Goal: Task Accomplishment & Management: Complete application form

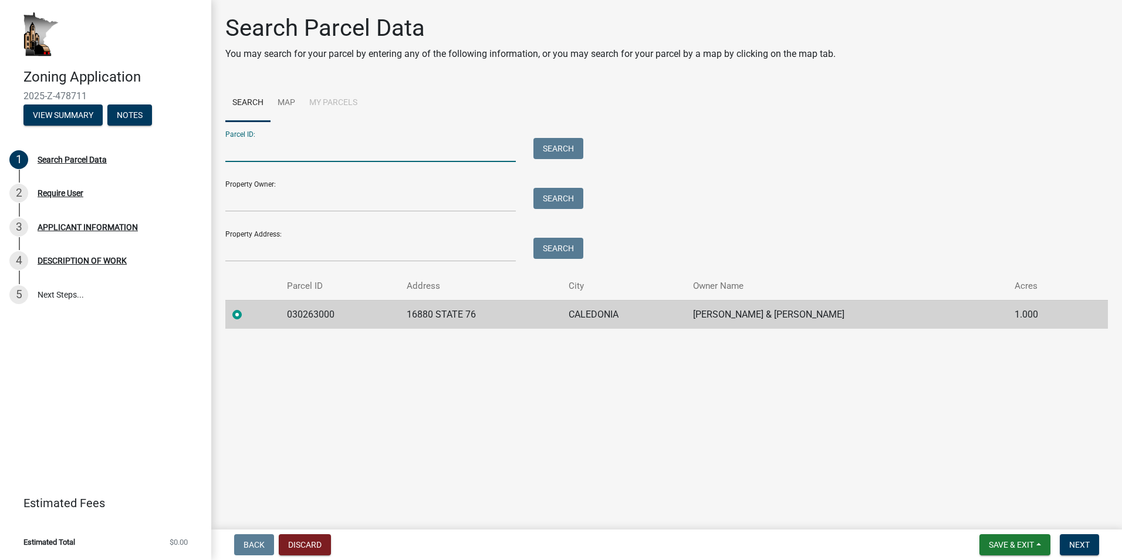
click at [271, 149] on input "Parcel ID:" at bounding box center [370, 150] width 290 height 24
type input "03026.3000"
click at [557, 146] on button "Search" at bounding box center [558, 148] width 50 height 21
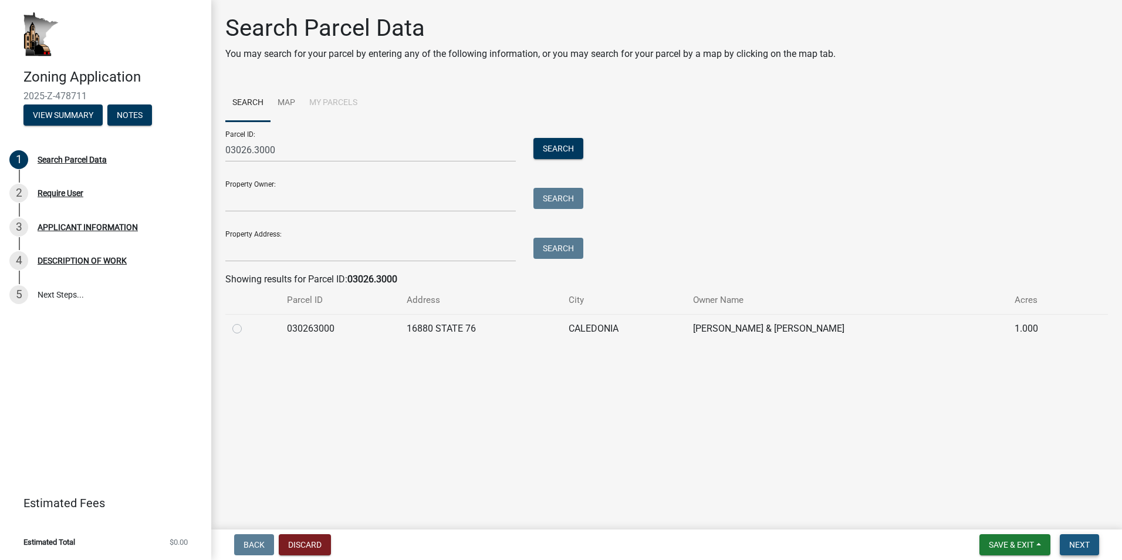
click at [1085, 542] on span "Next" at bounding box center [1079, 544] width 21 height 9
click at [1078, 542] on span "Next" at bounding box center [1079, 544] width 21 height 9
click at [310, 191] on input "Property Owner:" at bounding box center [370, 200] width 290 height 24
click at [322, 197] on input "Property Owner:" at bounding box center [370, 200] width 290 height 24
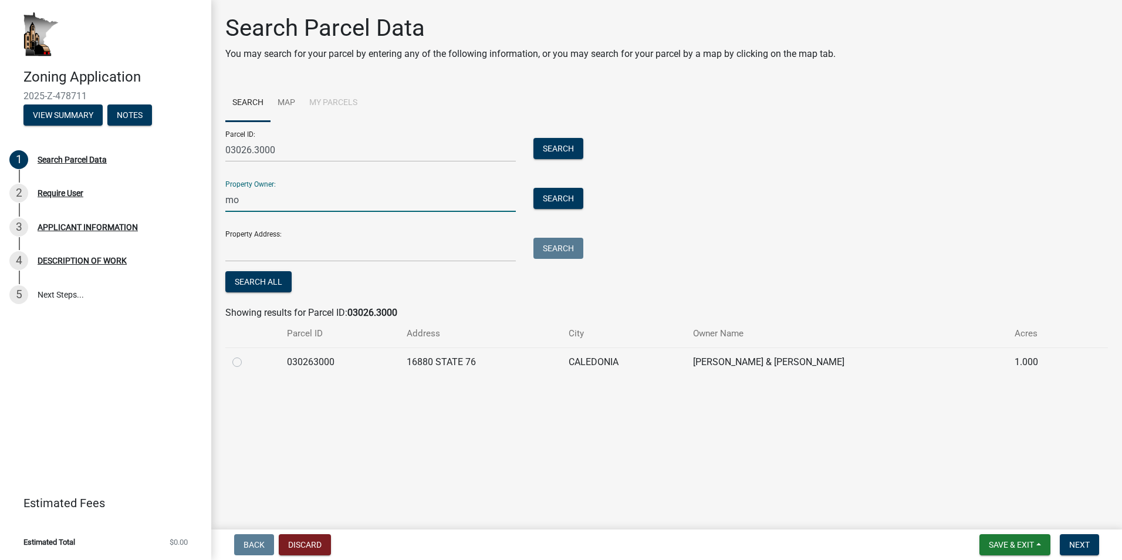
type input "m"
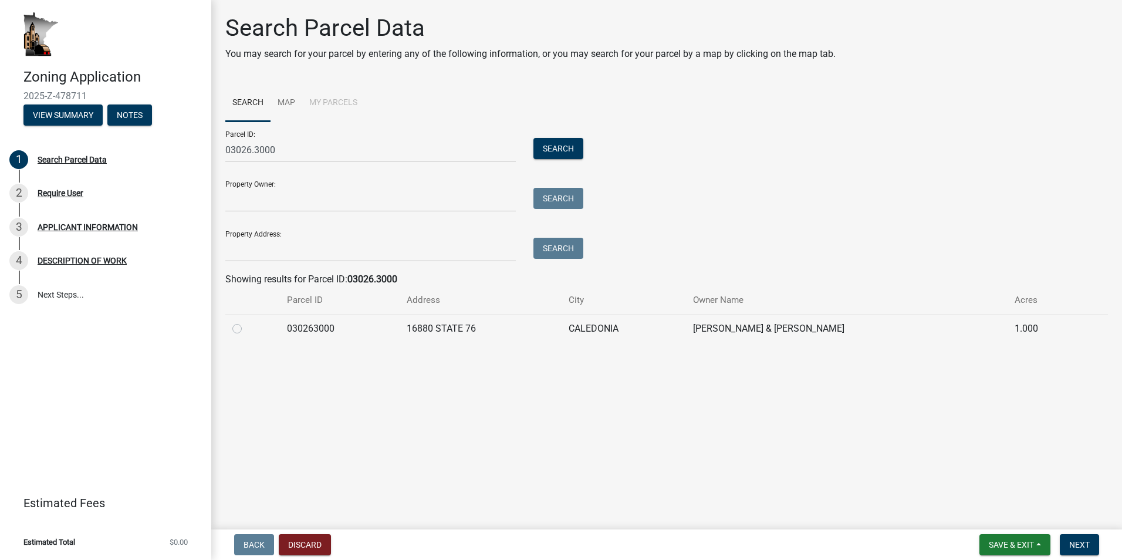
click at [246, 322] on label at bounding box center [246, 322] width 0 height 0
click at [246, 327] on input "radio" at bounding box center [250, 326] width 8 height 8
radio input "true"
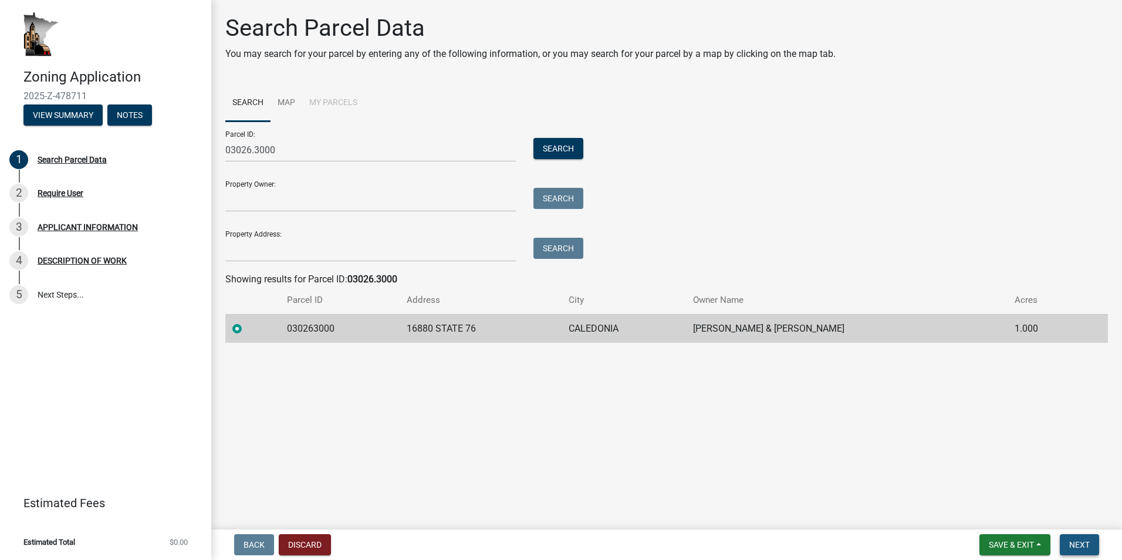
click at [1078, 542] on span "Next" at bounding box center [1079, 544] width 21 height 9
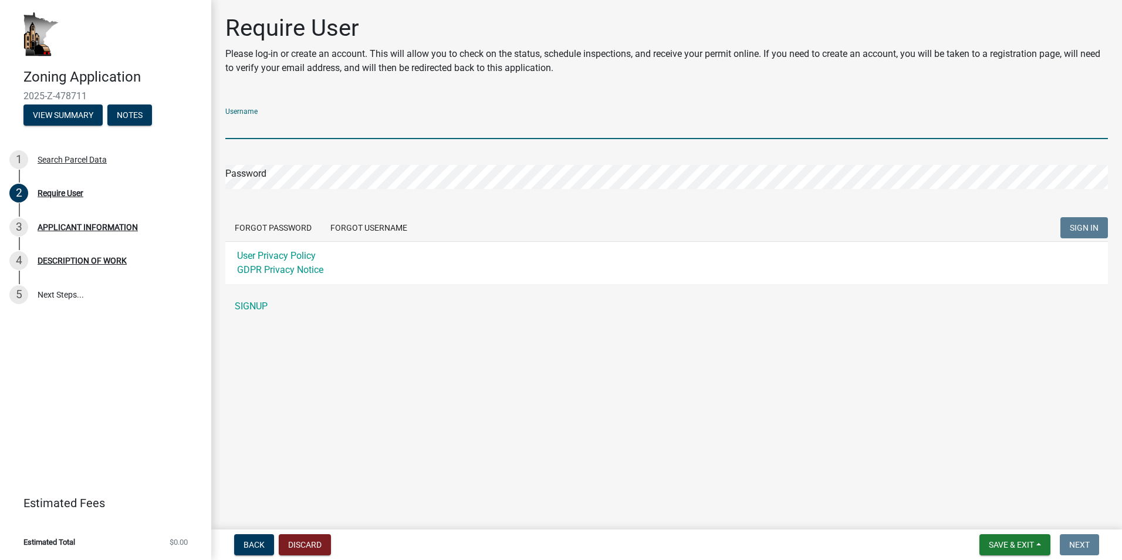
click at [316, 123] on input "Username" at bounding box center [666, 127] width 883 height 24
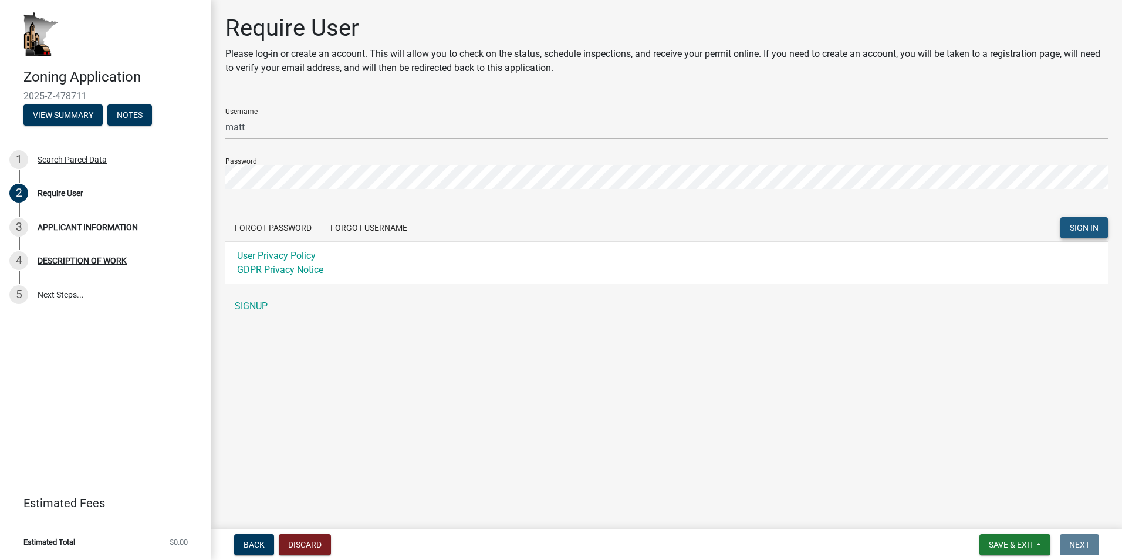
click at [1082, 227] on span "SIGN IN" at bounding box center [1084, 227] width 29 height 9
click at [173, 164] on div "Zoning Application 2025-Z-478711 View Summary Notes 1 Search Parcel Data 2 Requ…" at bounding box center [561, 280] width 1122 height 560
click at [1087, 227] on span "SIGN IN" at bounding box center [1084, 227] width 29 height 9
click at [1040, 60] on p "Please log-in or create an account. This will allow you to check on the status,…" at bounding box center [666, 61] width 883 height 28
drag, startPoint x: 1040, startPoint y: 60, endPoint x: 1052, endPoint y: 102, distance: 43.3
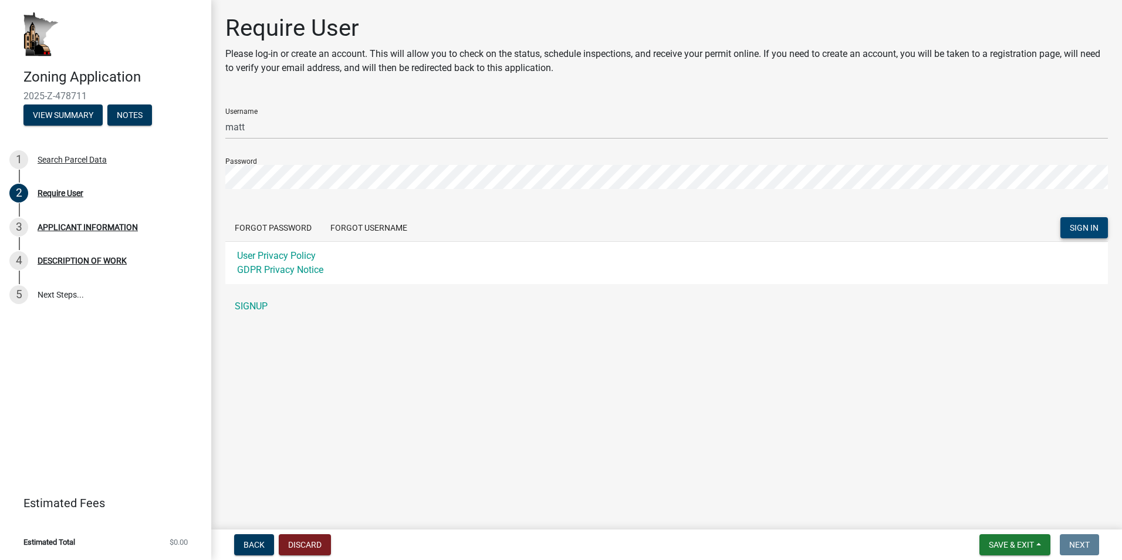
click at [1052, 102] on div "Username matt" at bounding box center [666, 119] width 883 height 40
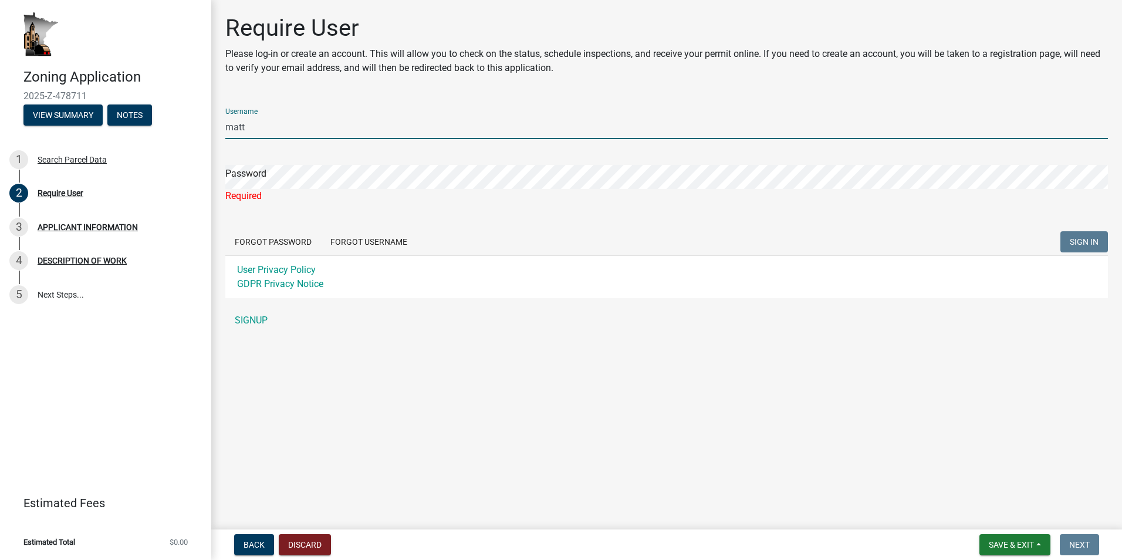
click at [261, 128] on input "matt" at bounding box center [666, 127] width 883 height 24
type input "m"
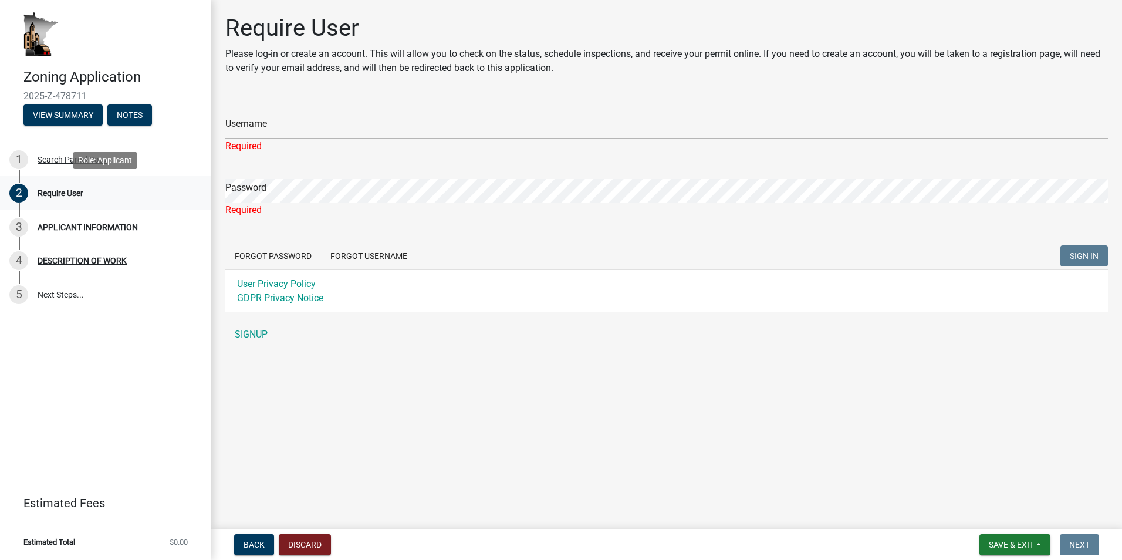
click at [58, 191] on div "Require User" at bounding box center [61, 193] width 46 height 8
click at [69, 224] on div "APPLICANT INFORMATION" at bounding box center [88, 227] width 100 height 8
click at [254, 329] on link "SIGNUP" at bounding box center [666, 334] width 883 height 23
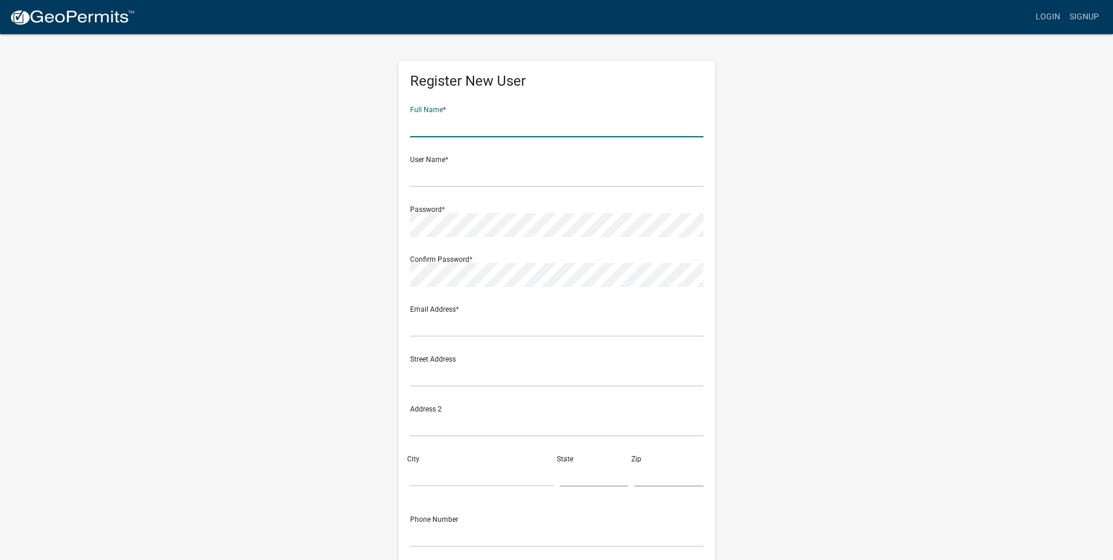
click at [475, 130] on input "text" at bounding box center [556, 125] width 293 height 24
type input "matt"
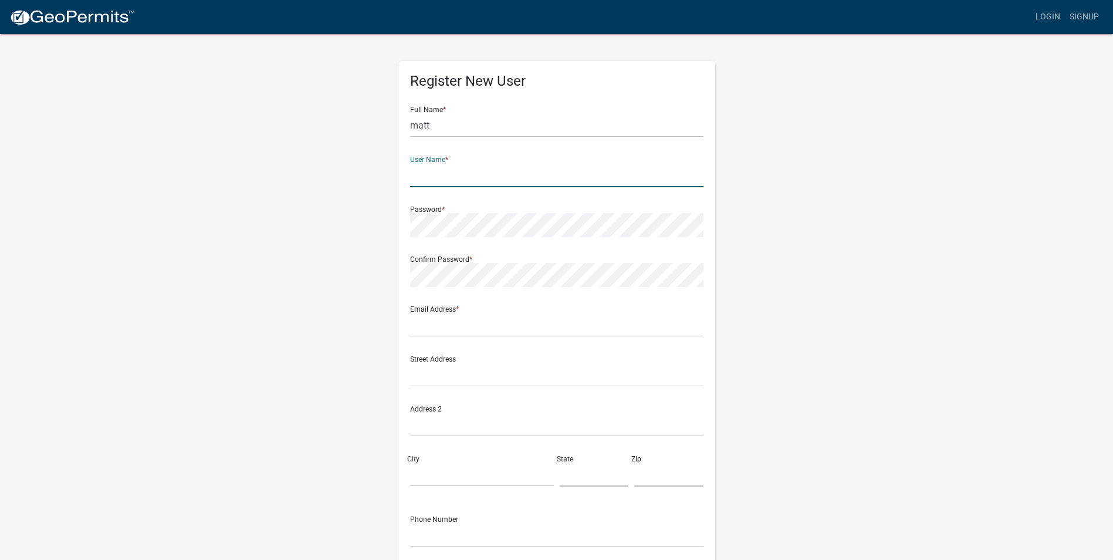
click at [447, 180] on input "text" at bounding box center [556, 175] width 293 height 24
type input "mo"
click at [455, 124] on input "matt" at bounding box center [556, 125] width 293 height 24
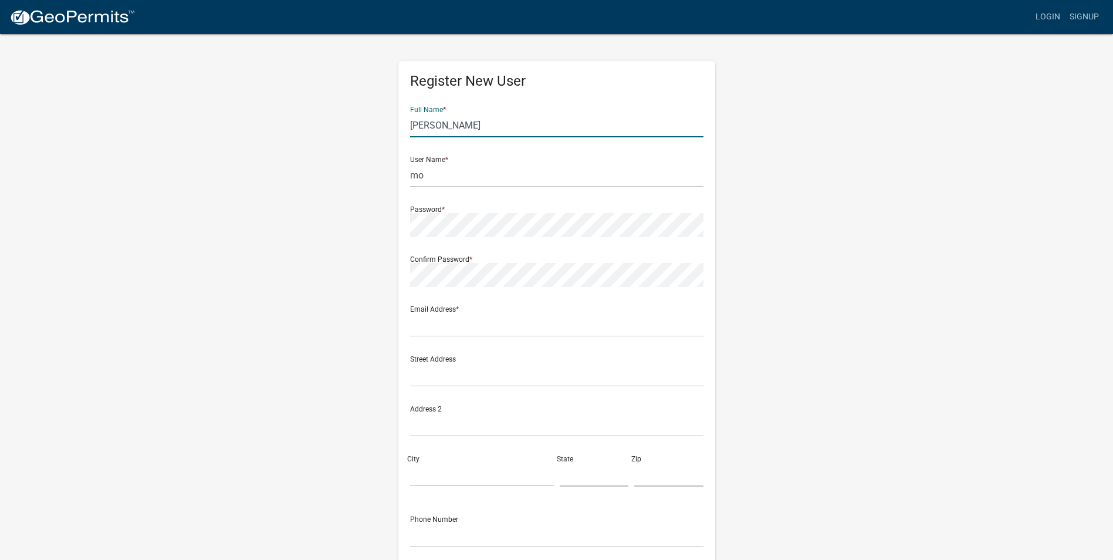
type input "matt morey"
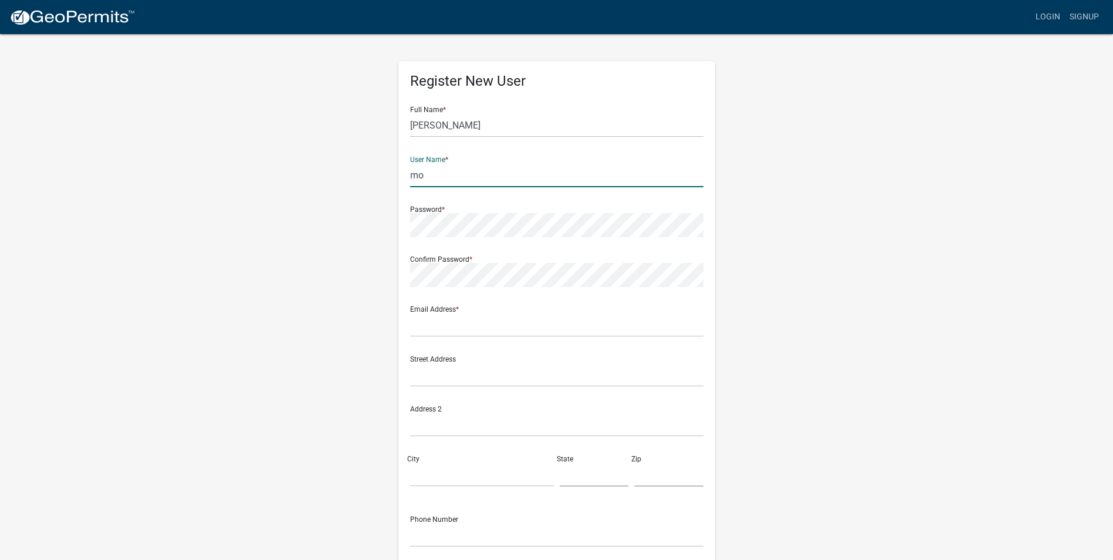
drag, startPoint x: 458, startPoint y: 173, endPoint x: 374, endPoint y: 167, distance: 84.1
click at [374, 167] on div "Register New User Full Name * matt morey User Name * mo Password * Confirm Pass…" at bounding box center [556, 347] width 669 height 628
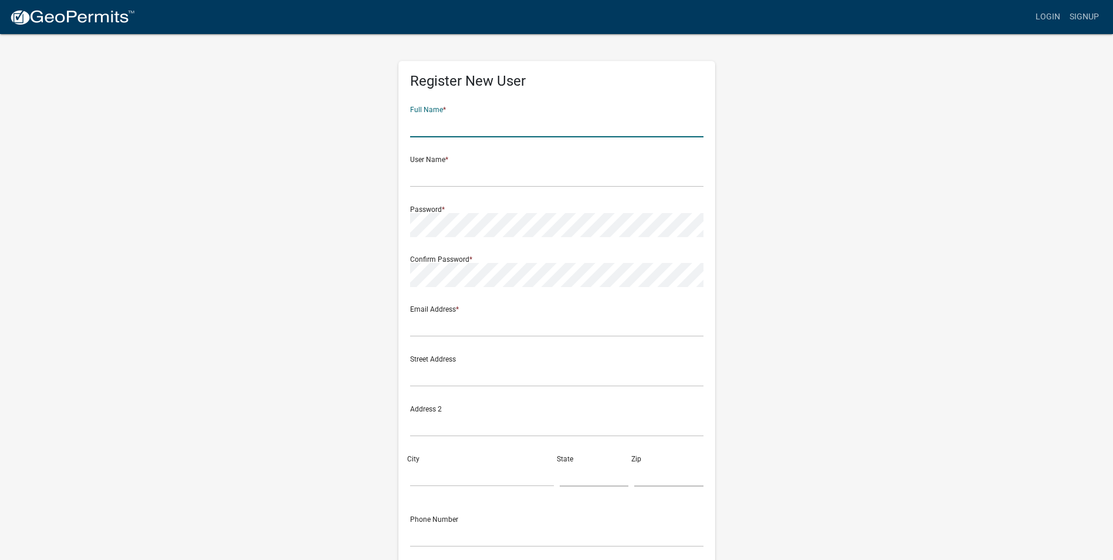
click at [440, 124] on input "text" at bounding box center [556, 125] width 293 height 24
type input "matt morey"
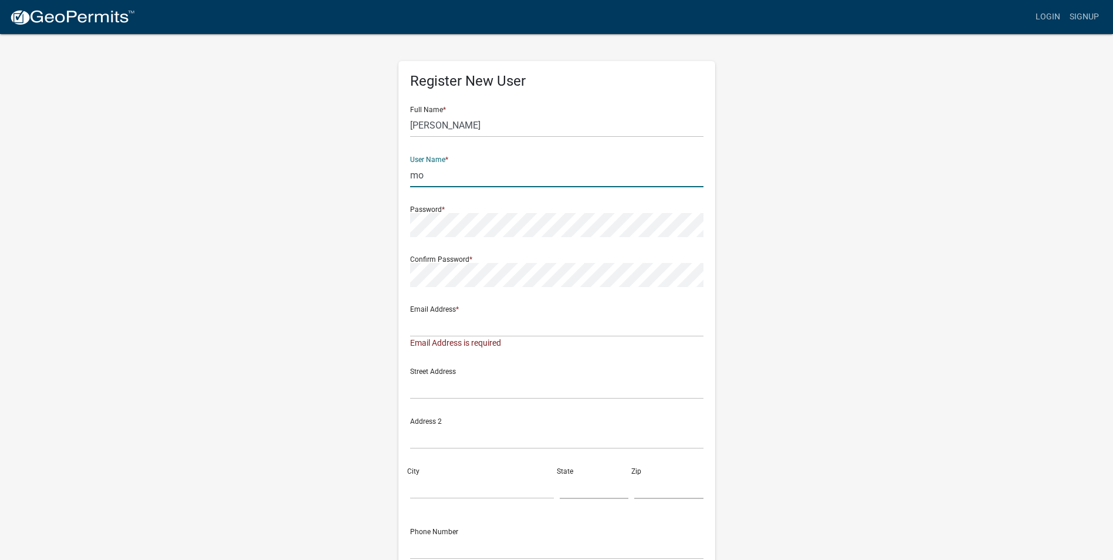
type input "m"
type input "[PERSON_NAME]"
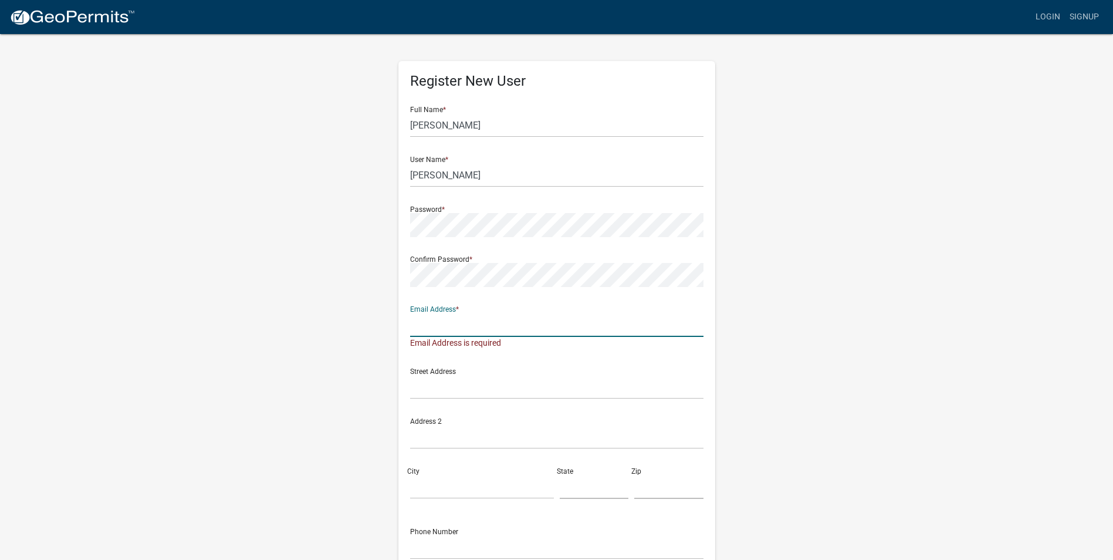
click at [508, 327] on input "text" at bounding box center [556, 325] width 293 height 24
click at [494, 320] on input "text" at bounding box center [556, 325] width 293 height 24
type input "abs7215@goacentek.net"
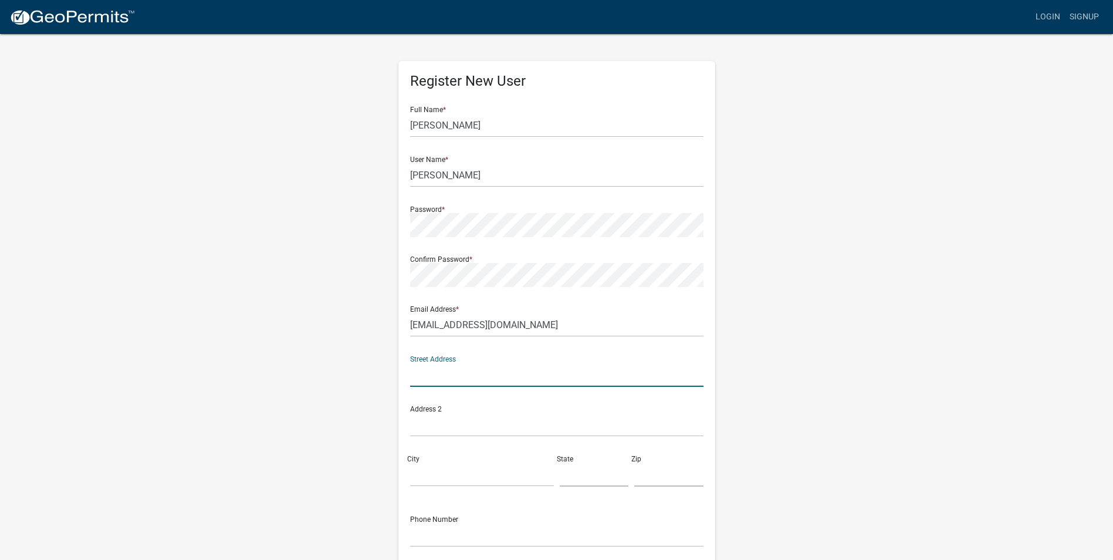
click at [485, 376] on input "text" at bounding box center [556, 375] width 293 height 24
type input "hwy 44"
click at [448, 466] on input "City" at bounding box center [482, 474] width 144 height 24
type input "caldonia"
click at [580, 479] on input "text" at bounding box center [594, 474] width 69 height 24
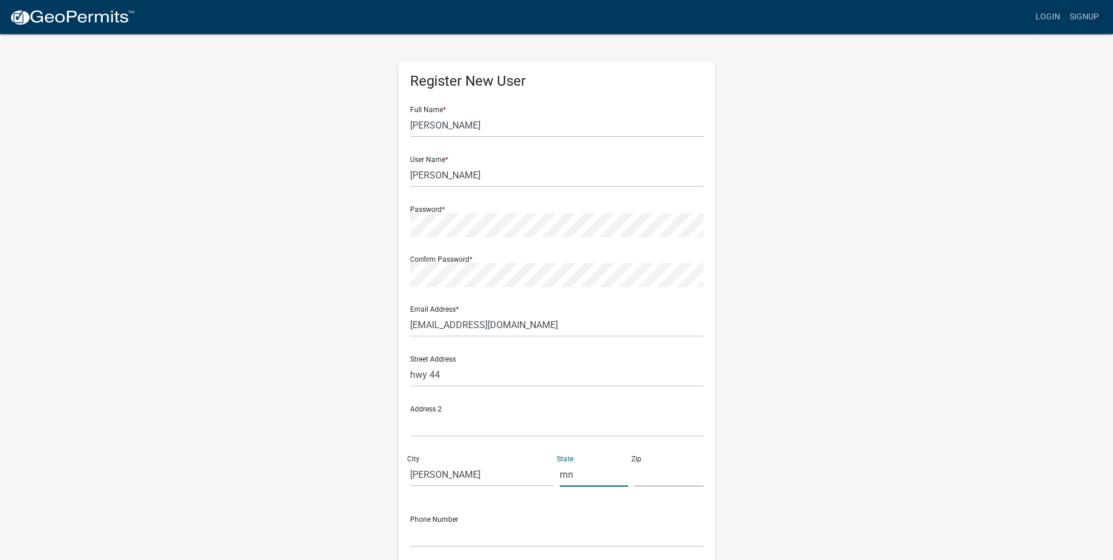
type input "mn"
click at [641, 481] on input "text" at bounding box center [668, 474] width 69 height 24
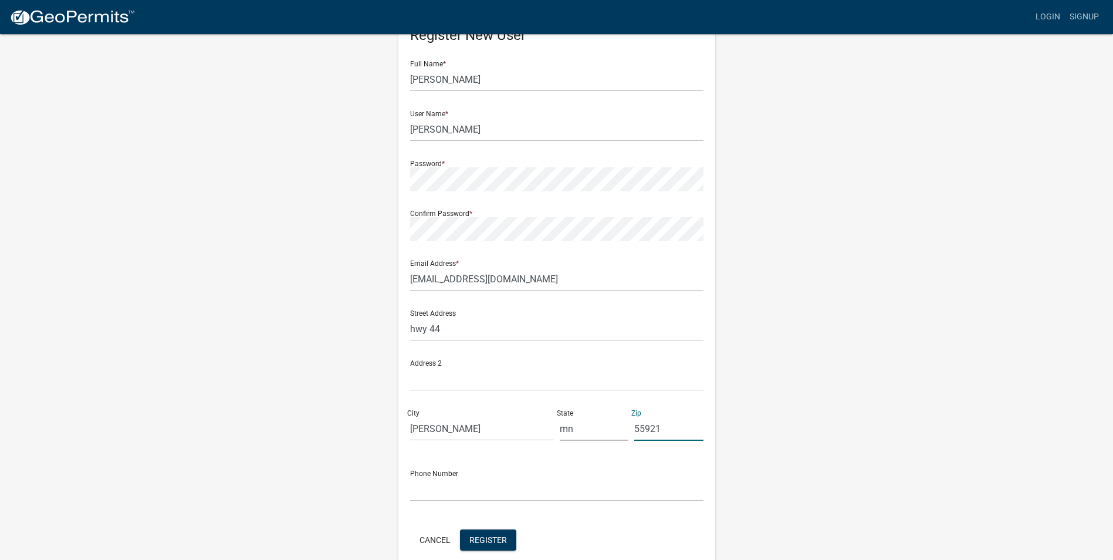
scroll to position [101, 0]
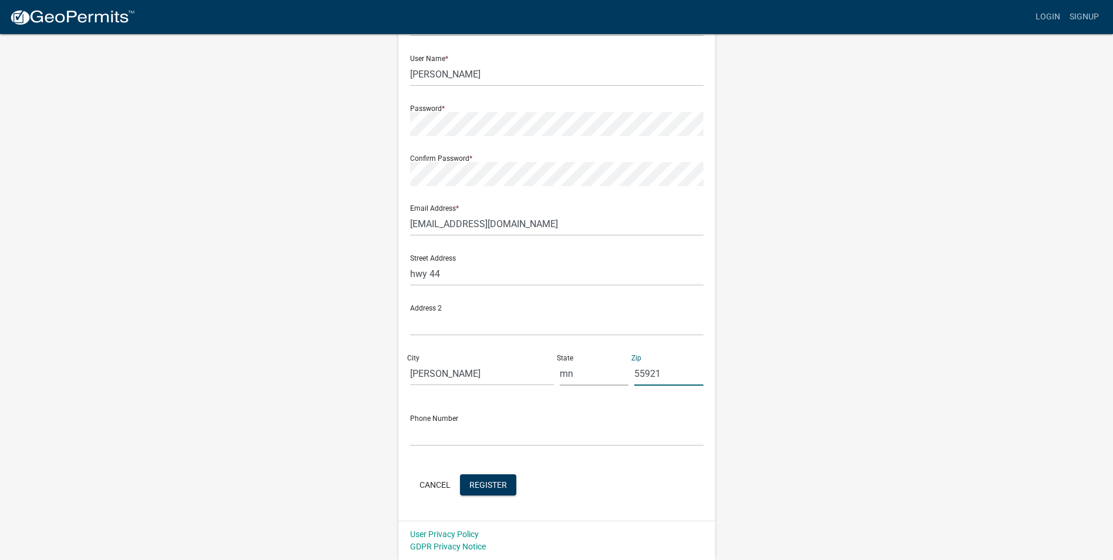
type input "55921"
click at [475, 429] on input "text" at bounding box center [556, 434] width 293 height 24
type input "563-794-1251"
click at [496, 484] on span "Register" at bounding box center [488, 483] width 38 height 9
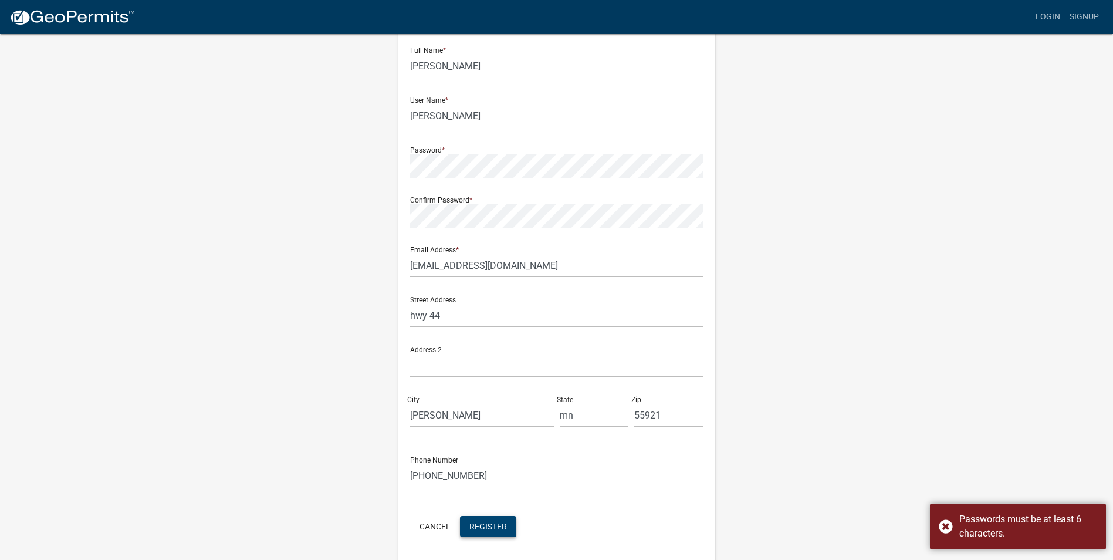
scroll to position [0, 0]
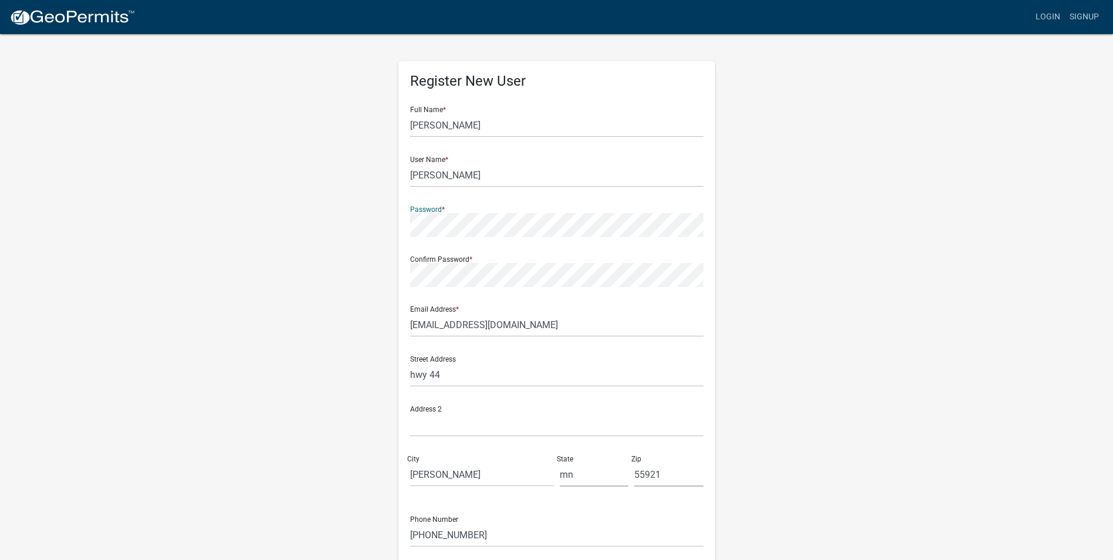
click at [393, 232] on div "Register New User Full Name * matt morey User Name * reggie Password * Confirm …" at bounding box center [557, 347] width 335 height 628
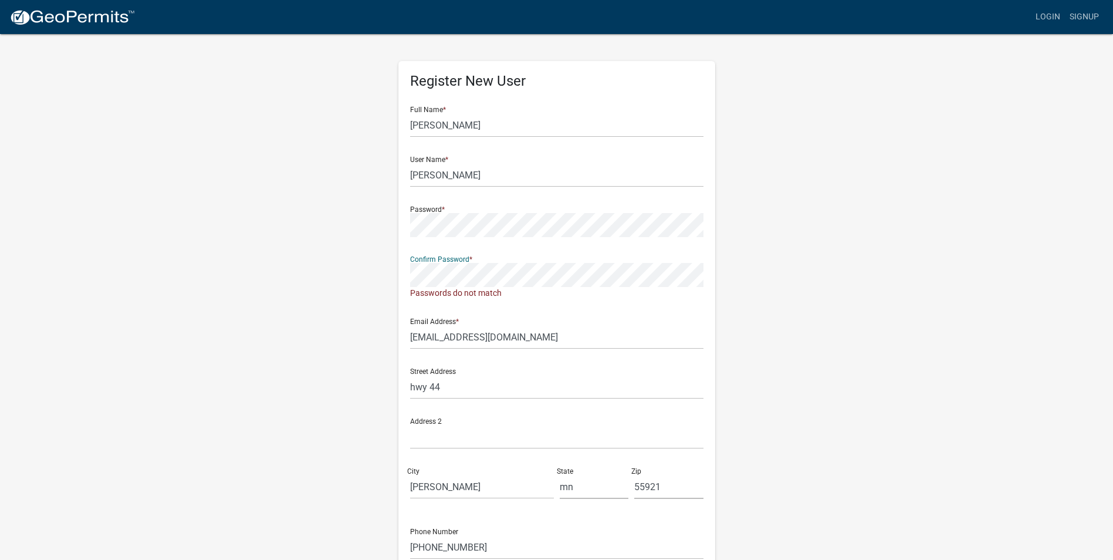
click at [360, 259] on div "Register New User Full Name * matt morey User Name * reggie Password * Confirm …" at bounding box center [556, 353] width 669 height 640
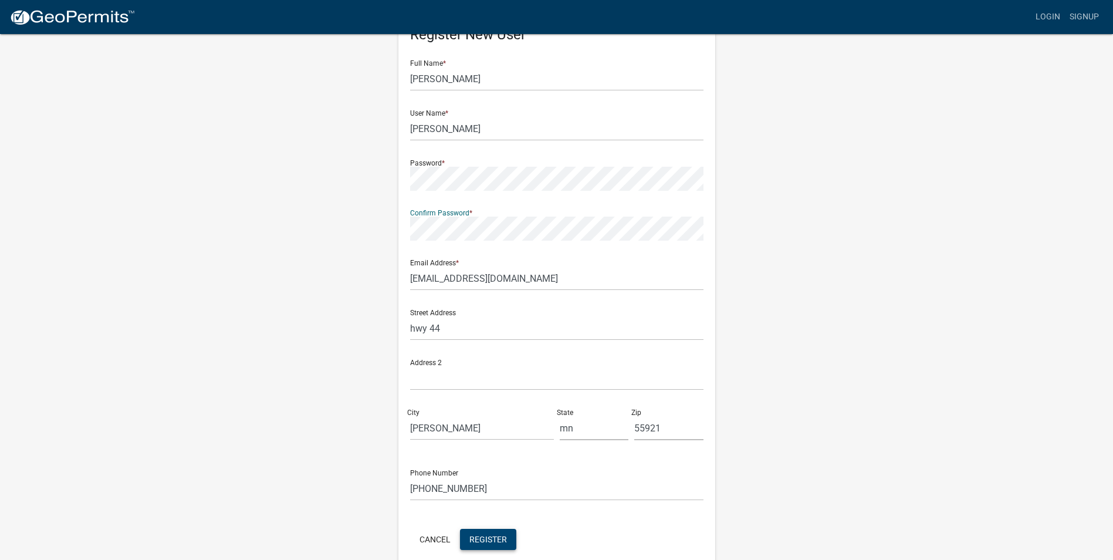
scroll to position [101, 0]
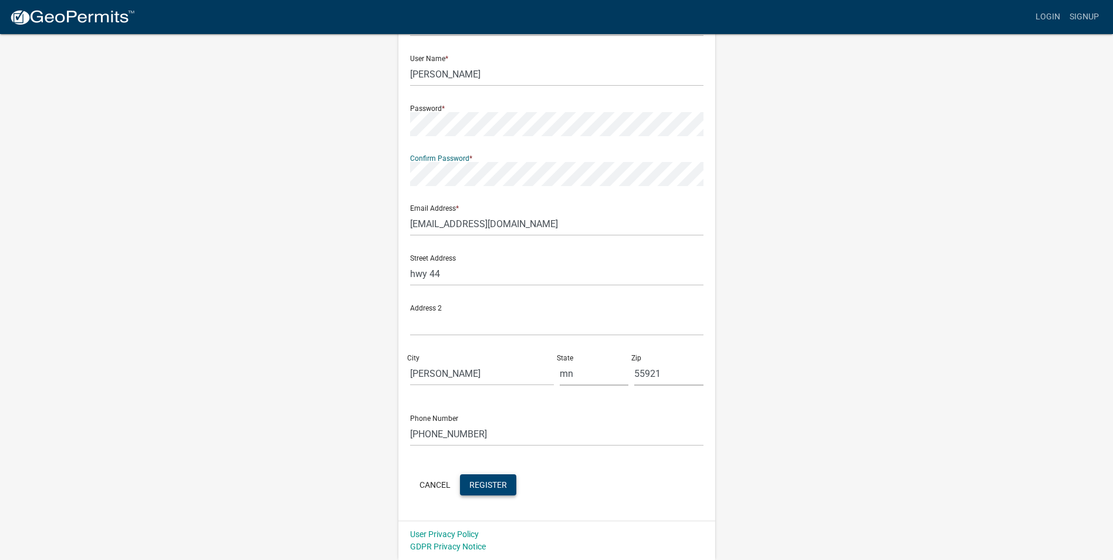
click at [491, 484] on span "Register" at bounding box center [488, 483] width 38 height 9
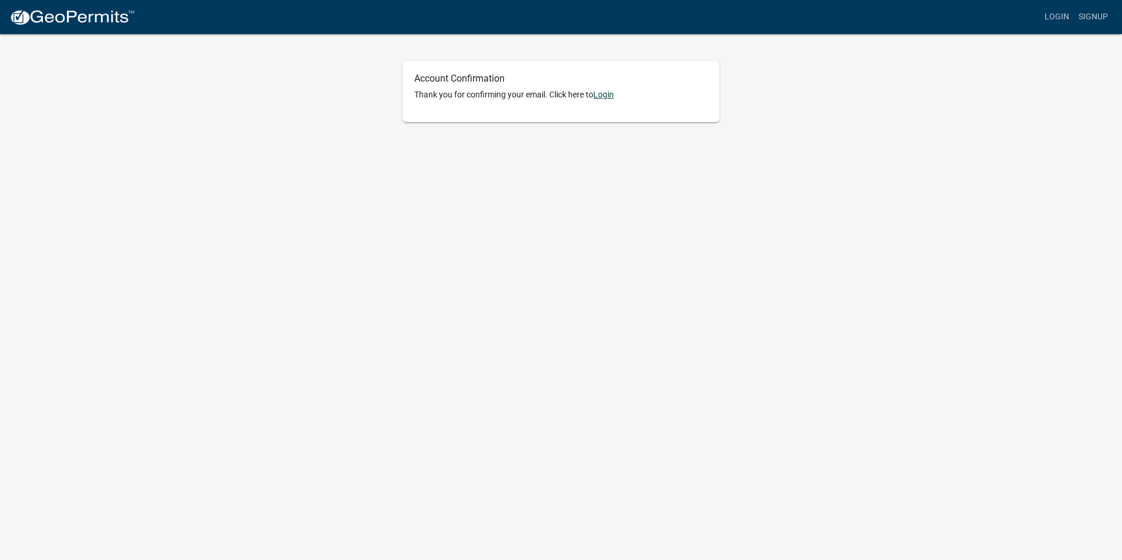
click at [606, 93] on link "Login" at bounding box center [603, 94] width 21 height 9
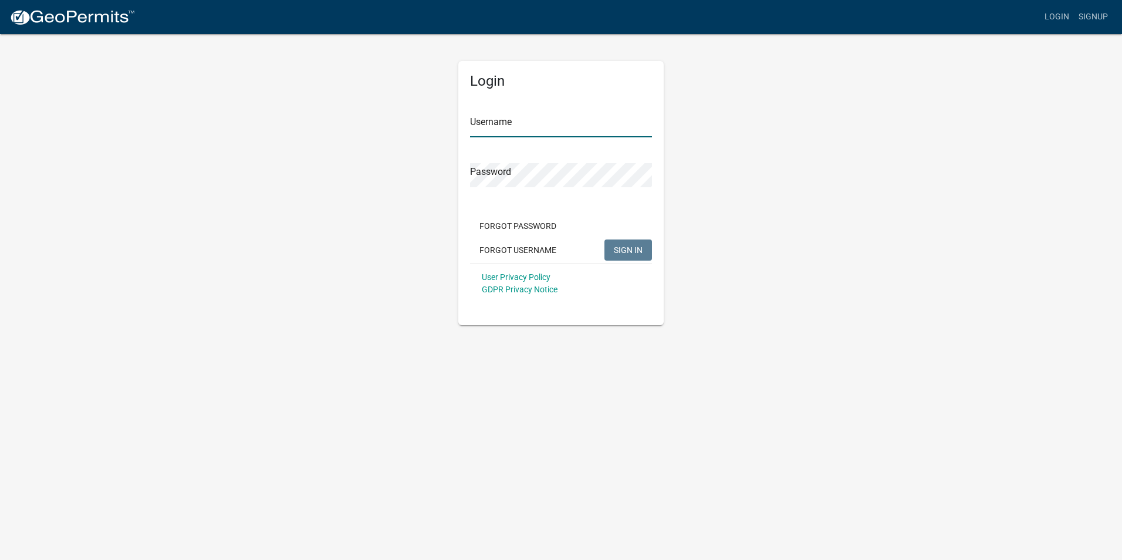
type input "reggie"
click at [640, 249] on span "SIGN IN" at bounding box center [628, 249] width 29 height 9
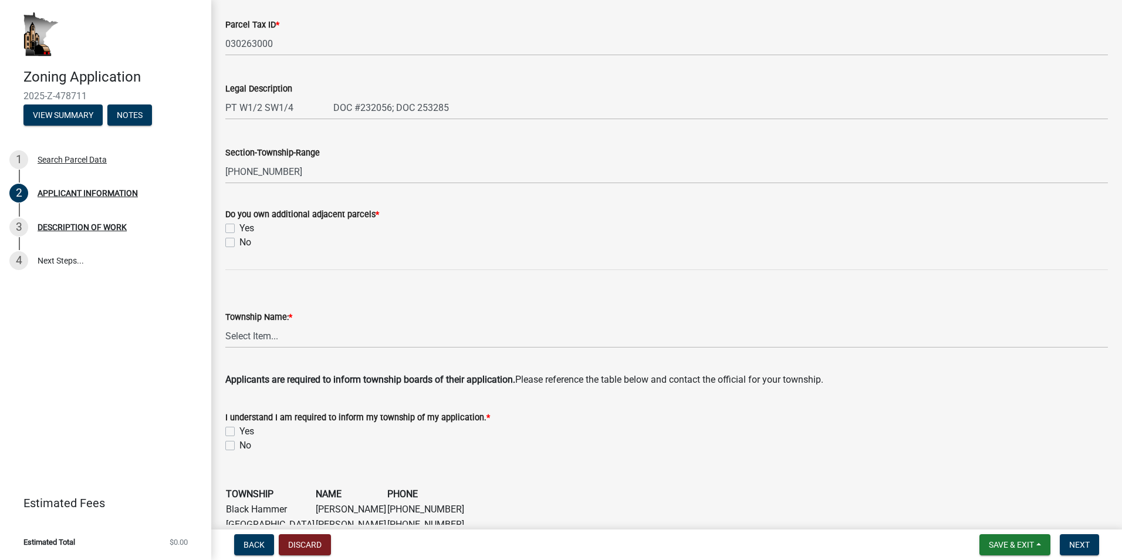
scroll to position [484, 0]
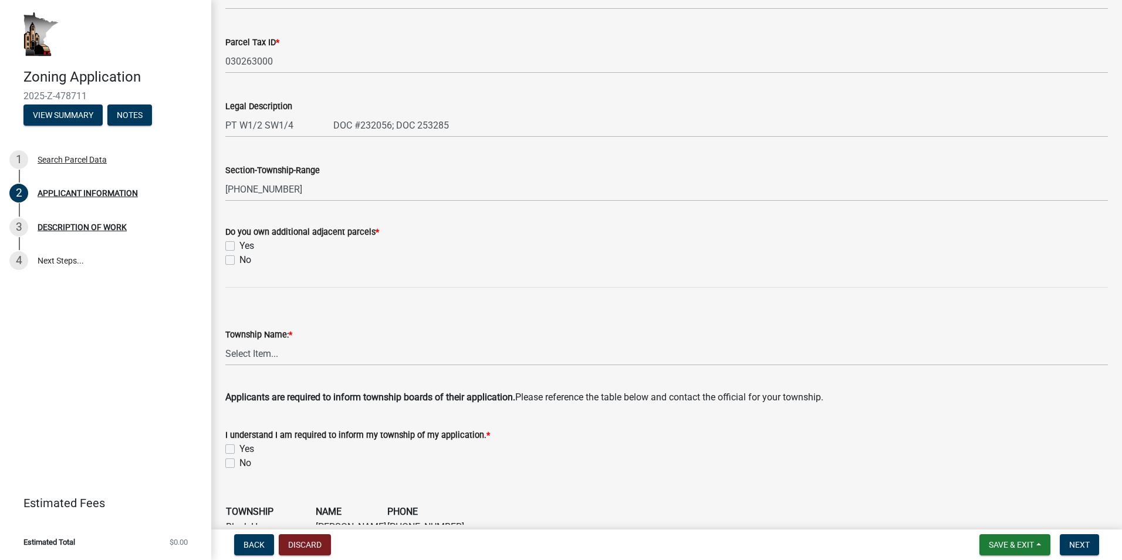
click at [239, 258] on label "No" at bounding box center [245, 260] width 12 height 14
click at [239, 258] on input "No" at bounding box center [243, 257] width 8 height 8
checkbox input "true"
checkbox input "false"
checkbox input "true"
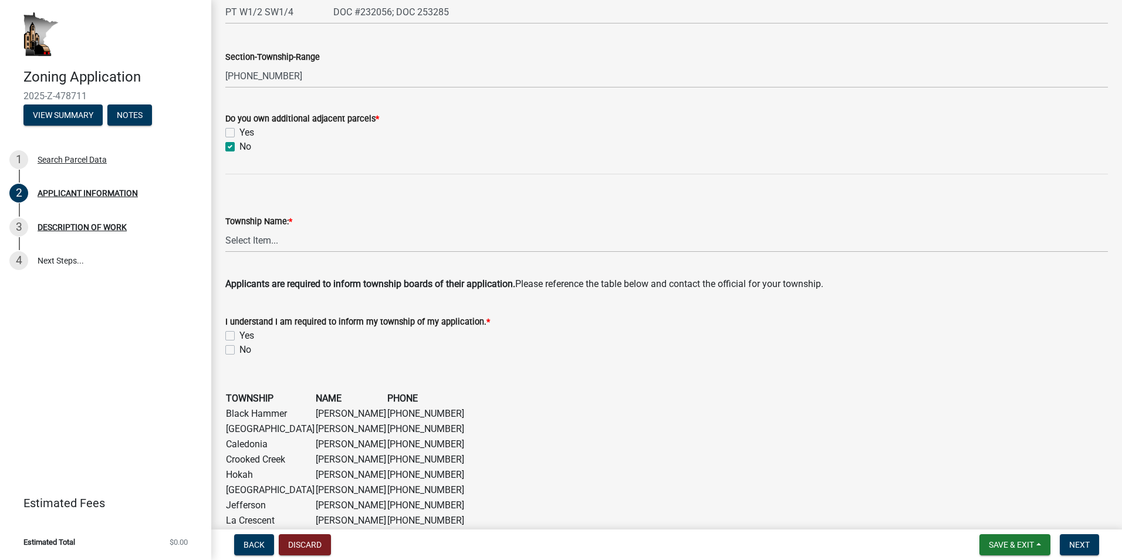
scroll to position [601, 0]
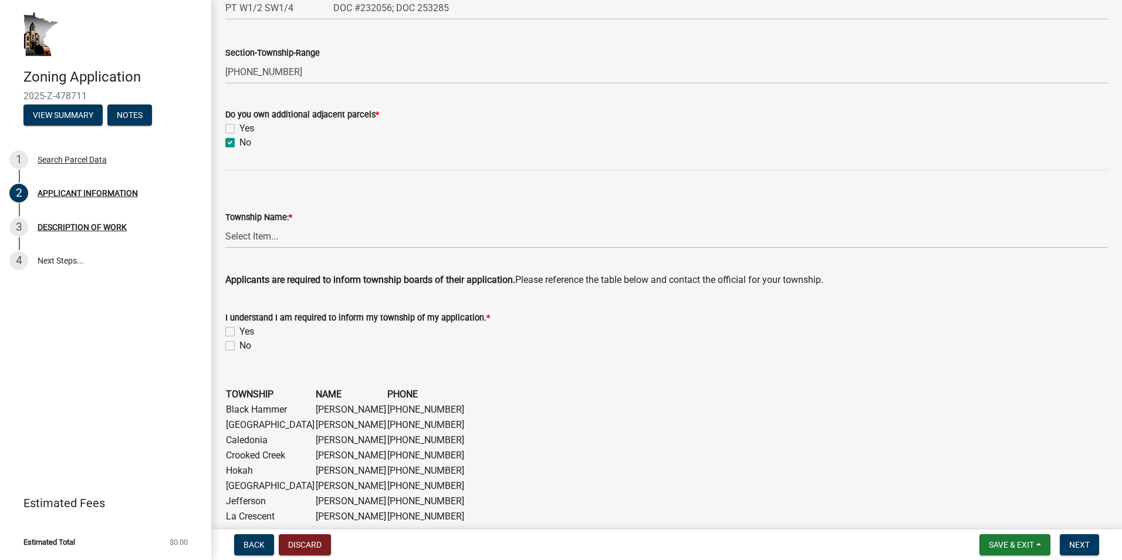
click at [239, 330] on label "Yes" at bounding box center [246, 332] width 15 height 14
click at [239, 330] on input "Yes" at bounding box center [243, 329] width 8 height 8
checkbox input "true"
checkbox input "false"
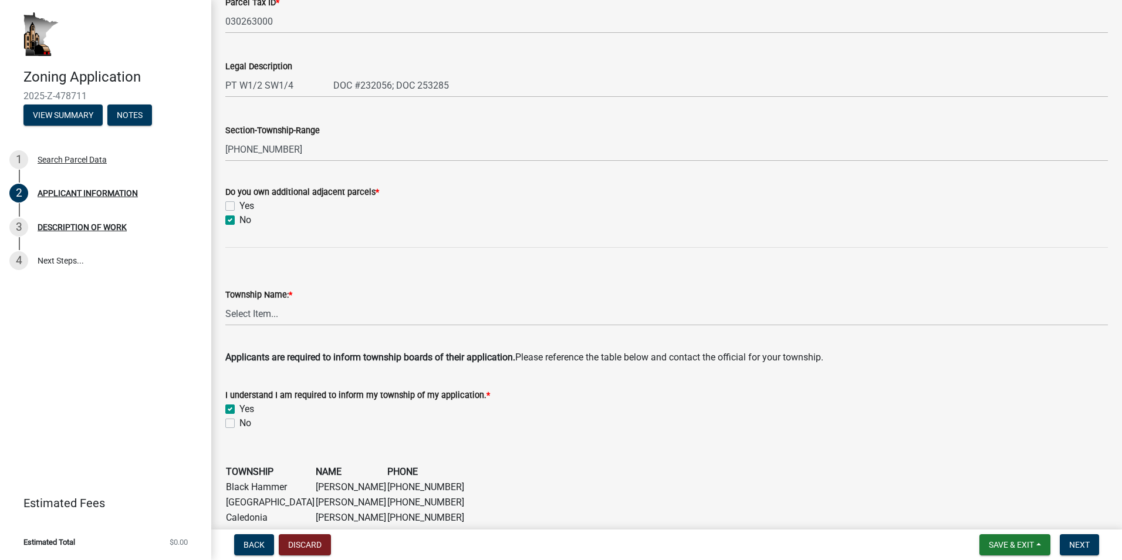
scroll to position [542, 0]
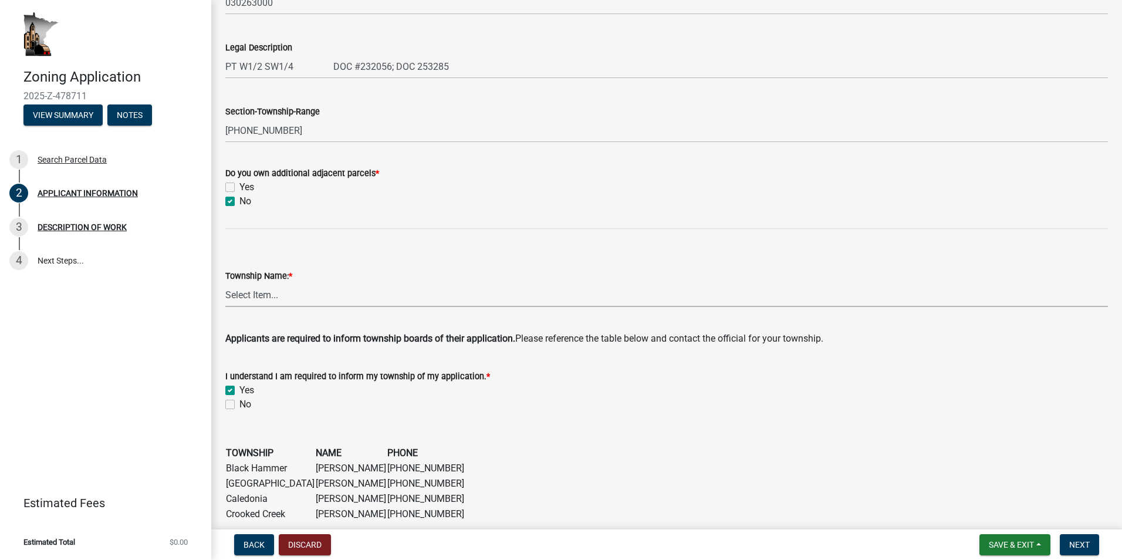
click at [297, 300] on select "Select Item... Black Hammer Brownsville Caledonia Crooked Creek Hokah Houston J…" at bounding box center [666, 295] width 883 height 24
click at [225, 283] on select "Select Item... Black Hammer Brownsville Caledonia Crooked Creek Hokah Houston J…" at bounding box center [666, 295] width 883 height 24
select select "d418ee59-edcf-45bb-b97d-869e37c126ed"
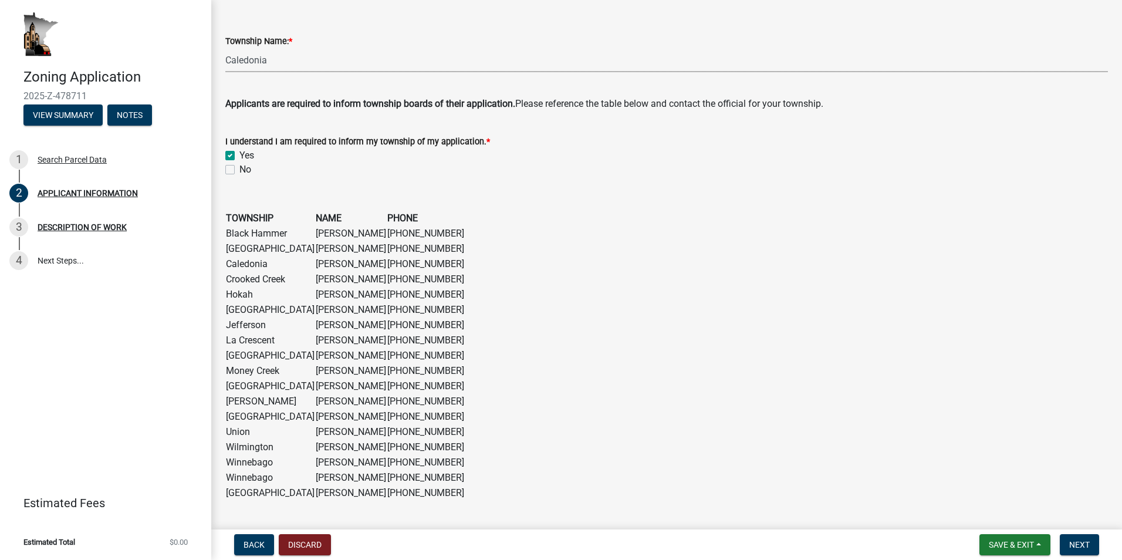
scroll to position [894, 0]
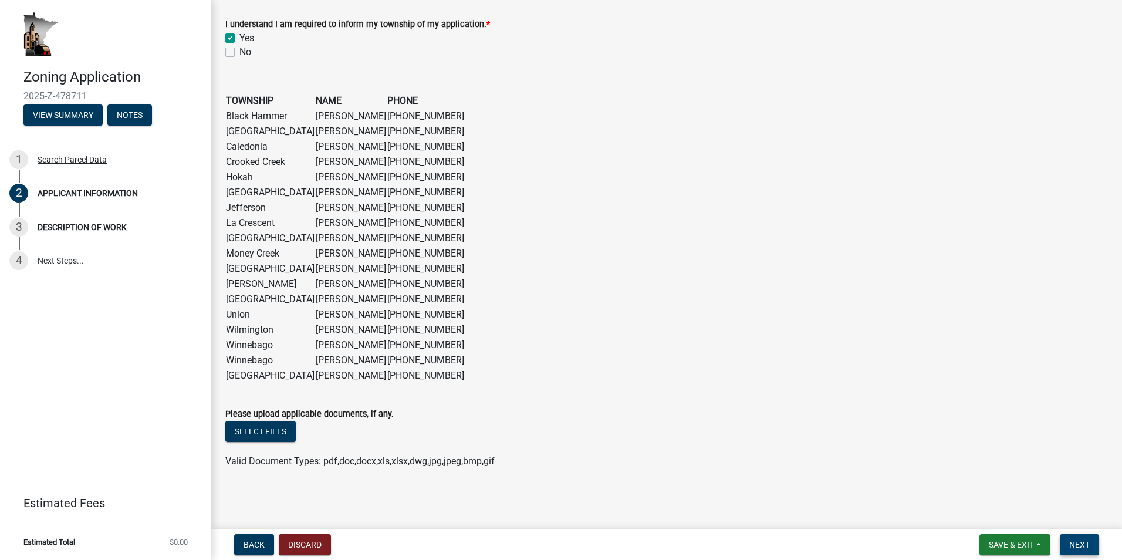
click at [1083, 545] on span "Next" at bounding box center [1079, 544] width 21 height 9
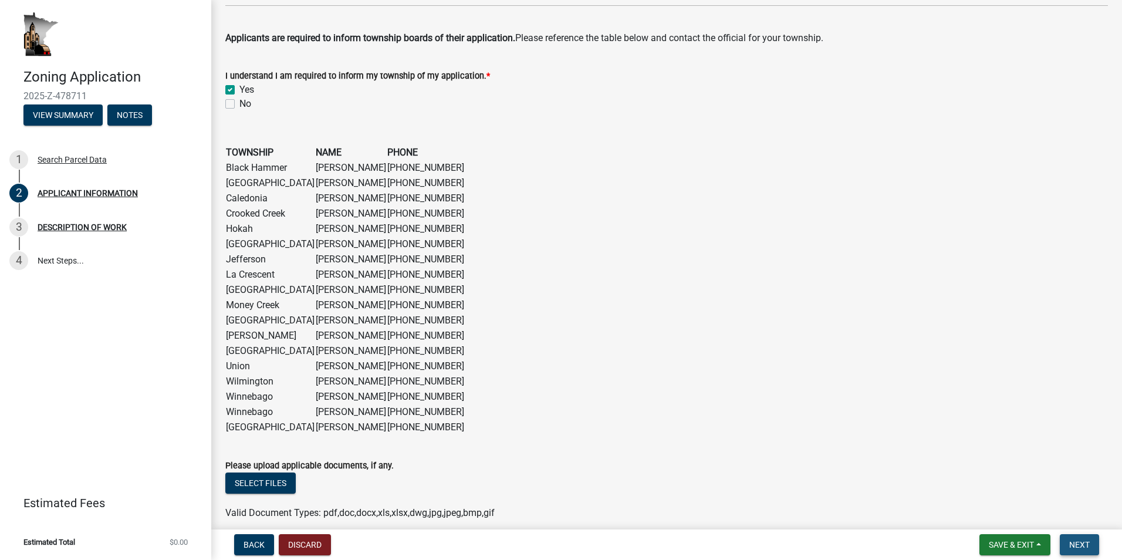
scroll to position [946, 0]
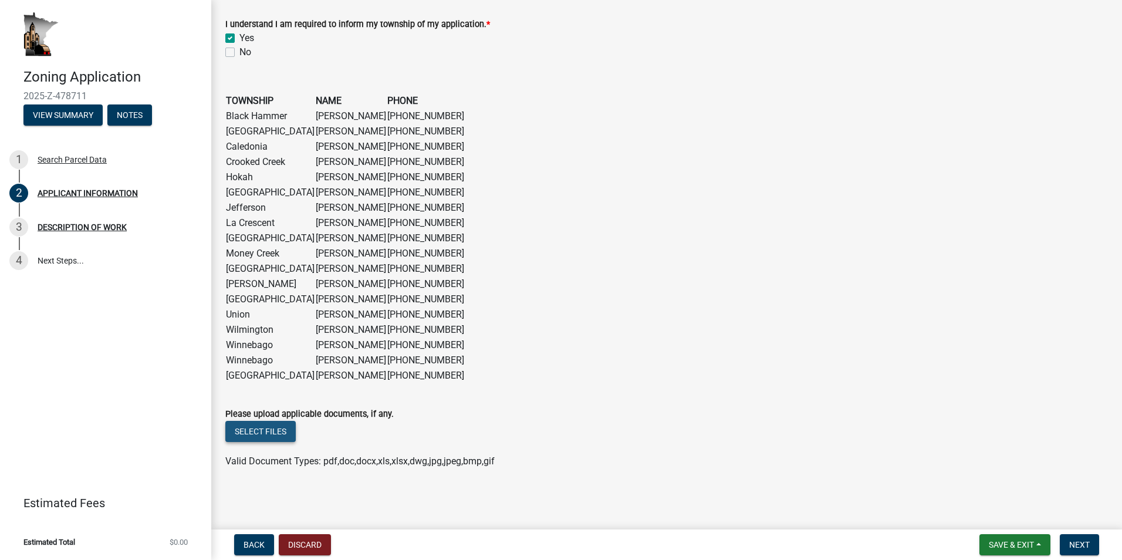
click at [263, 431] on button "Select files" at bounding box center [260, 431] width 70 height 21
click at [1084, 542] on span "Next" at bounding box center [1079, 544] width 21 height 9
click at [271, 430] on button "Select files" at bounding box center [260, 431] width 70 height 21
click at [276, 430] on button "Select files" at bounding box center [260, 431] width 70 height 21
click at [100, 223] on div "DESCRIPTION OF WORK" at bounding box center [82, 227] width 89 height 8
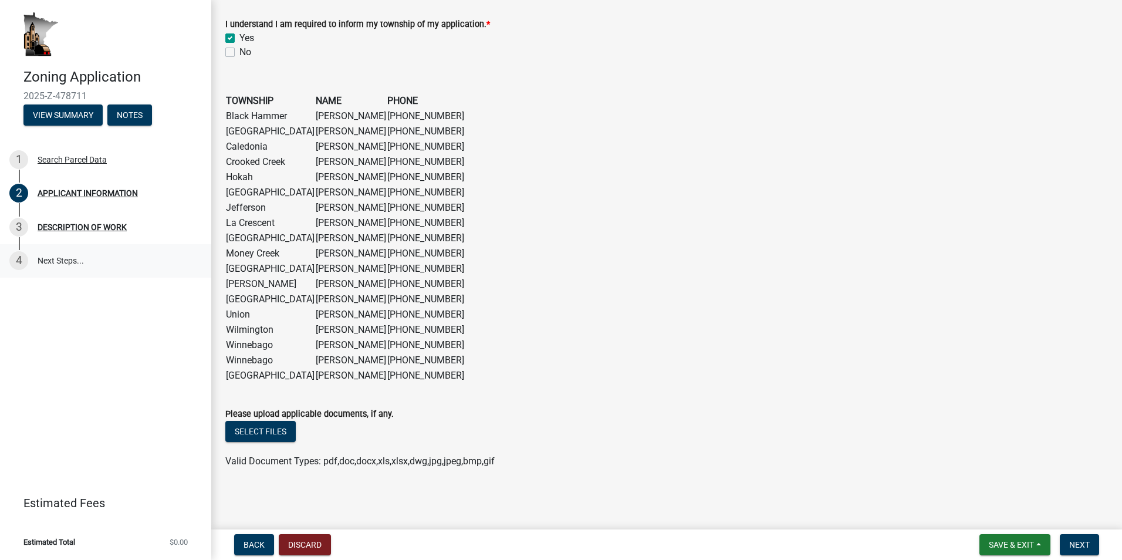
click at [72, 260] on link "4 Next Steps..." at bounding box center [105, 261] width 211 height 34
click at [66, 113] on button "View Summary" at bounding box center [62, 114] width 79 height 21
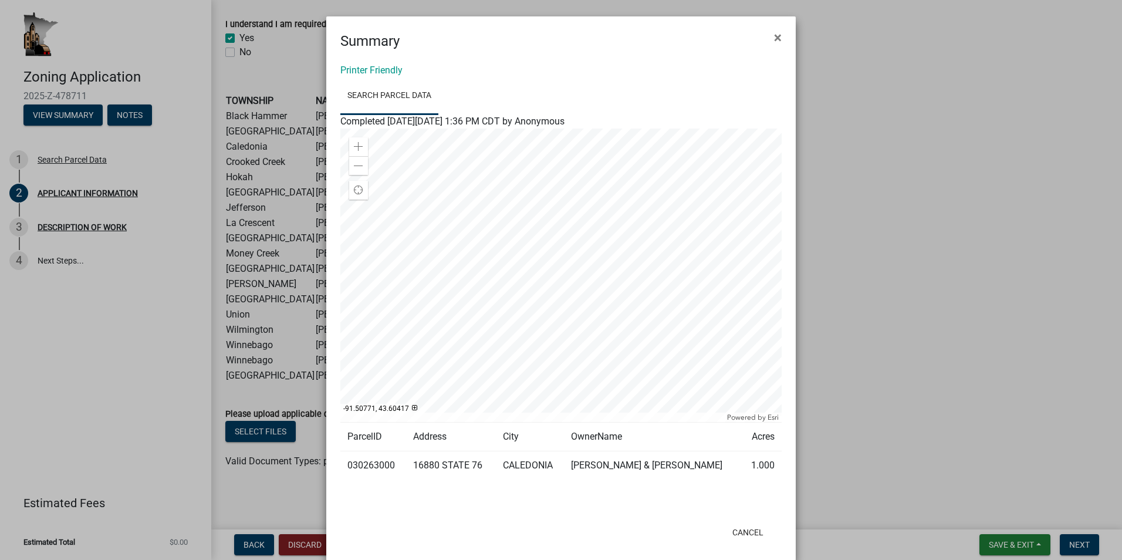
scroll to position [17, 0]
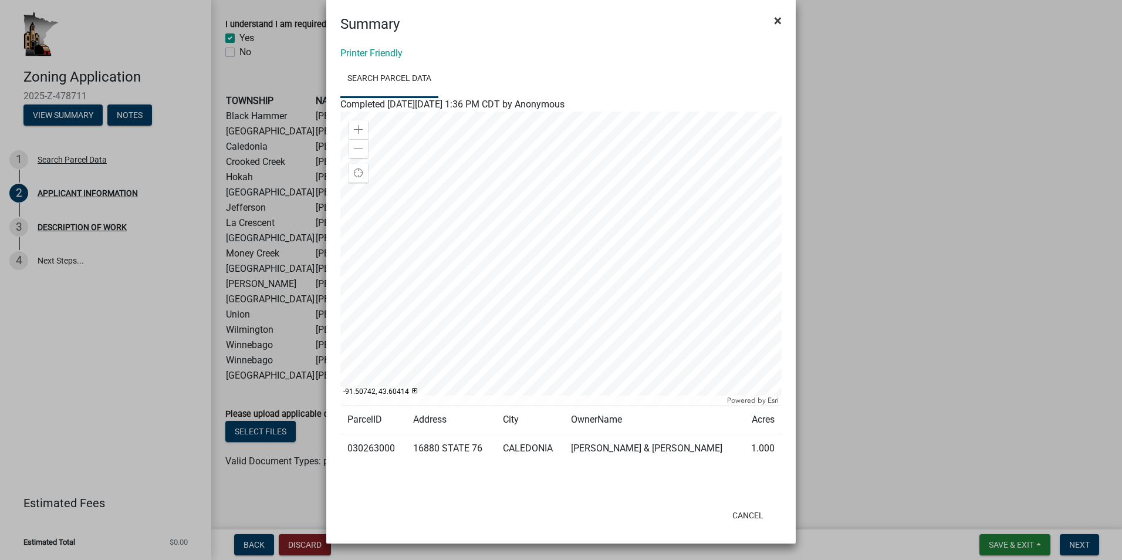
click at [774, 18] on span "×" at bounding box center [778, 20] width 8 height 16
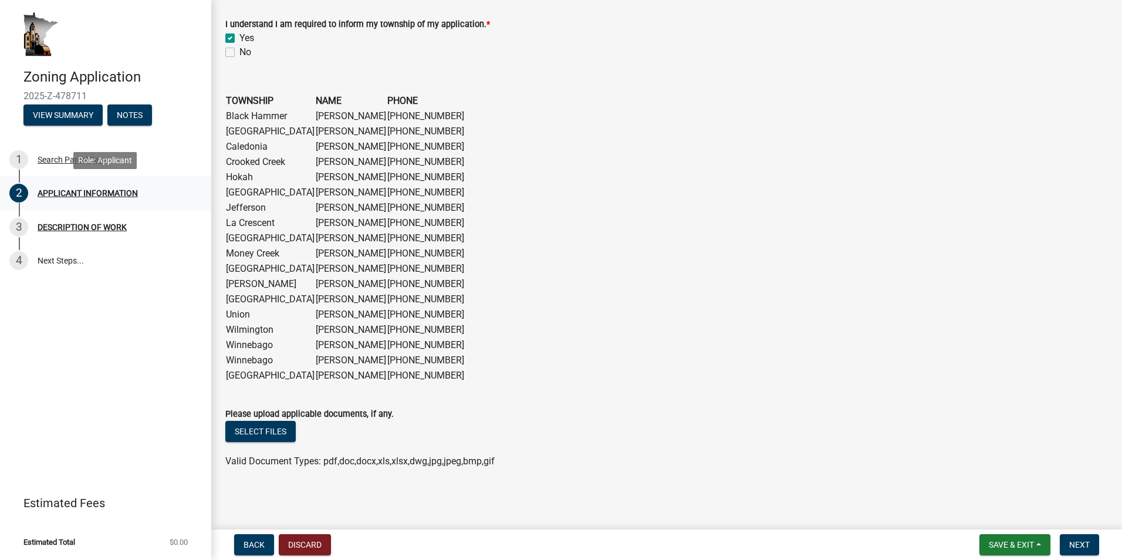
click at [83, 192] on div "APPLICANT INFORMATION" at bounding box center [88, 193] width 100 height 8
click at [83, 225] on div "DESCRIPTION OF WORK" at bounding box center [82, 227] width 89 height 8
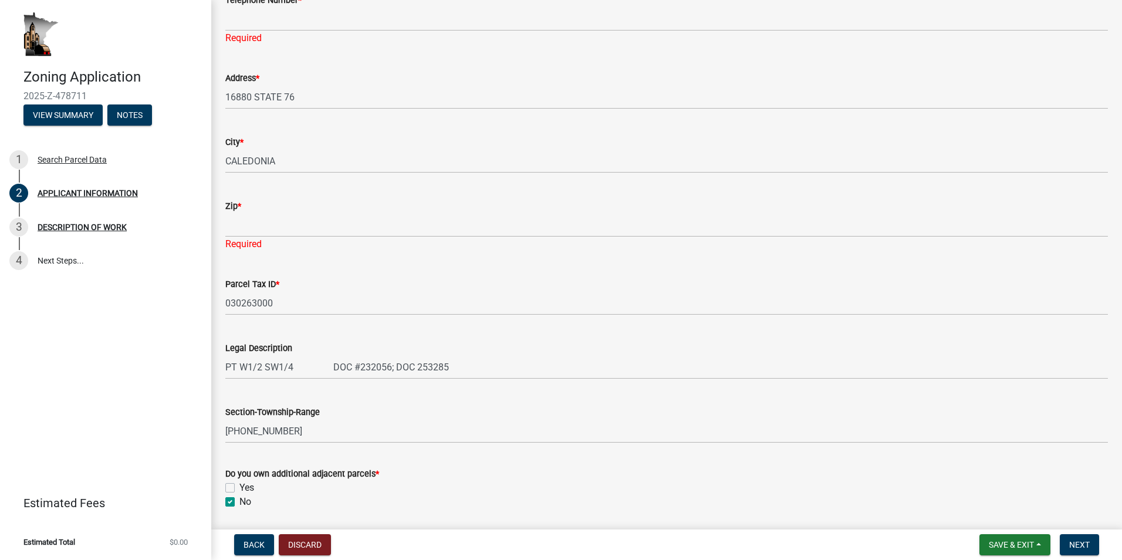
scroll to position [242, 0]
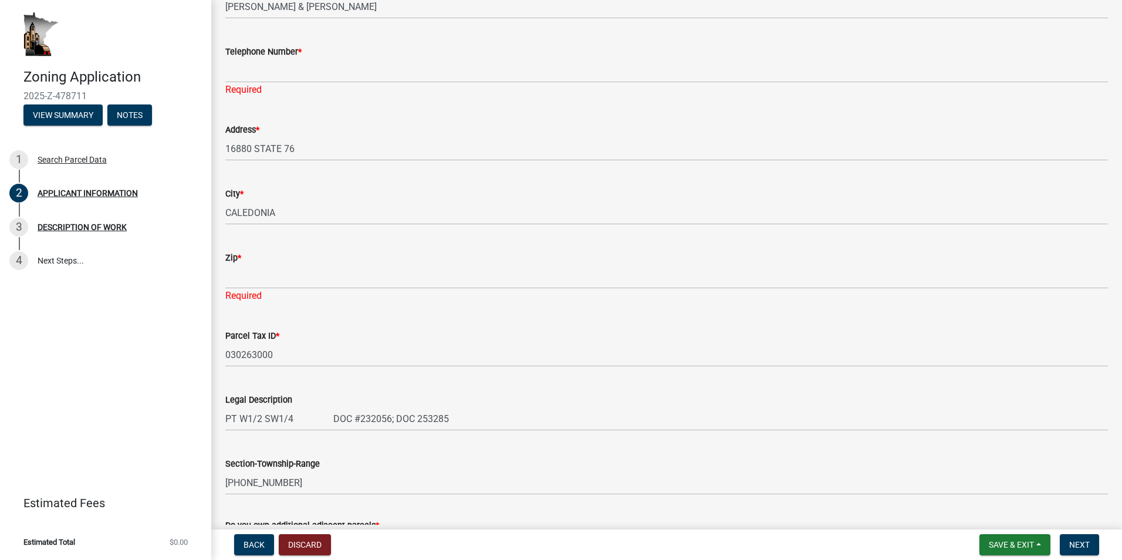
click at [280, 259] on div "Zip *" at bounding box center [666, 258] width 883 height 14
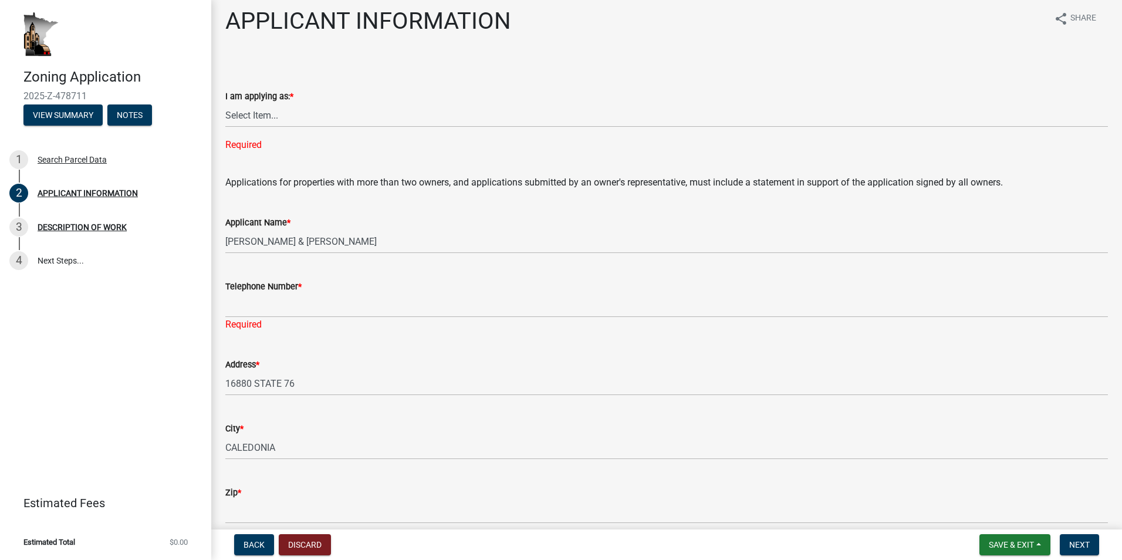
scroll to position [0, 0]
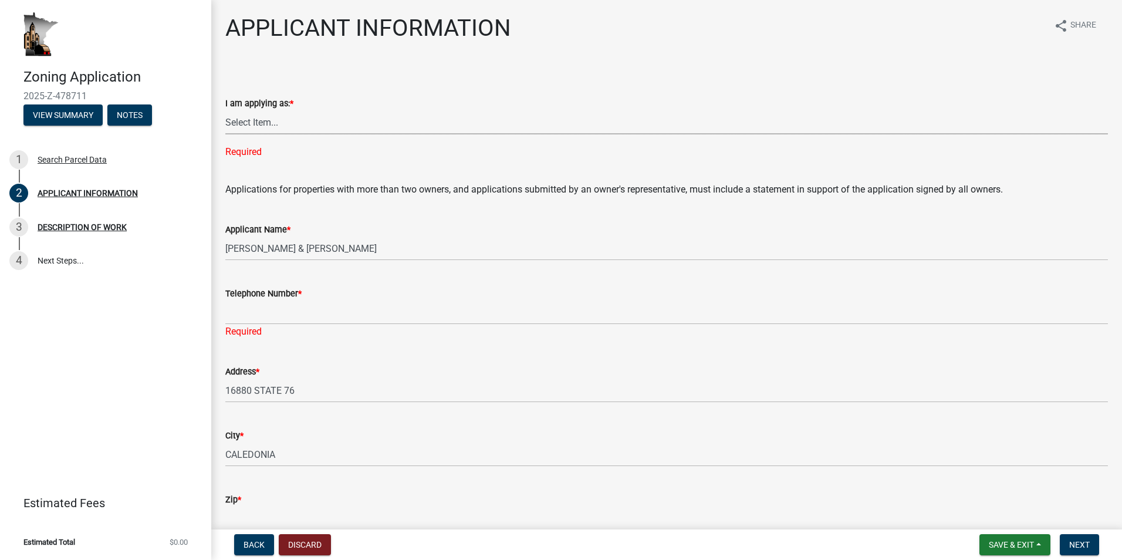
click at [295, 124] on select "Select Item... The sole owner of the property A co-owner of the property with o…" at bounding box center [666, 122] width 883 height 24
click at [225, 110] on select "Select Item... The sole owner of the property A co-owner of the property with o…" at bounding box center [666, 122] width 883 height 24
select select "f73bc555-2faa-4207-ba45-c8fa17744791"
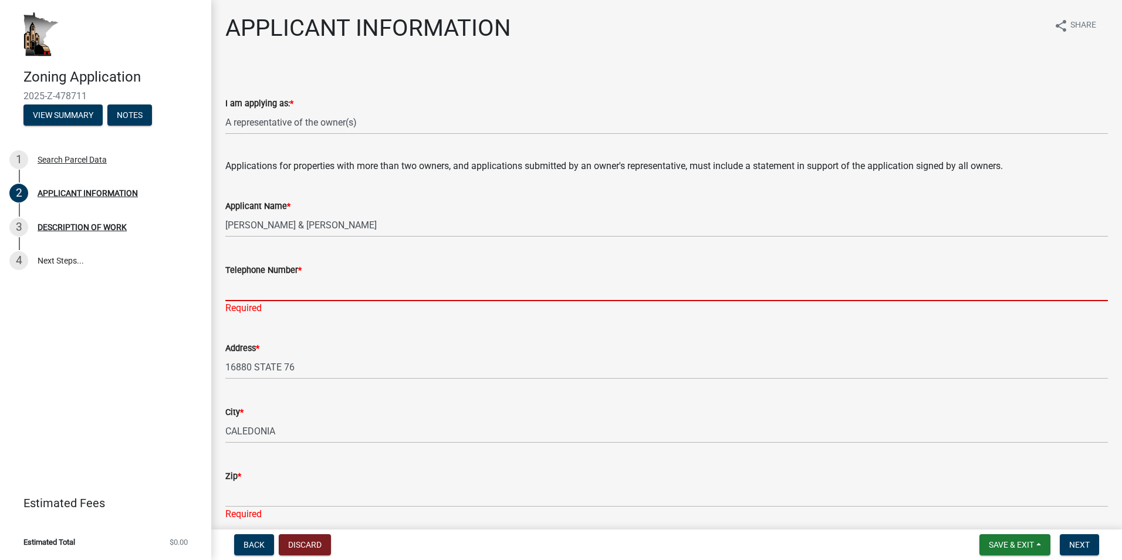
click at [342, 278] on input "Telephone Number *" at bounding box center [666, 289] width 883 height 24
type input "5637941251"
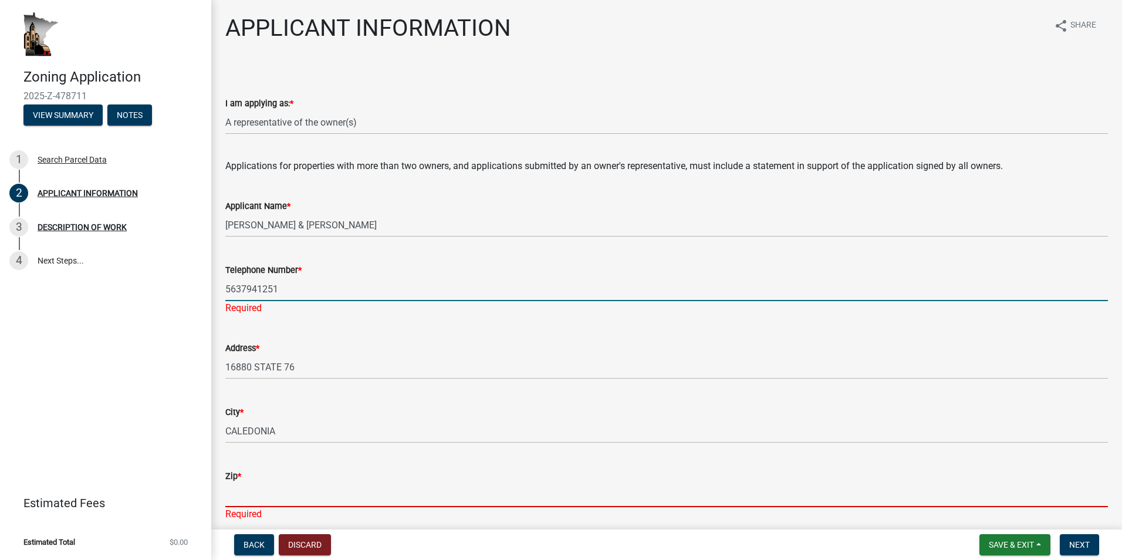
type input "55921"
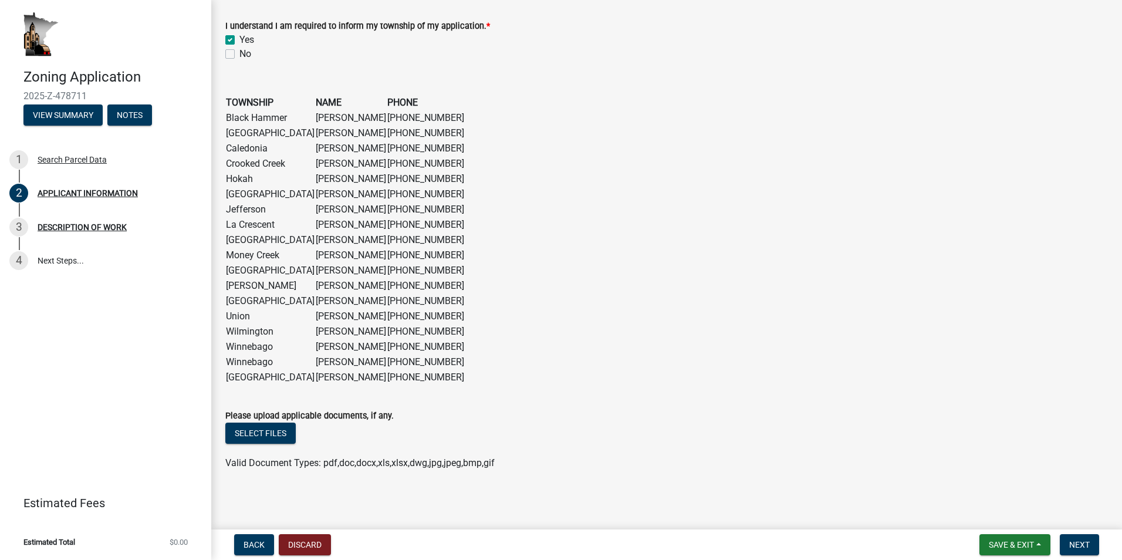
scroll to position [894, 0]
click at [262, 431] on button "Select files" at bounding box center [260, 431] width 70 height 21
click at [1079, 543] on span "Next" at bounding box center [1079, 544] width 21 height 9
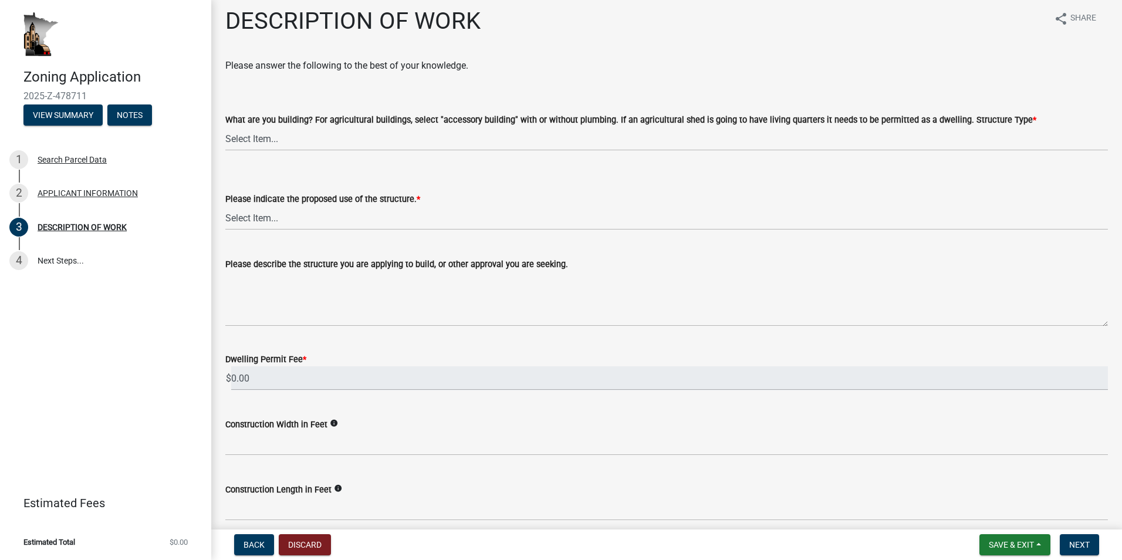
scroll to position [0, 0]
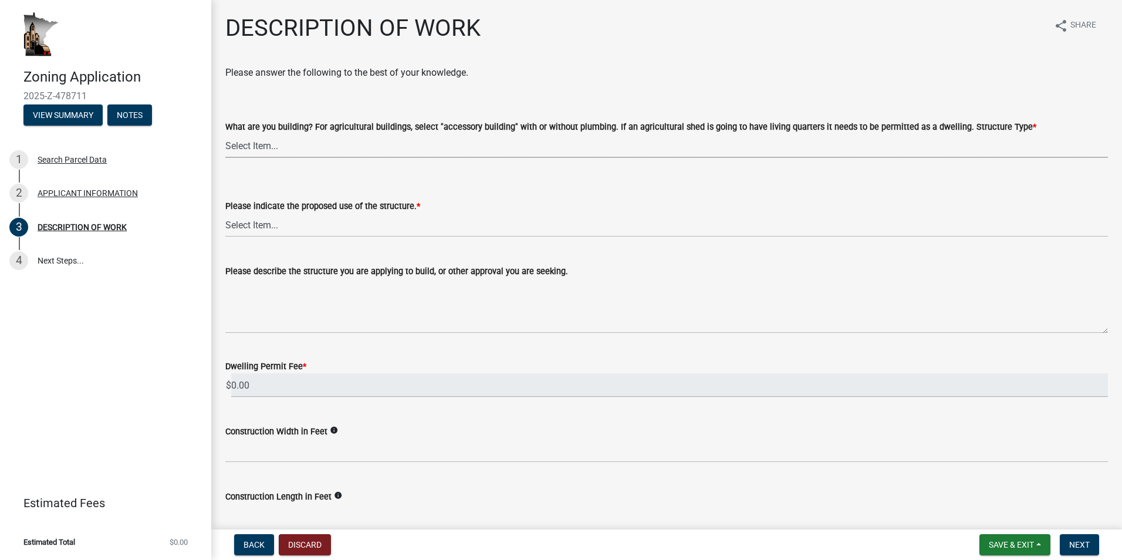
click at [284, 145] on select "Select Item... Single Family Dwelling or "Shouse" Bedroom addition Non-bedroom …" at bounding box center [666, 146] width 883 height 24
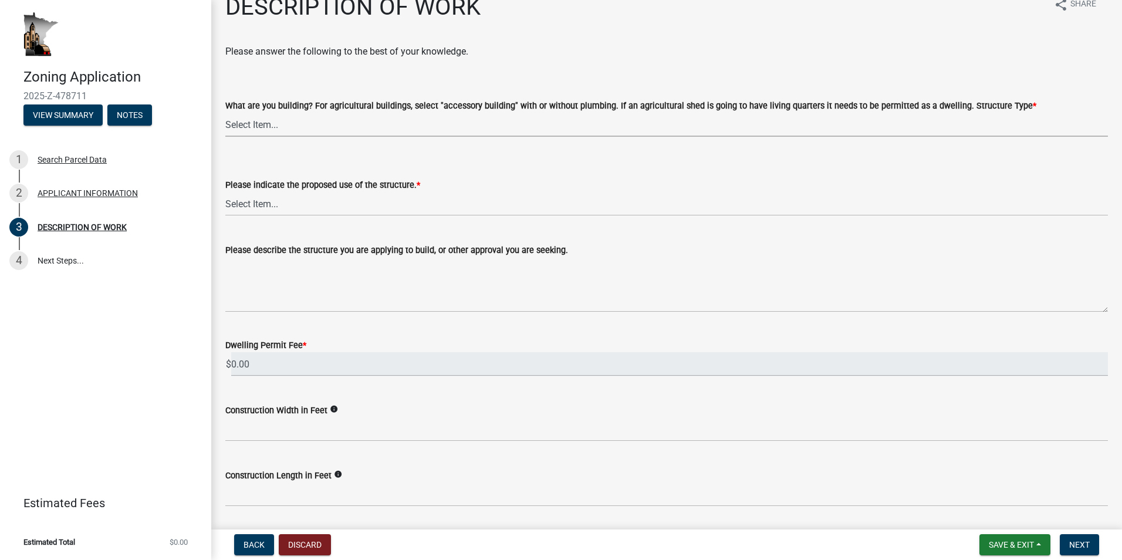
scroll to position [31, 0]
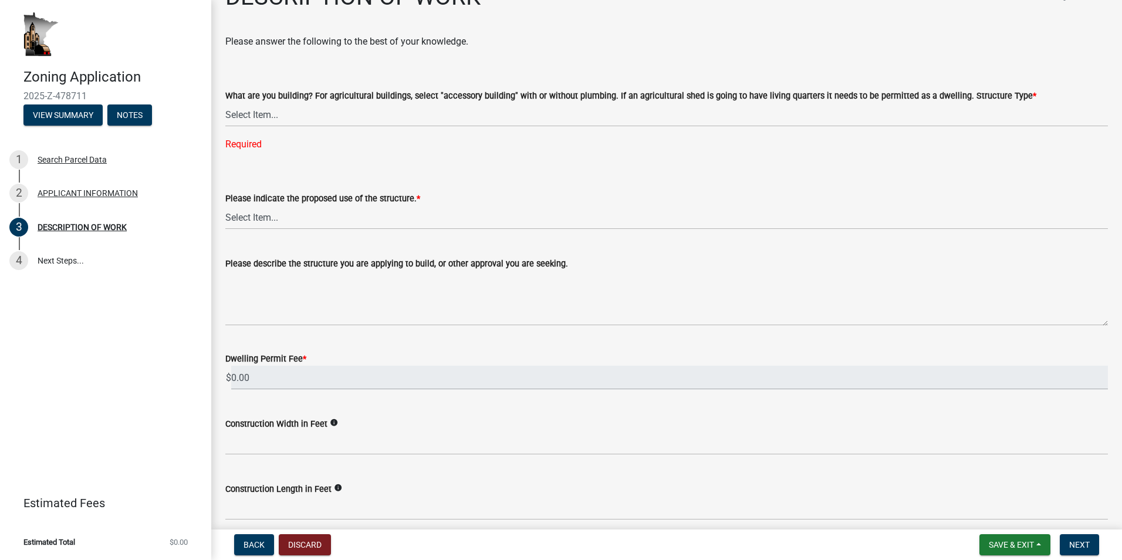
click at [293, 102] on div "What are you building? For agricultural buildings, select "accessory building" …" at bounding box center [666, 96] width 883 height 14
click at [301, 110] on select "Select Item... Single Family Dwelling or "Shouse" Bedroom addition Non-bedroom …" at bounding box center [666, 115] width 883 height 24
click at [225, 103] on select "Select Item... Single Family Dwelling or "Shouse" Bedroom addition Non-bedroom …" at bounding box center [666, 115] width 883 height 24
select select "226089c2-ecbb-407c-b1cc-e66b11168d53"
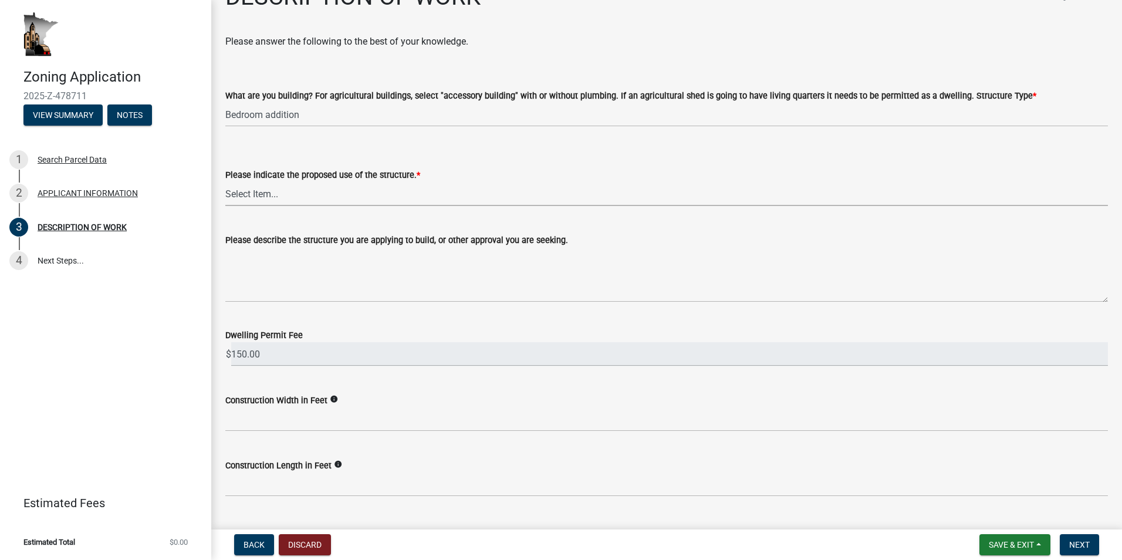
click at [364, 190] on select "Select Item... Year-Round Residential Seasonal Residential Agricultural Recreat…" at bounding box center [666, 194] width 883 height 24
click at [225, 182] on select "Select Item... Year-Round Residential Seasonal Residential Agricultural Recreat…" at bounding box center [666, 194] width 883 height 24
select select "ee49324e-6bbc-48fe-982e-4c2d7e8c1c0f"
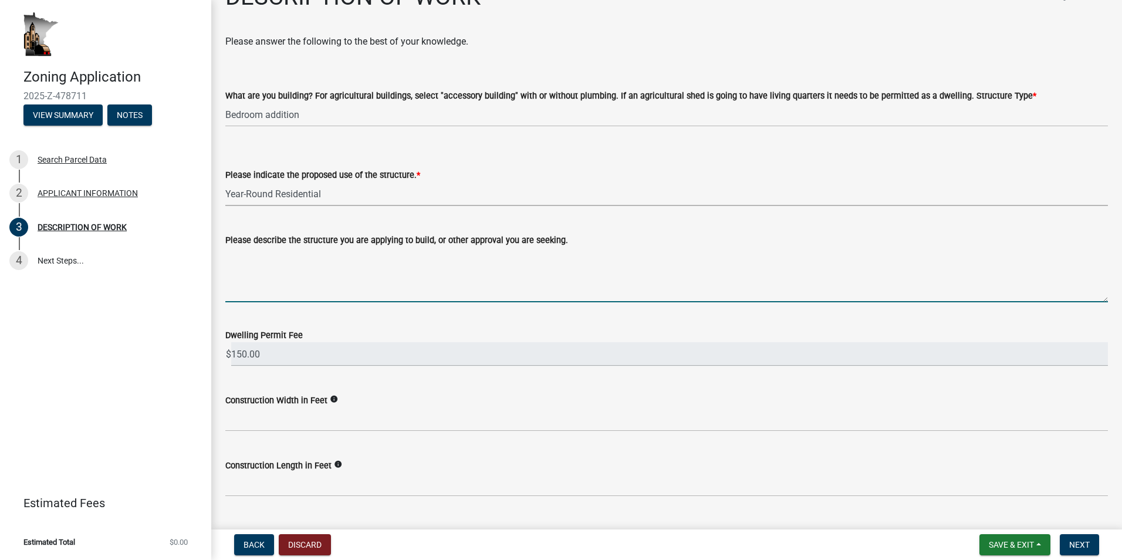
click at [390, 293] on textarea "Please describe the structure you are applying to build, or other approval you …" at bounding box center [666, 274] width 883 height 55
click at [467, 295] on textarea "Please describe the structure you are applying to build, or other approval you …" at bounding box center [666, 274] width 883 height 55
type textarea "V"
click at [387, 256] on textarea "Coveered porch with add" at bounding box center [666, 274] width 883 height 55
click at [244, 256] on textarea "Coved porch with addsecond floor bedroom" at bounding box center [666, 274] width 883 height 55
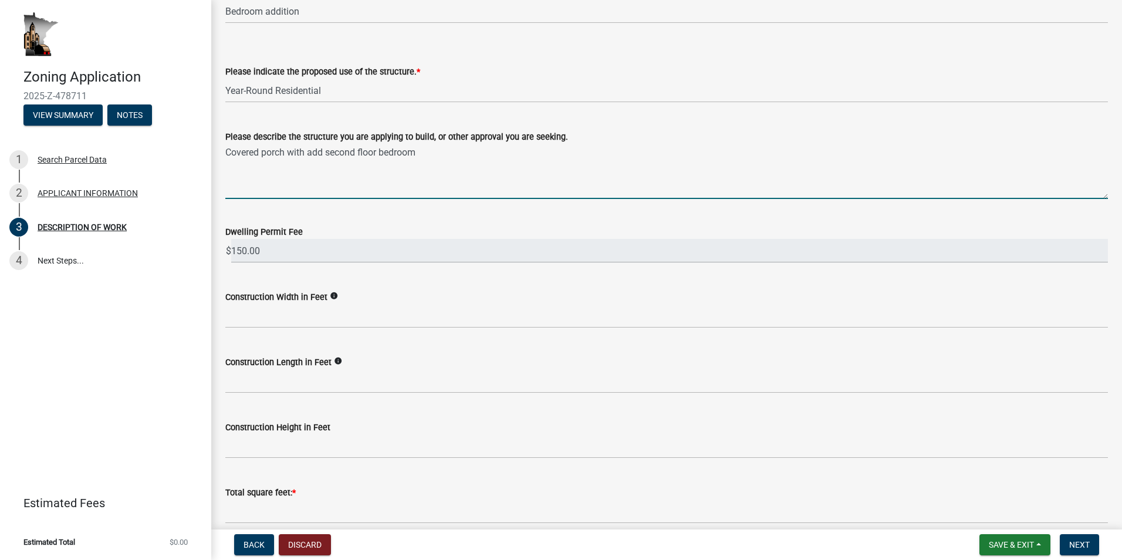
scroll to position [148, 0]
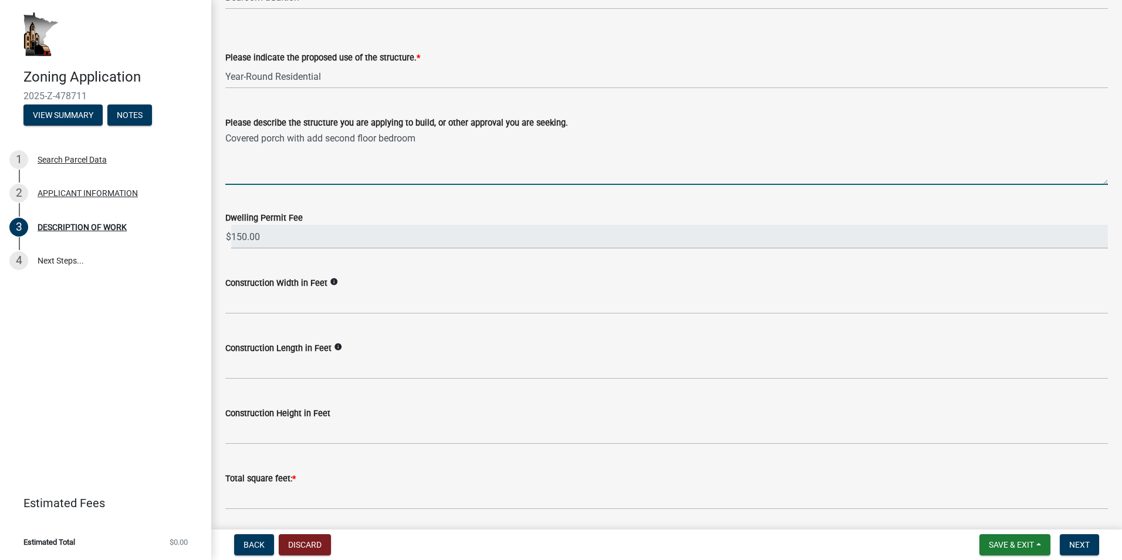
type textarea "Covered porch with add second floor bedroom"
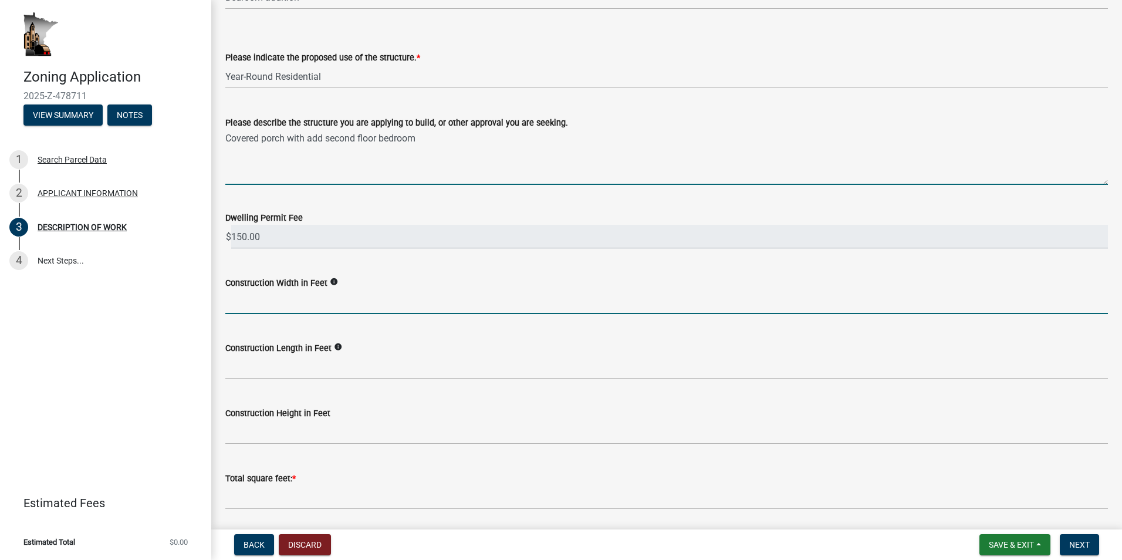
click at [390, 303] on input "text" at bounding box center [666, 302] width 883 height 24
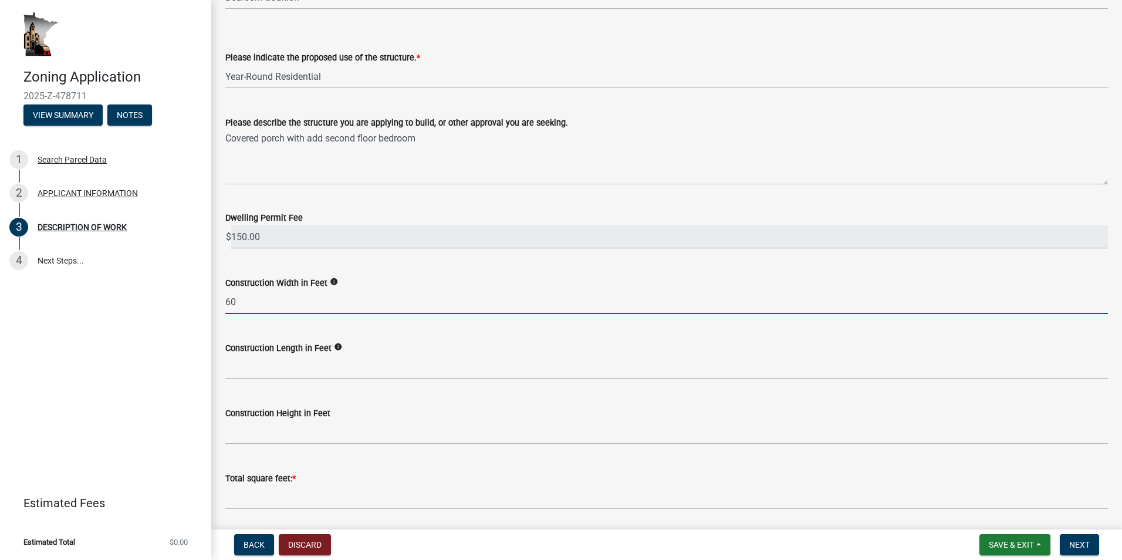
type input "60"
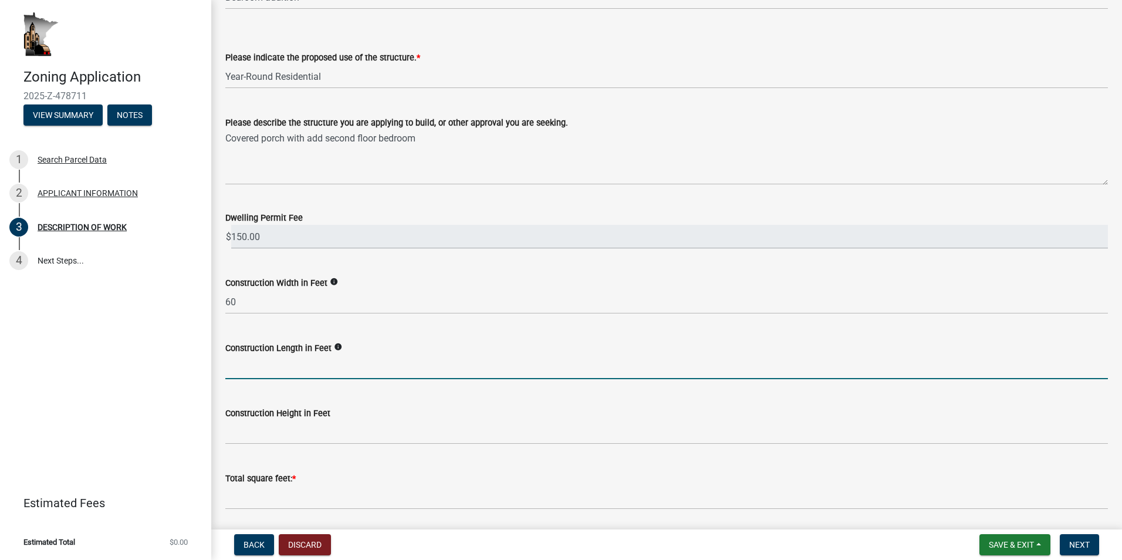
click at [371, 367] on input "text" at bounding box center [666, 367] width 883 height 24
type input "24"
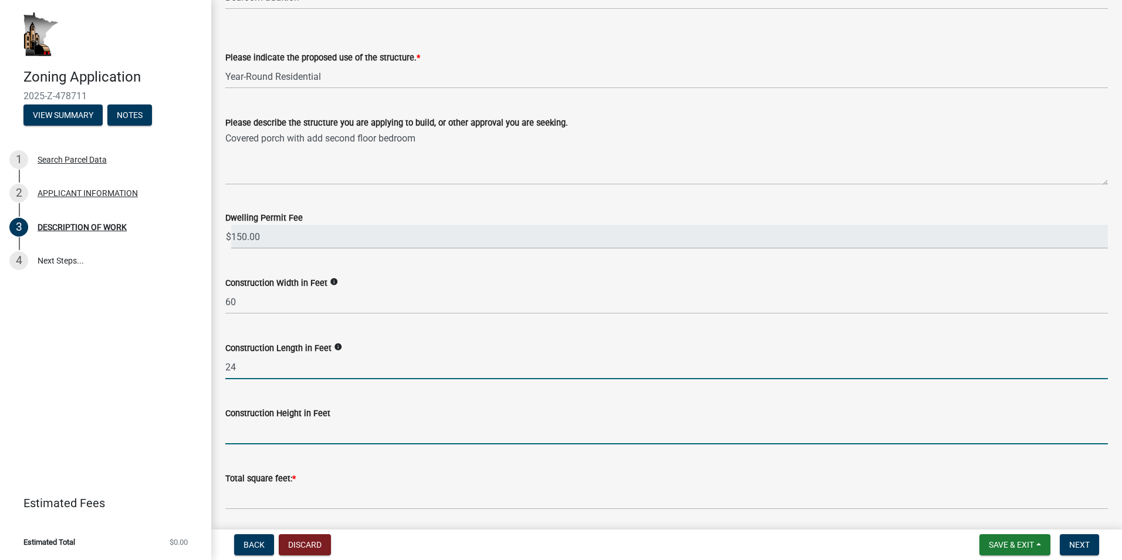
click at [398, 439] on input "text" at bounding box center [666, 432] width 883 height 24
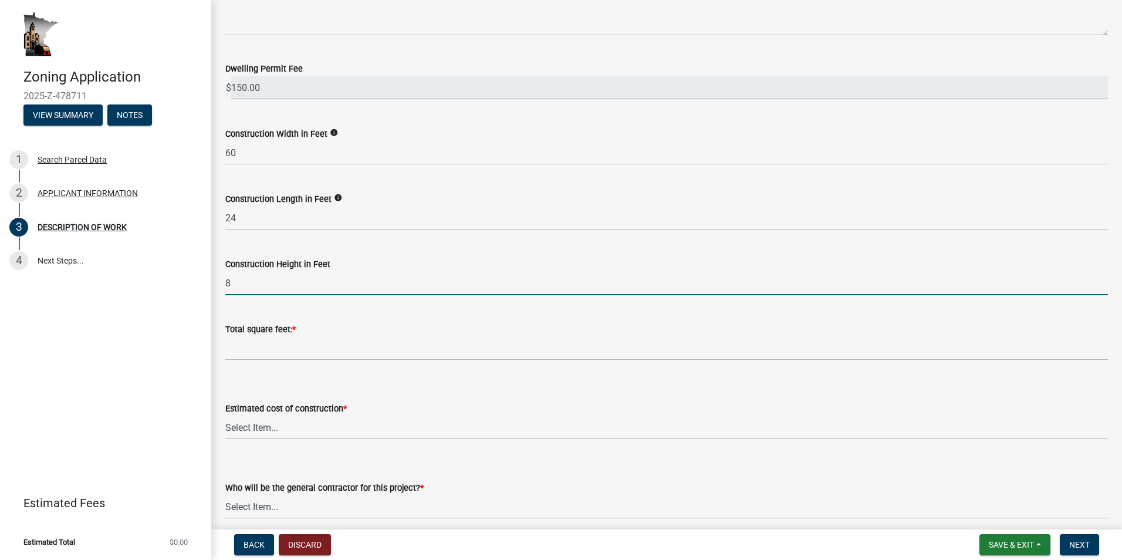
scroll to position [325, 0]
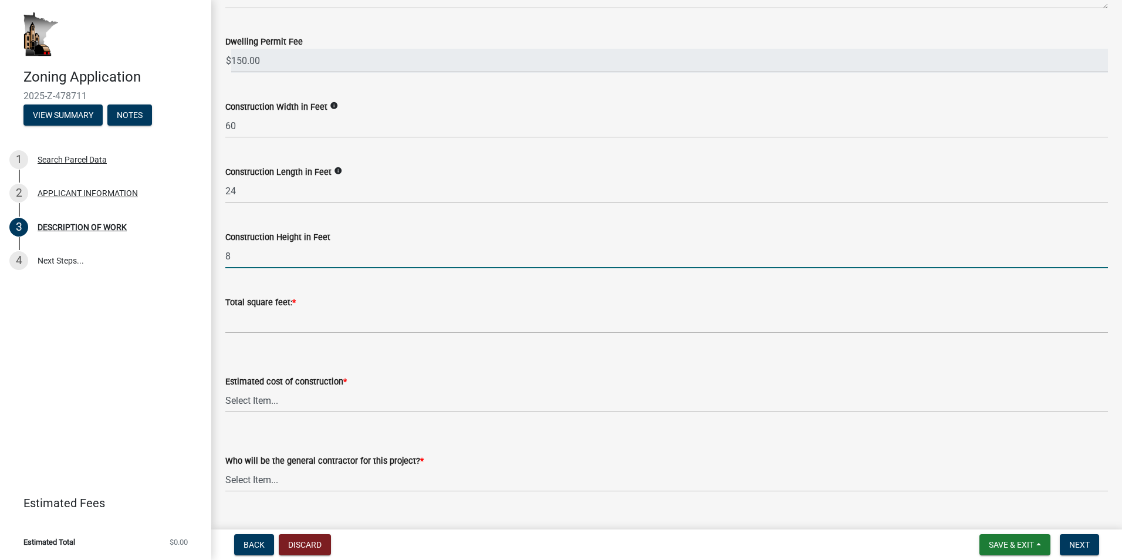
type input "8"
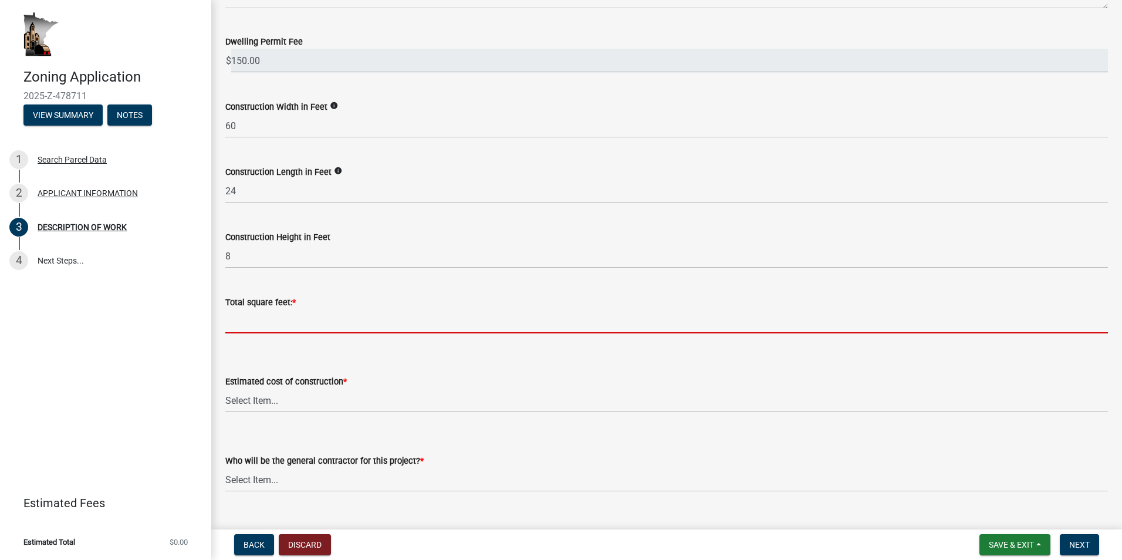
drag, startPoint x: 306, startPoint y: 321, endPoint x: 311, endPoint y: 330, distance: 10.0
click at [307, 322] on input "text" at bounding box center [666, 321] width 883 height 24
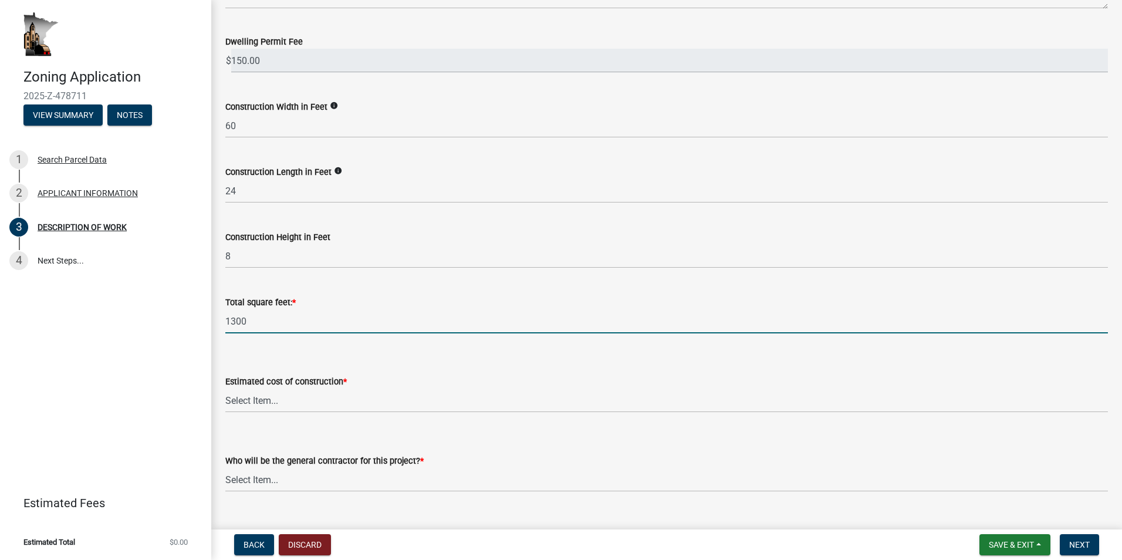
type input "1300"
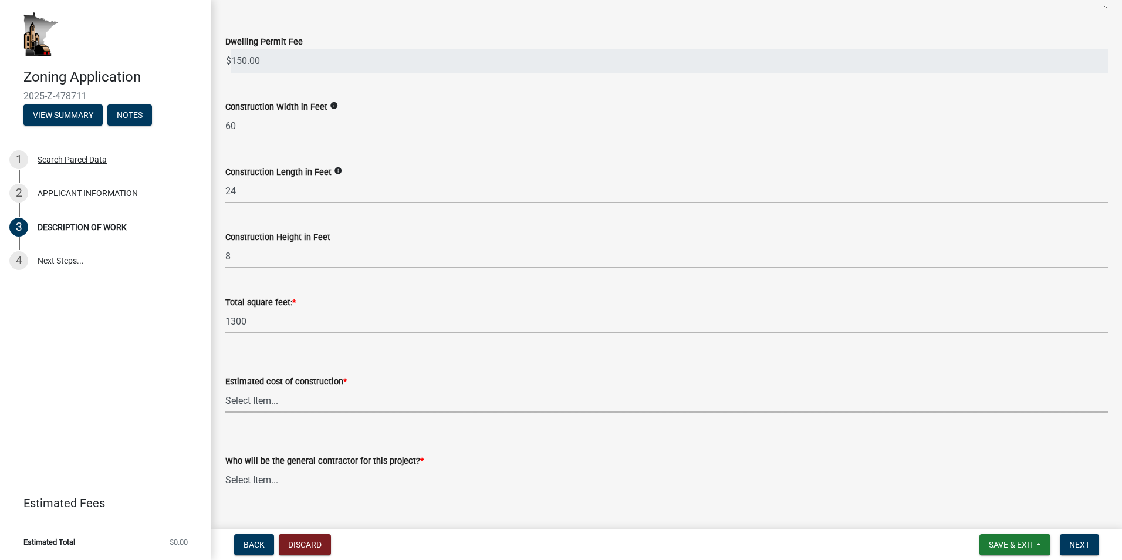
click at [369, 390] on select "Select Item... $0 - $50,000 $50,001 - $100,000 $101,000 - $150,000 $150,001 or …" at bounding box center [666, 400] width 883 height 24
click at [225, 388] on select "Select Item... $0 - $50,000 $50,001 - $100,000 $101,000 - $150,000 $150,001 or …" at bounding box center [666, 400] width 883 height 24
select select "f9b7dd3b-3a38-45c4-aa8d-40d341efce99"
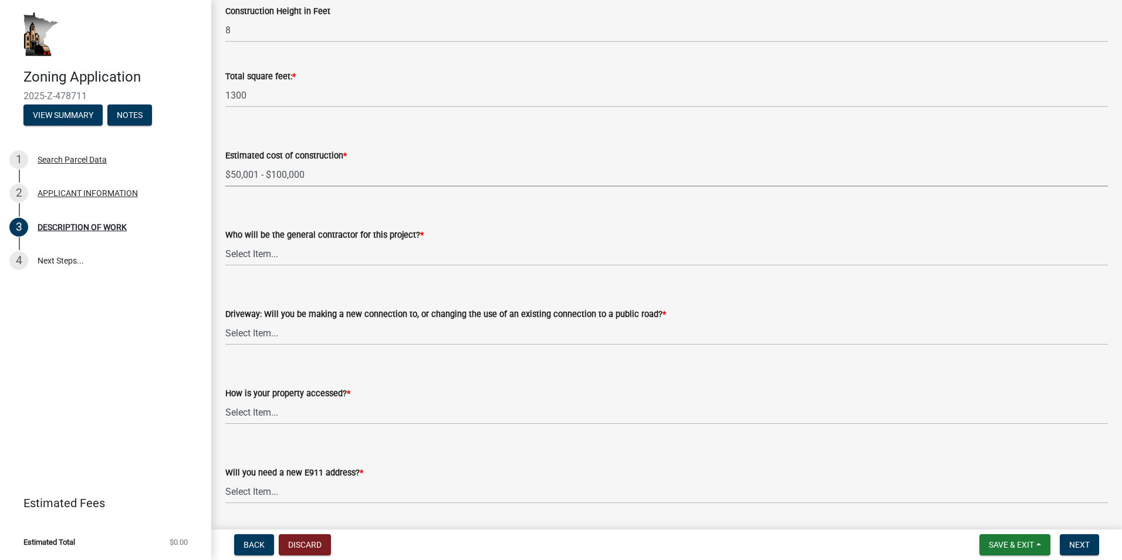
scroll to position [559, 0]
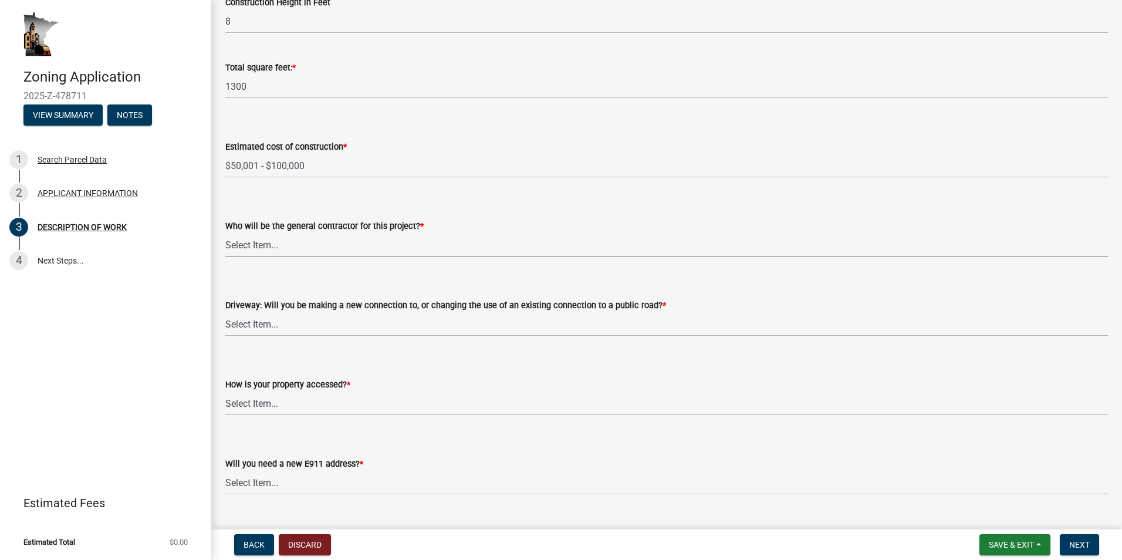
click at [452, 239] on select "Select Item... Myself Other" at bounding box center [666, 245] width 883 height 24
click at [225, 233] on select "Select Item... Myself Other" at bounding box center [666, 245] width 883 height 24
select select "4bd12ca6-4a20-42a0-933f-fd6ef7b65674"
click at [338, 322] on select "Select Item... I am installing a new driveway access to a public road I am chan…" at bounding box center [666, 324] width 883 height 24
click at [225, 312] on select "Select Item... I am installing a new driveway access to a public road I am chan…" at bounding box center [666, 324] width 883 height 24
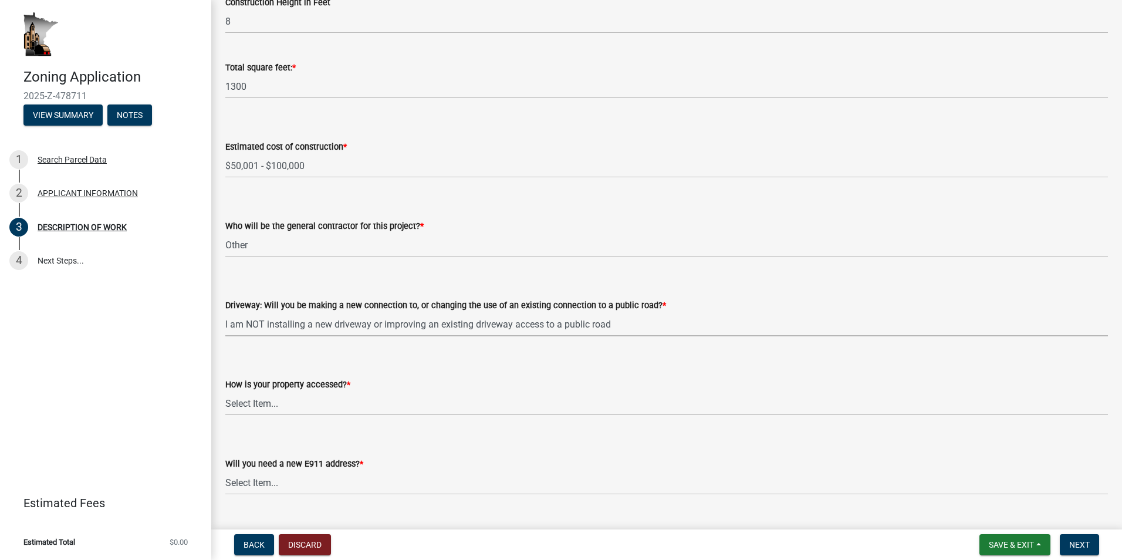
select select "865858fb-cec4-4771-ade1-629df977e661"
click at [379, 398] on select "Select Item... Access is off a state highway Access is off a county road Access…" at bounding box center [666, 403] width 883 height 24
click at [225, 391] on select "Select Item... Access is off a state highway Access is off a county road Access…" at bounding box center [666, 403] width 883 height 24
select select "cef96780-4810-40e3-9d85-228a56ab53a8"
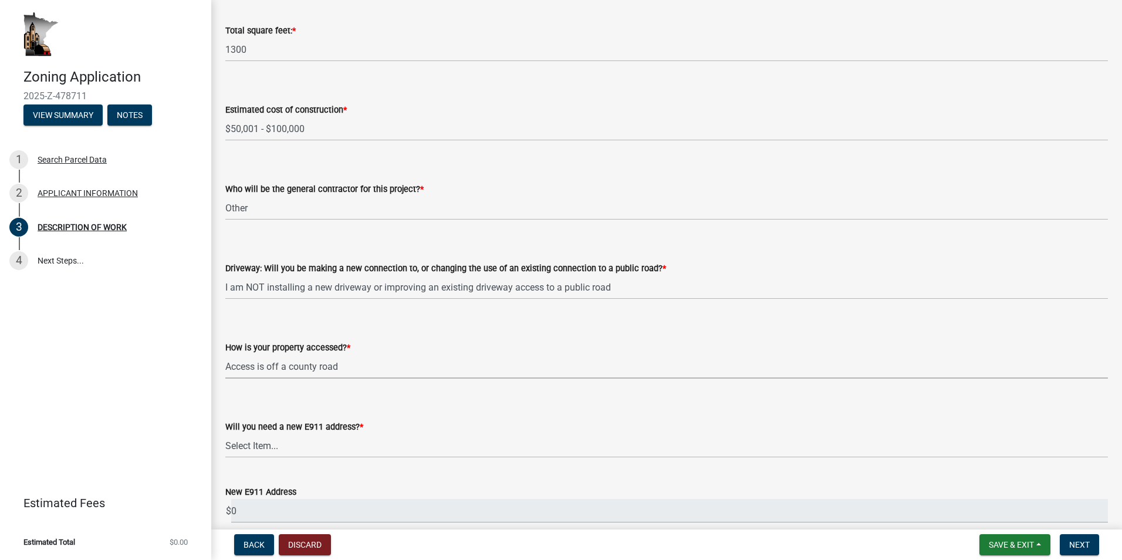
scroll to position [735, 0]
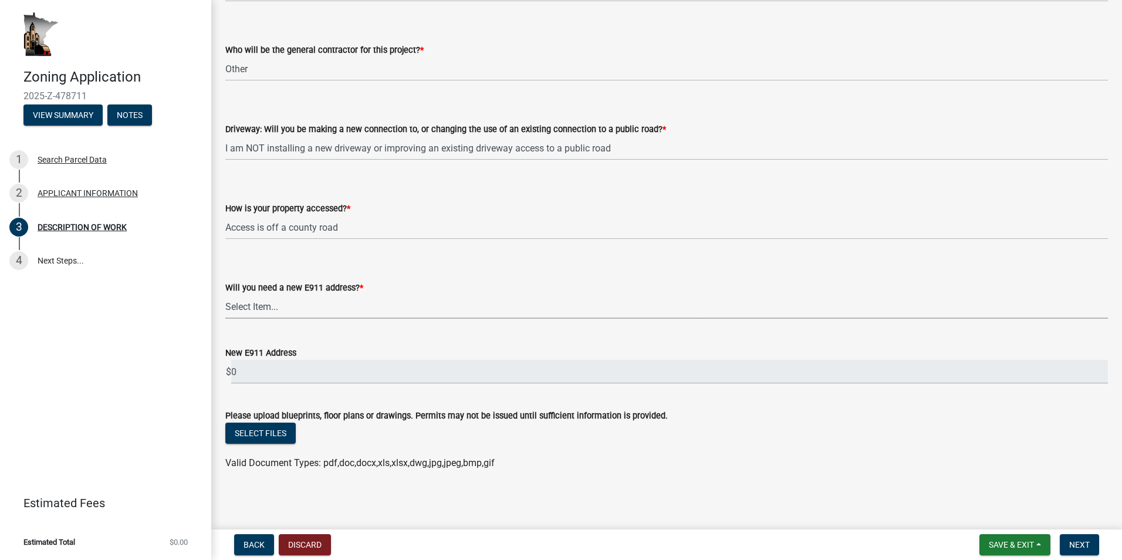
click at [355, 300] on select "Select Item... Yes No" at bounding box center [666, 307] width 883 height 24
click at [225, 319] on select "Select Item... Yes No" at bounding box center [666, 307] width 883 height 24
select select "79149638-379e-4eb8-8707-a078303474c9"
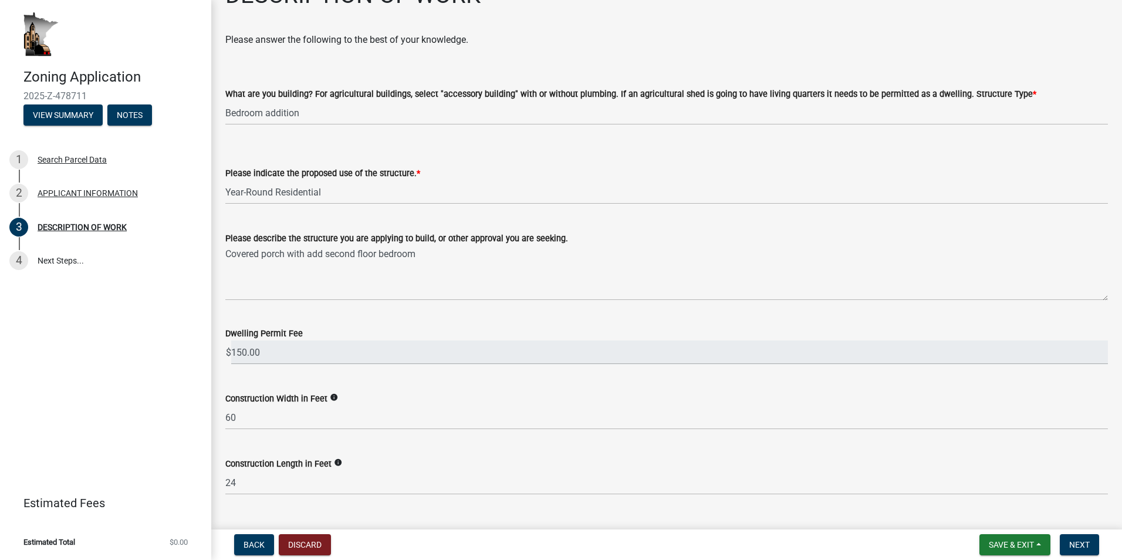
scroll to position [0, 0]
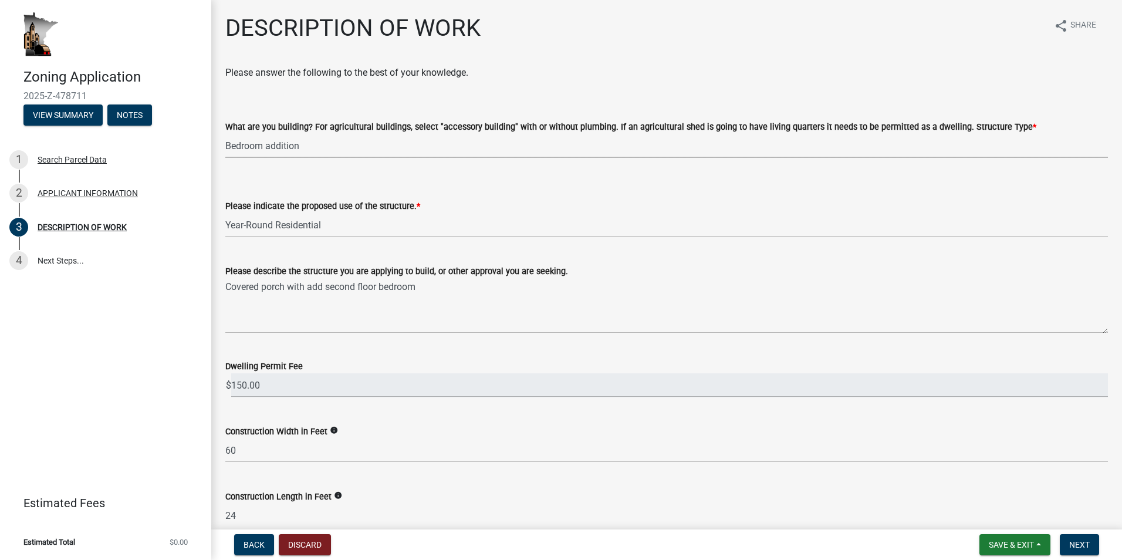
click at [333, 138] on select "Select Item... Single Family Dwelling or "Shouse" Bedroom addition Non-bedroom …" at bounding box center [666, 146] width 883 height 24
click at [225, 134] on select "Select Item... Single Family Dwelling or "Shouse" Bedroom addition Non-bedroom …" at bounding box center [666, 146] width 883 height 24
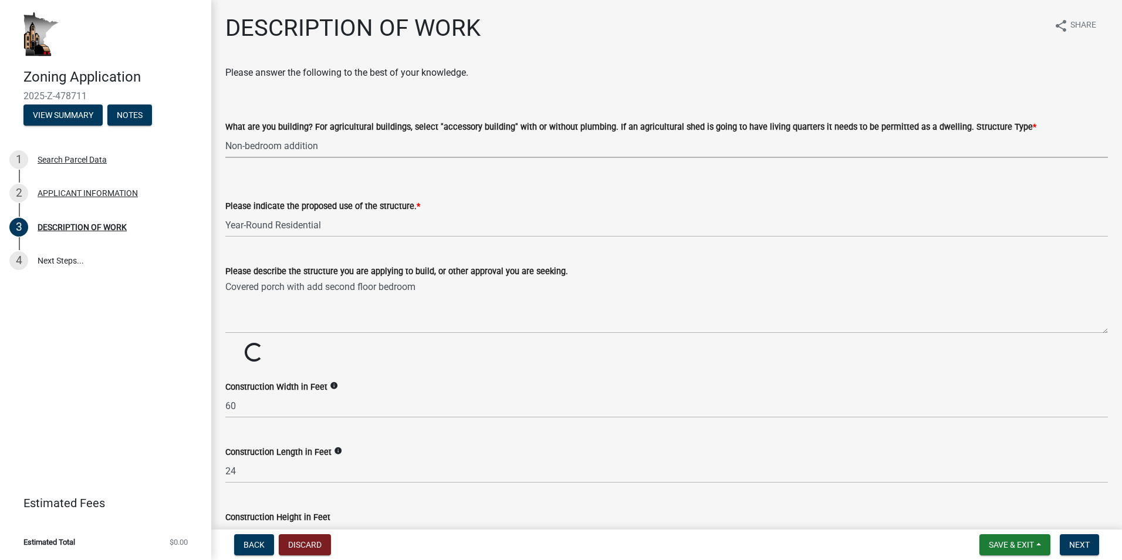
select select "1e8b9e39-32af-4c5f-bd41-70251607f6ea"
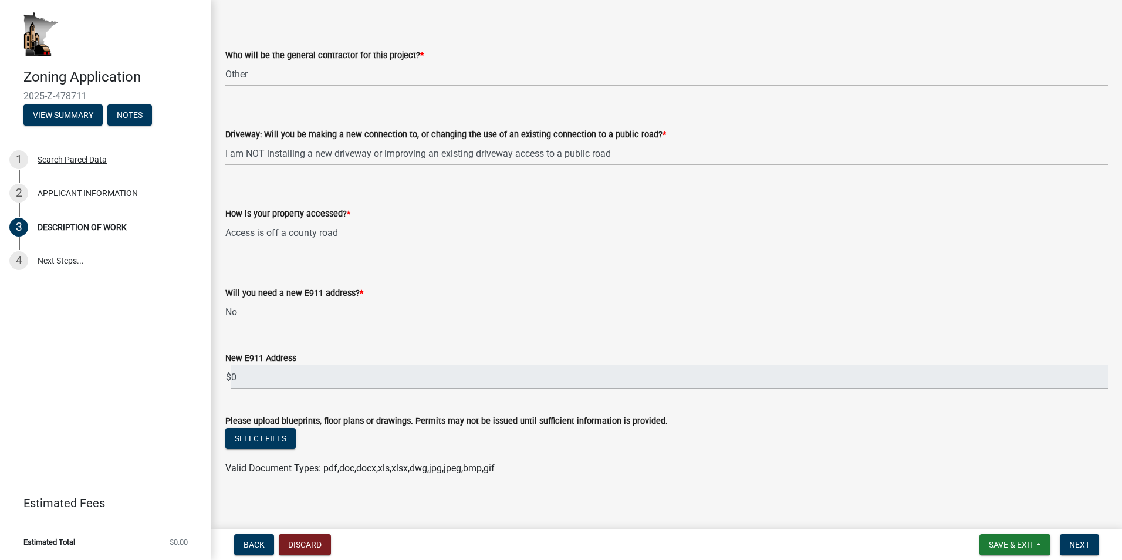
scroll to position [737, 0]
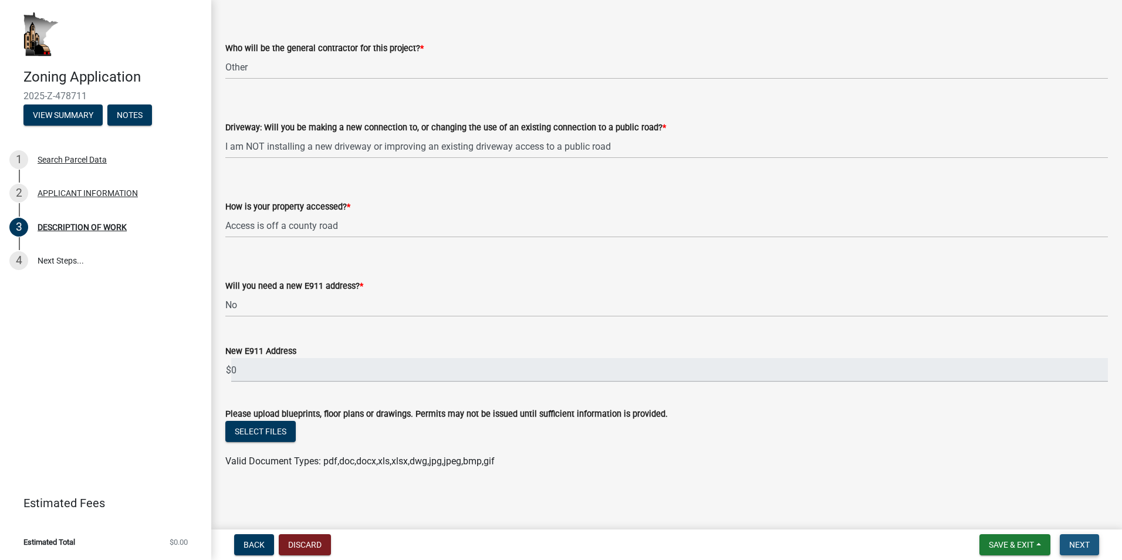
click at [1089, 544] on span "Next" at bounding box center [1079, 544] width 21 height 9
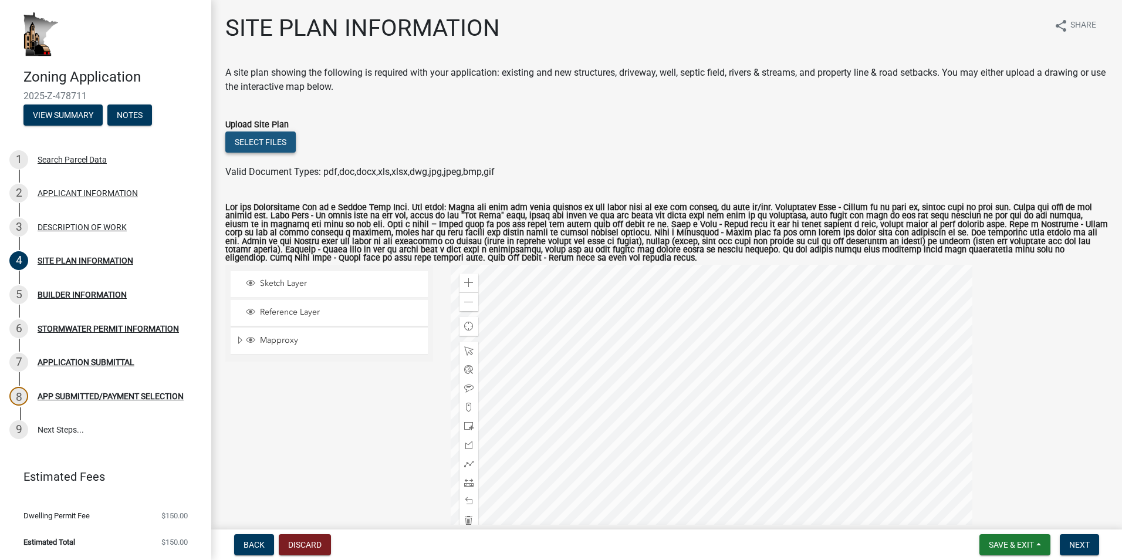
click at [271, 138] on button "Select files" at bounding box center [260, 141] width 70 height 21
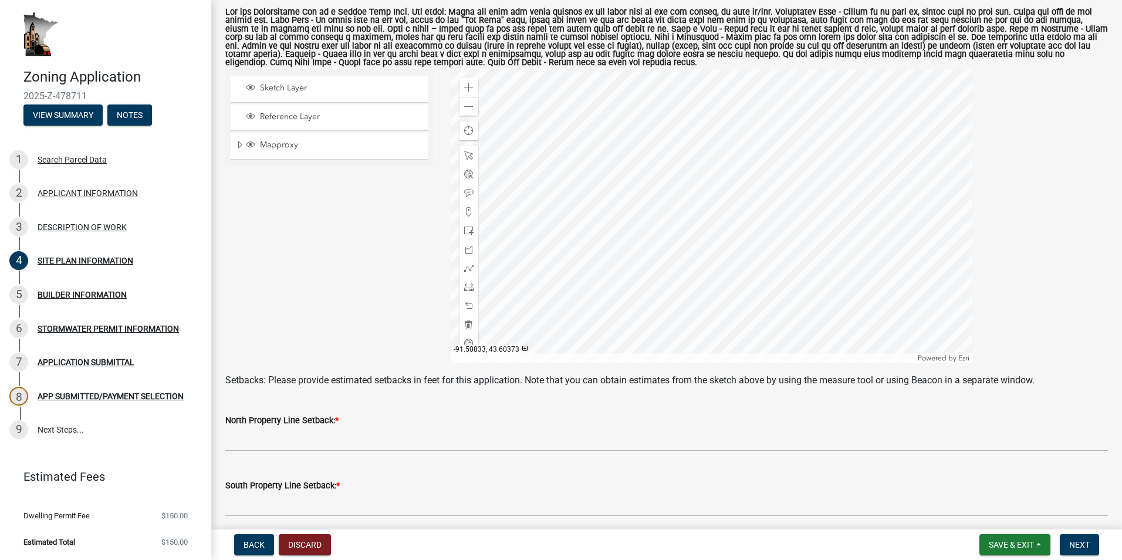
scroll to position [205, 0]
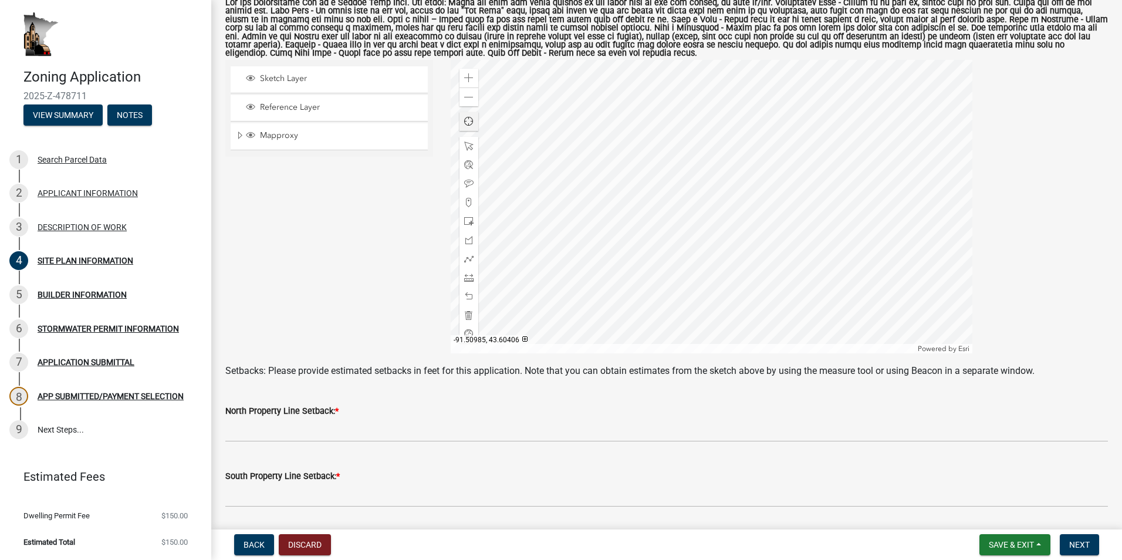
click at [467, 122] on span "Find my location" at bounding box center [468, 121] width 9 height 9
click at [700, 198] on div at bounding box center [712, 206] width 522 height 293
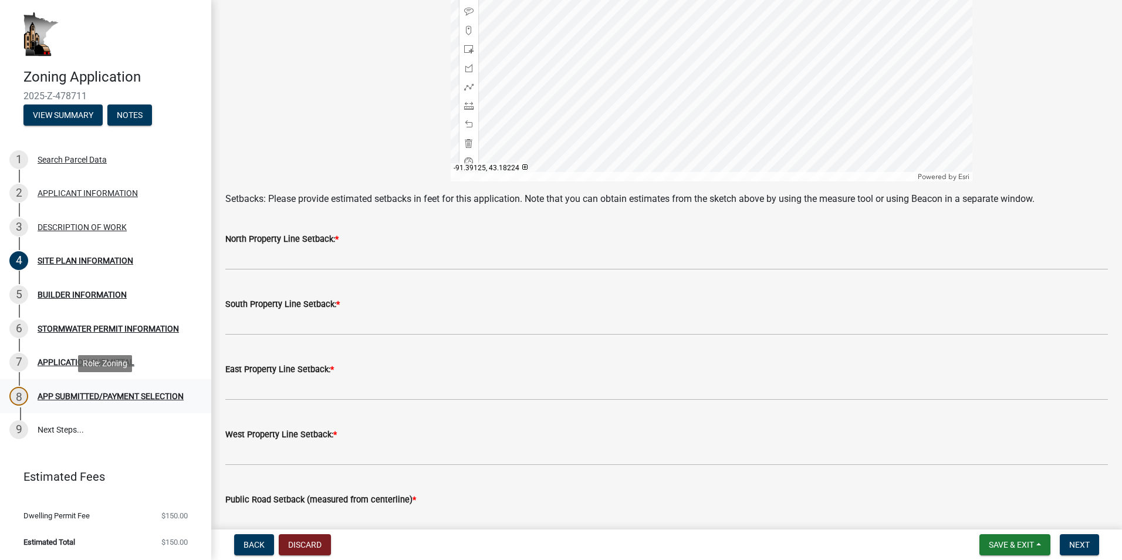
scroll to position [381, 0]
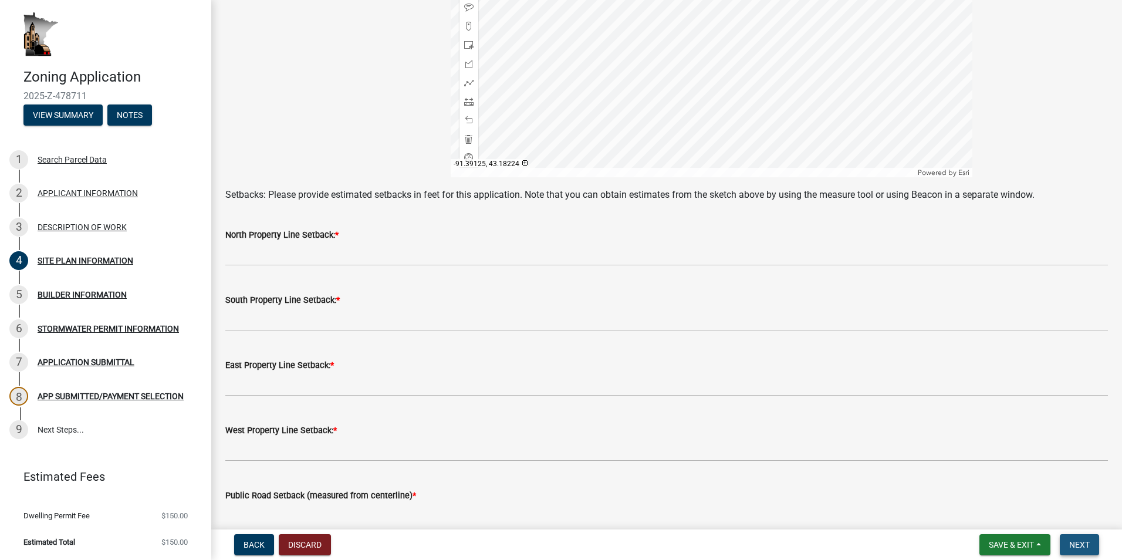
click at [1075, 545] on span "Next" at bounding box center [1079, 544] width 21 height 9
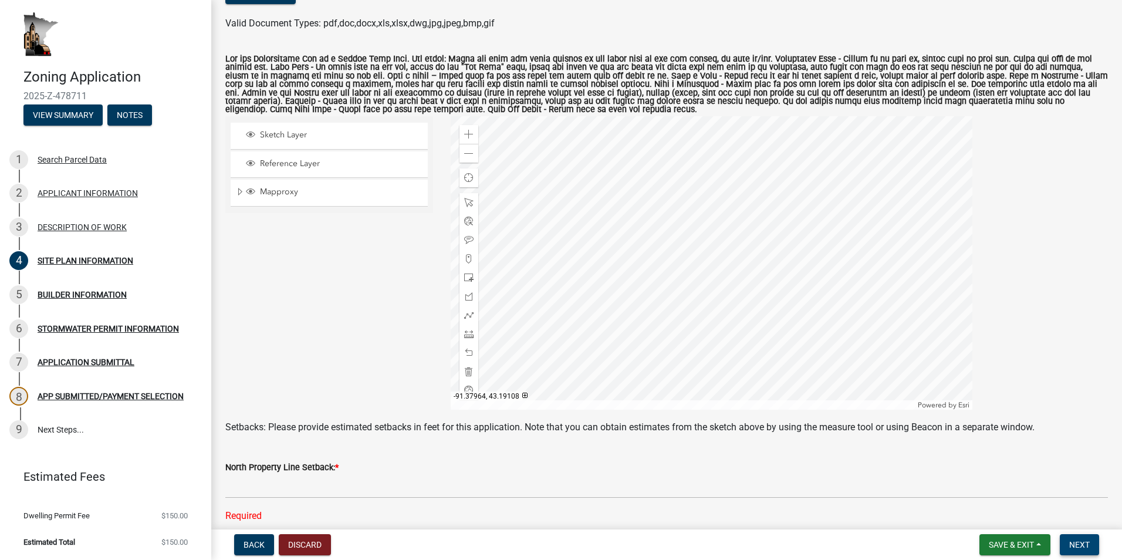
scroll to position [146, 0]
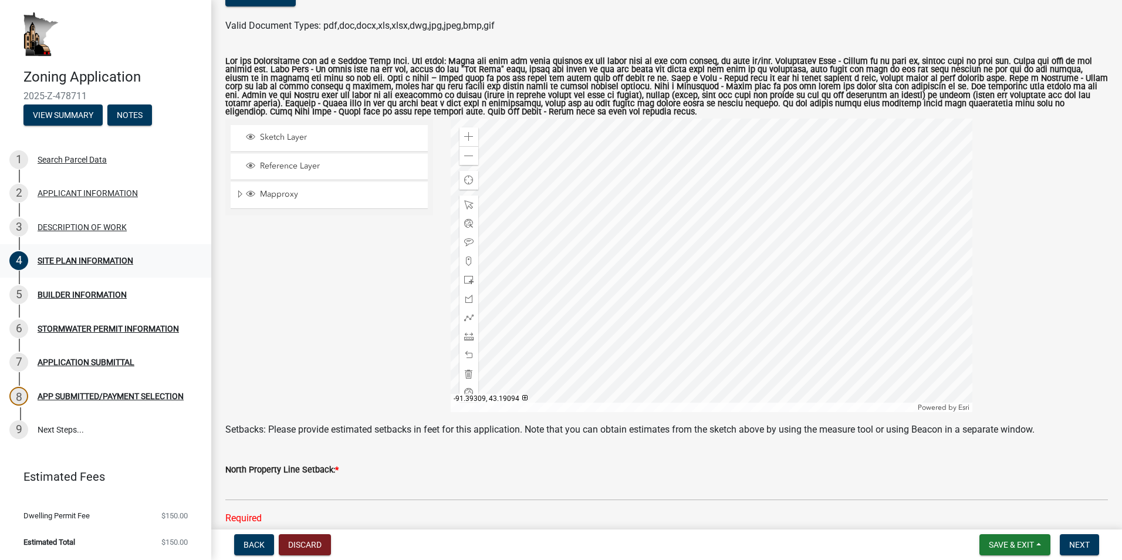
click at [88, 258] on div "SITE PLAN INFORMATION" at bounding box center [86, 260] width 96 height 8
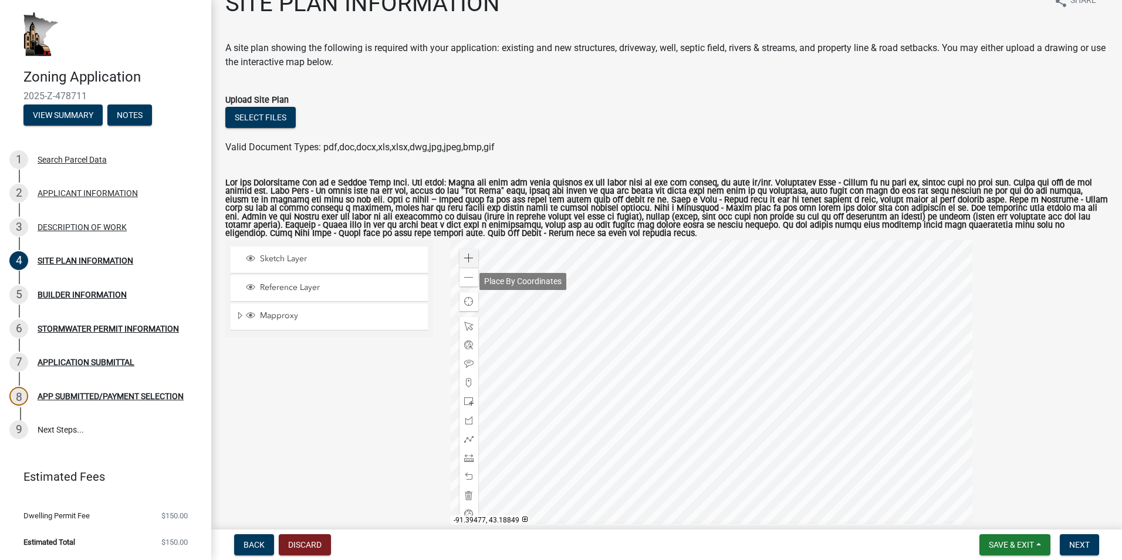
scroll to position [0, 0]
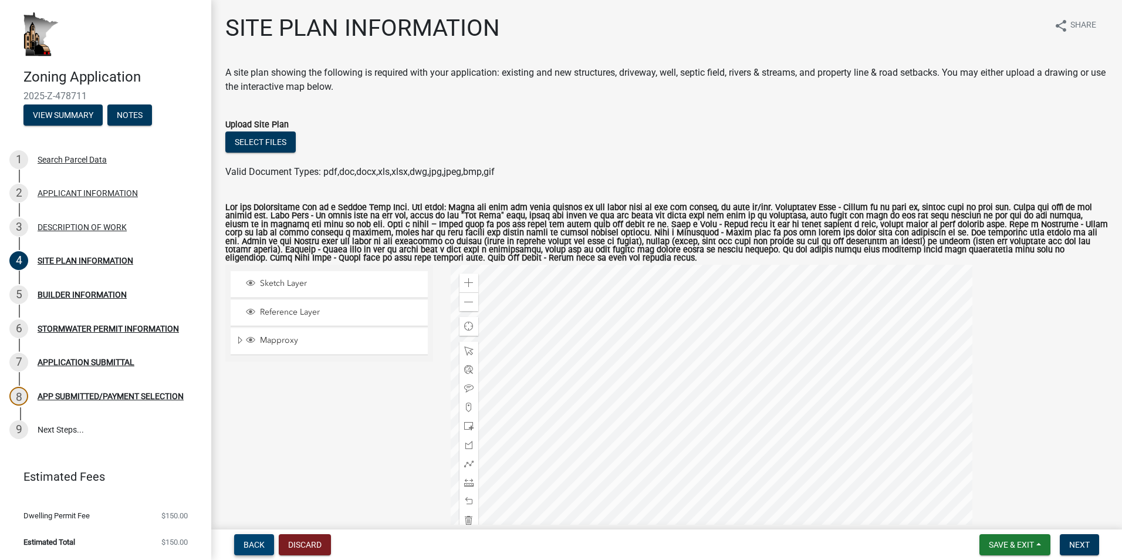
click at [252, 543] on span "Back" at bounding box center [254, 544] width 21 height 9
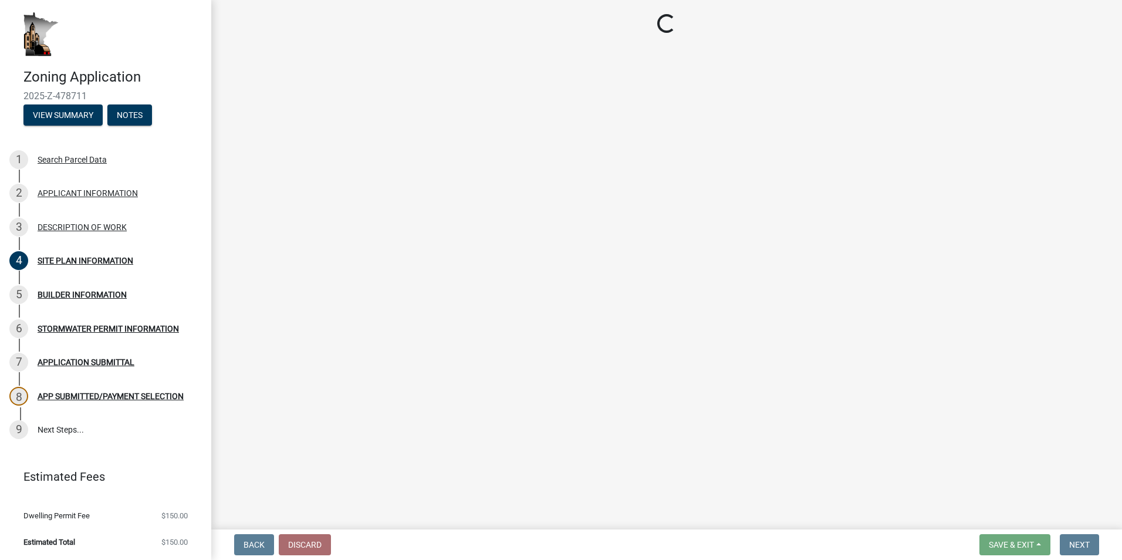
select select "1e8b9e39-32af-4c5f-bd41-70251607f6ea"
select select "ee49324e-6bbc-48fe-982e-4c2d7e8c1c0f"
select select "f9b7dd3b-3a38-45c4-aa8d-40d341efce99"
select select "4bd12ca6-4a20-42a0-933f-fd6ef7b65674"
select select "865858fb-cec4-4771-ade1-629df977e661"
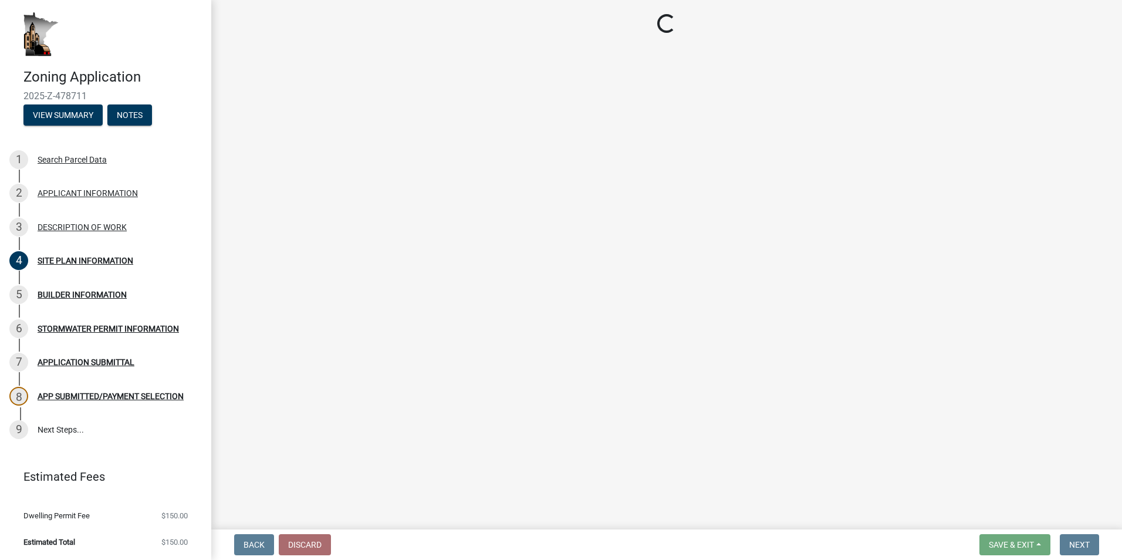
select select "cef96780-4810-40e3-9d85-228a56ab53a8"
select select "79149638-379e-4eb8-8707-a078303474c9"
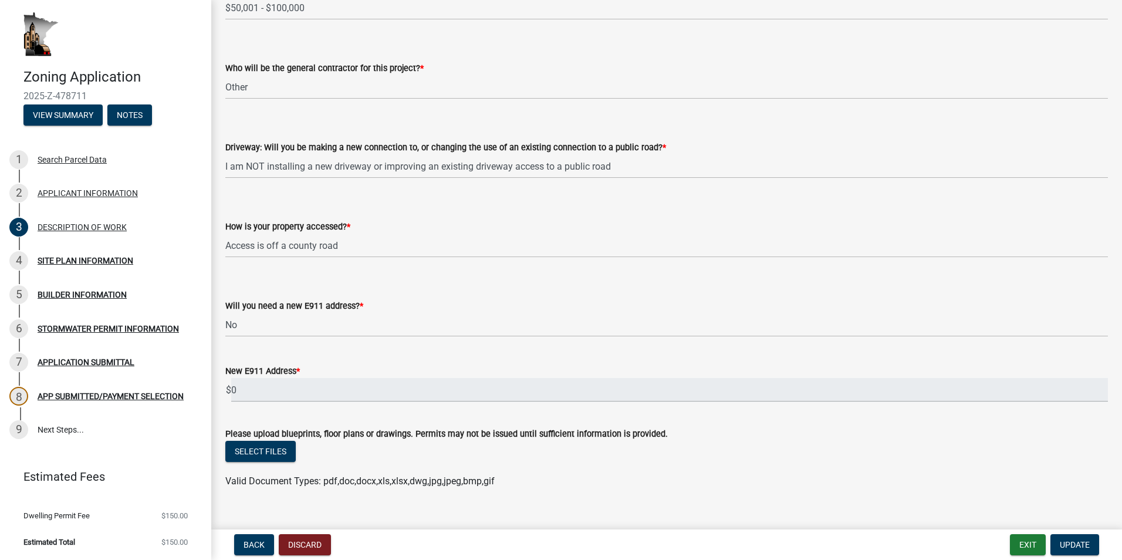
scroll to position [737, 0]
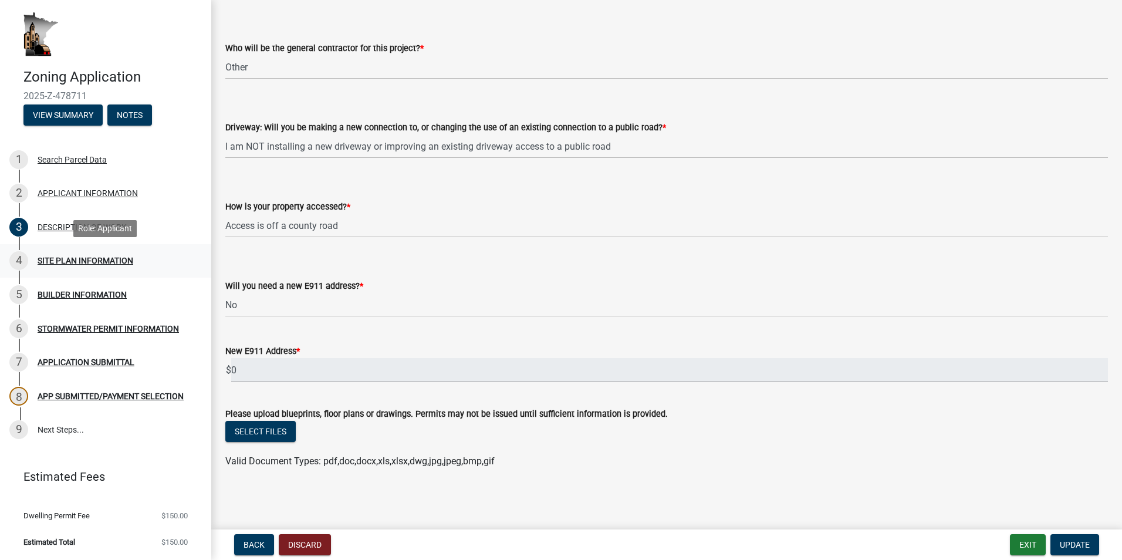
click at [77, 260] on div "SITE PLAN INFORMATION" at bounding box center [86, 260] width 96 height 8
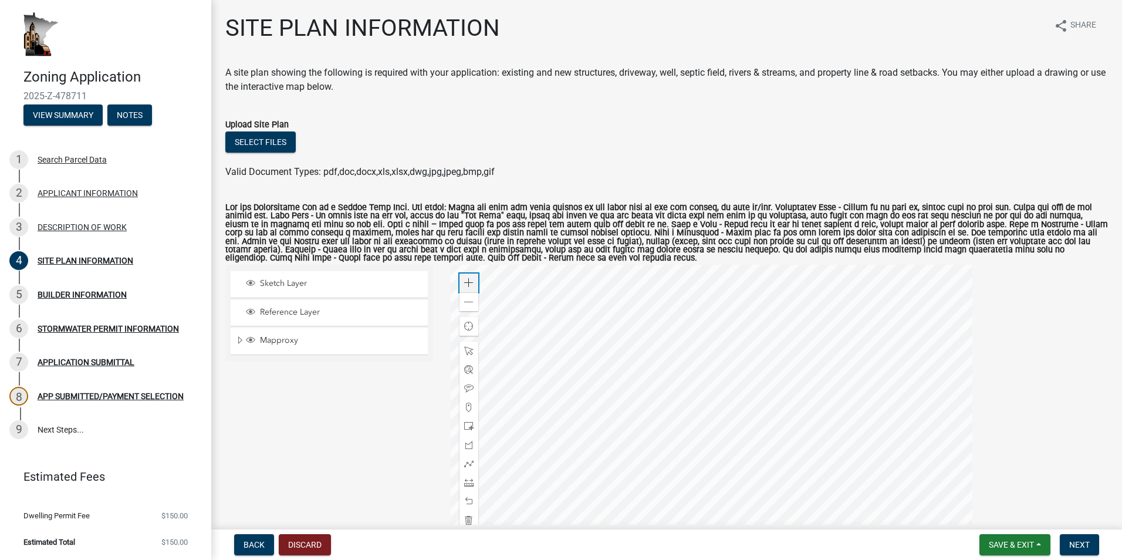
click at [469, 280] on span at bounding box center [468, 282] width 9 height 9
click at [781, 422] on div at bounding box center [712, 411] width 522 height 293
click at [464, 299] on span at bounding box center [468, 302] width 9 height 9
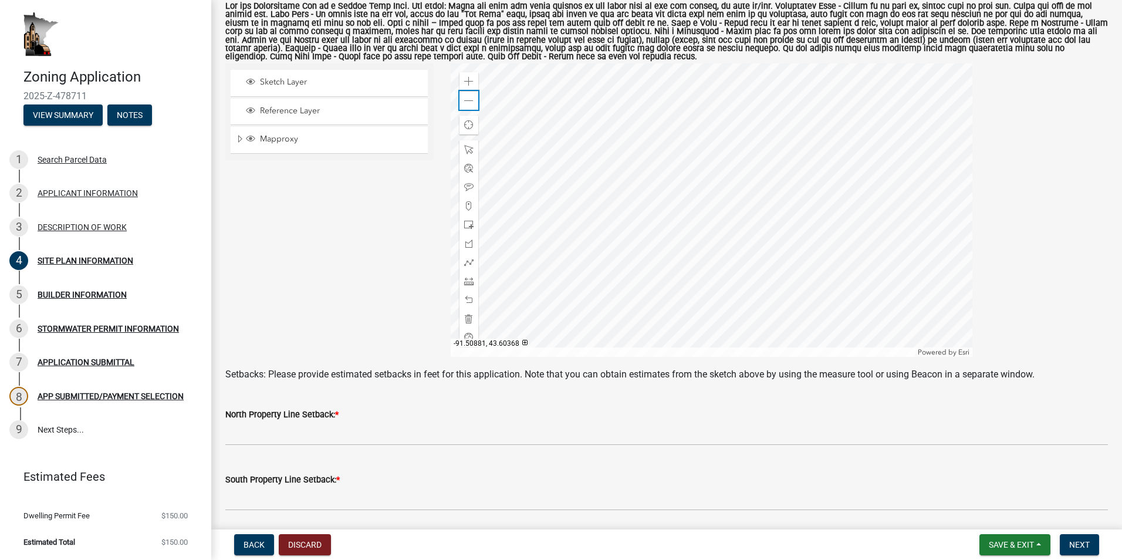
scroll to position [176, 0]
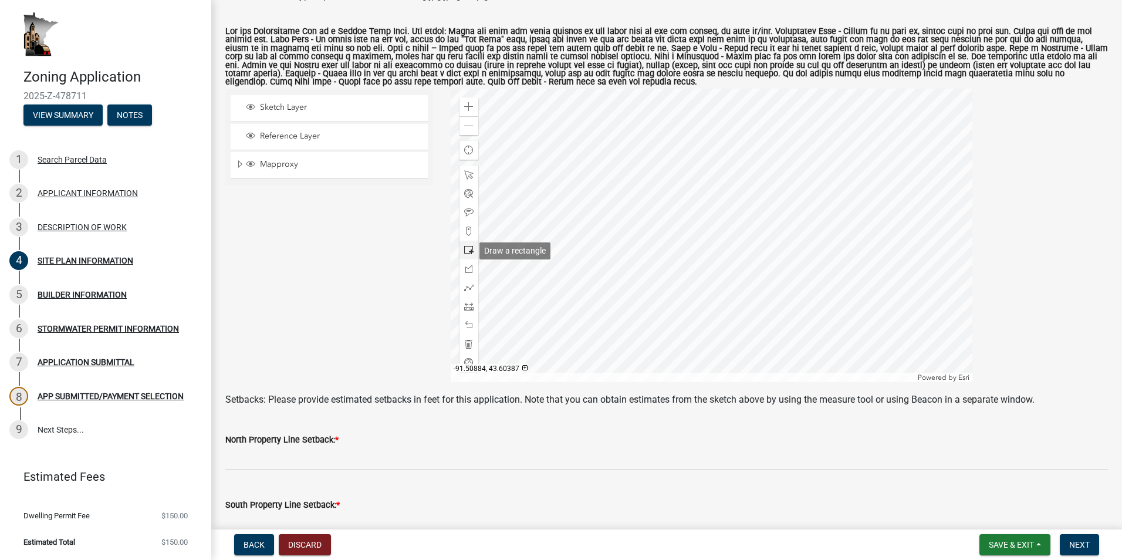
click at [466, 249] on span at bounding box center [468, 249] width 9 height 9
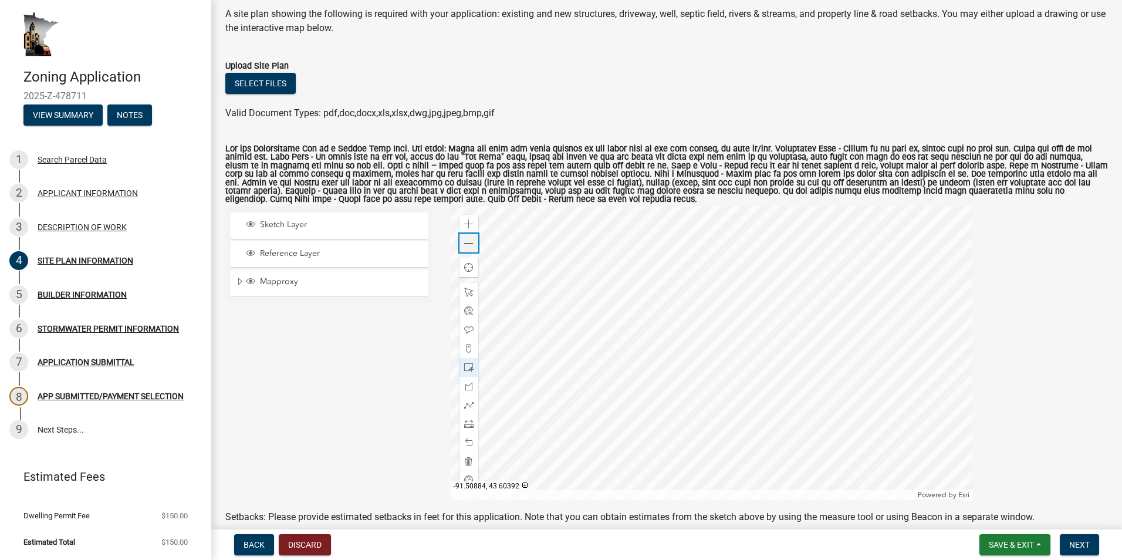
click at [468, 238] on div "Zoom out" at bounding box center [468, 243] width 19 height 19
click at [724, 275] on div at bounding box center [712, 352] width 522 height 293
click at [643, 367] on div at bounding box center [712, 352] width 522 height 293
click at [643, 366] on div at bounding box center [712, 352] width 522 height 293
click at [253, 545] on span "Back" at bounding box center [254, 544] width 21 height 9
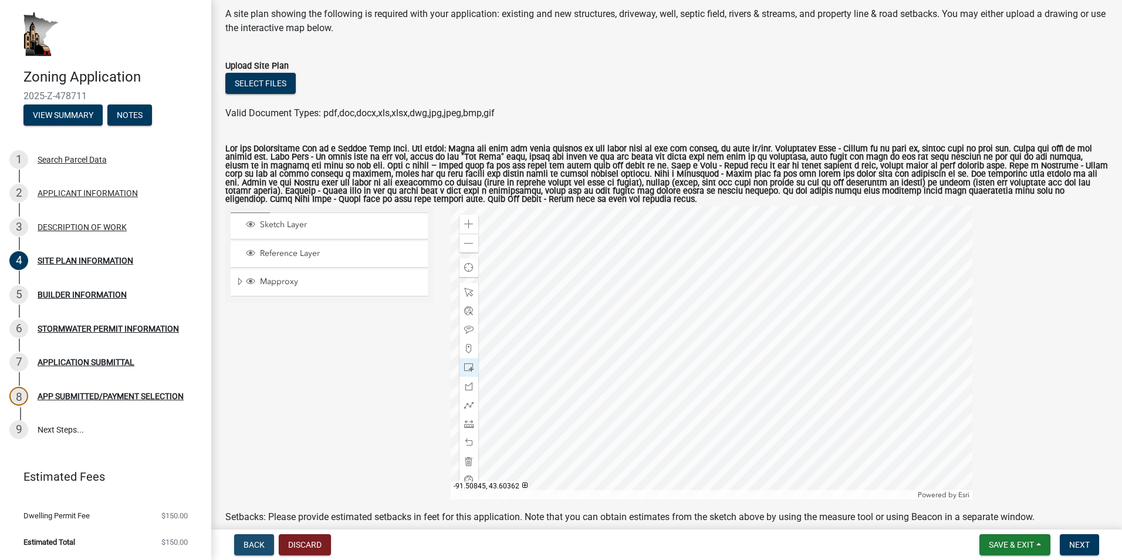
scroll to position [0, 0]
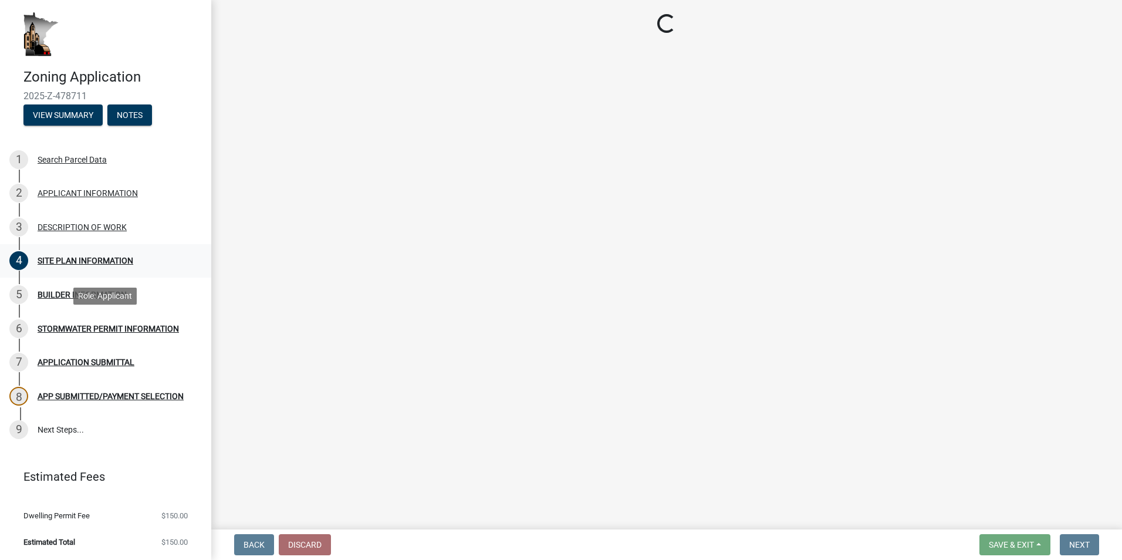
select select "1e8b9e39-32af-4c5f-bd41-70251607f6ea"
select select "ee49324e-6bbc-48fe-982e-4c2d7e8c1c0f"
select select "f9b7dd3b-3a38-45c4-aa8d-40d341efce99"
select select "4bd12ca6-4a20-42a0-933f-fd6ef7b65674"
select select "865858fb-cec4-4771-ade1-629df977e661"
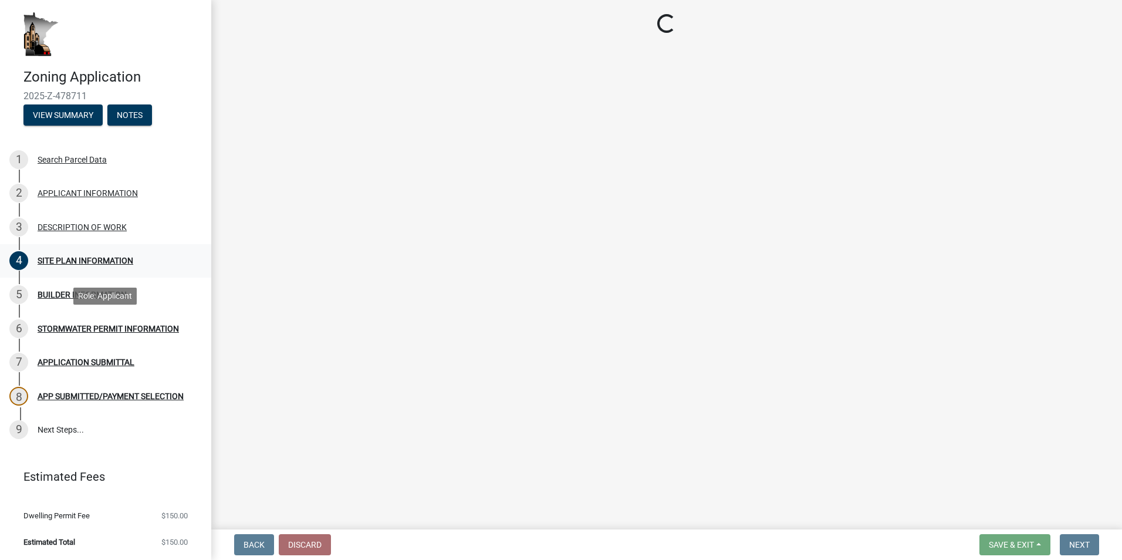
select select "cef96780-4810-40e3-9d85-228a56ab53a8"
select select "79149638-379e-4eb8-8707-a078303474c9"
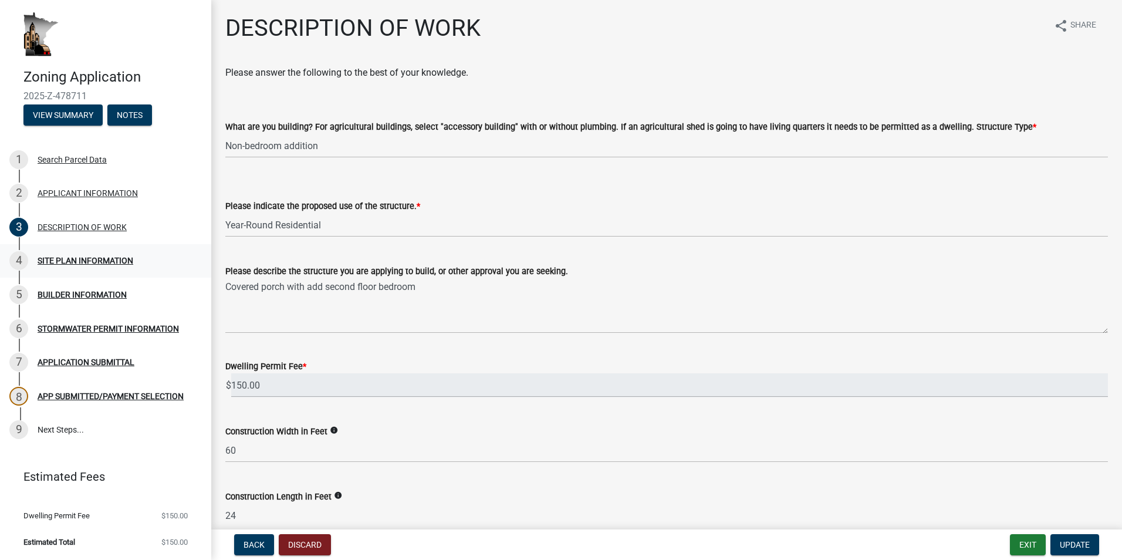
click at [78, 259] on div "SITE PLAN INFORMATION" at bounding box center [86, 260] width 96 height 8
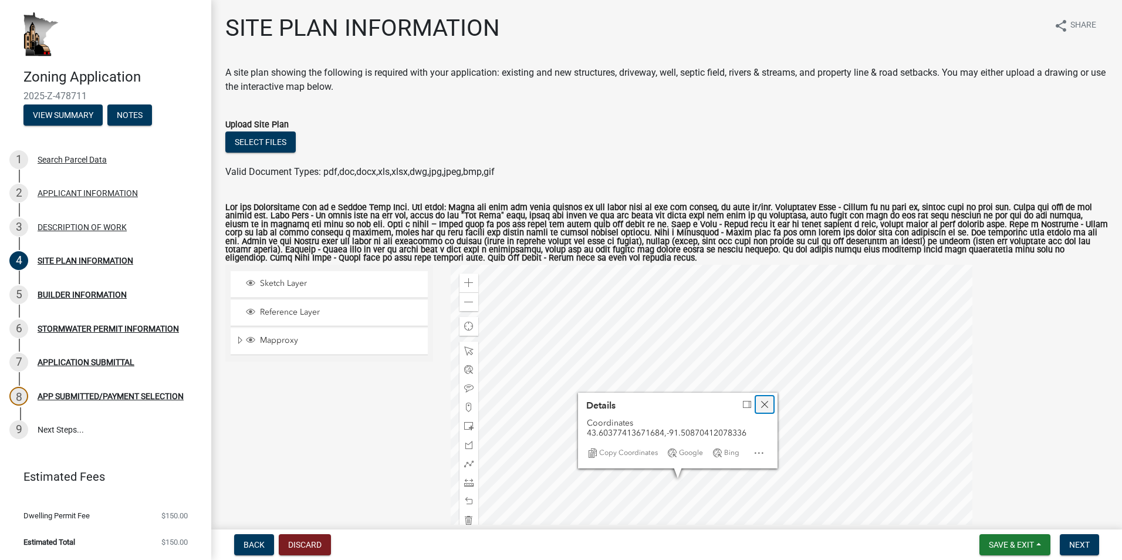
click at [763, 402] on span "Close" at bounding box center [764, 404] width 9 height 9
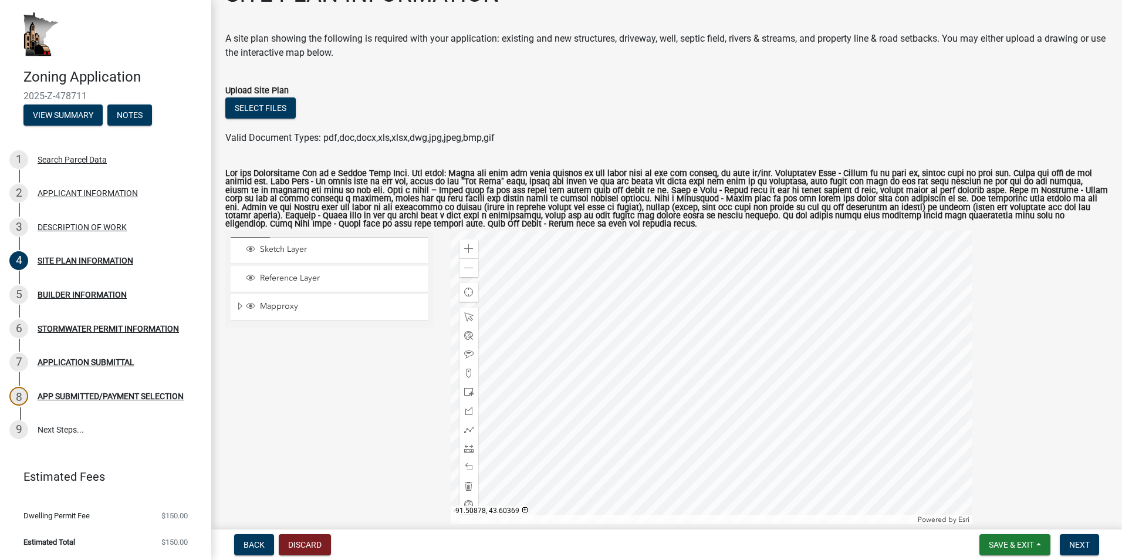
click at [623, 474] on div at bounding box center [712, 377] width 522 height 293
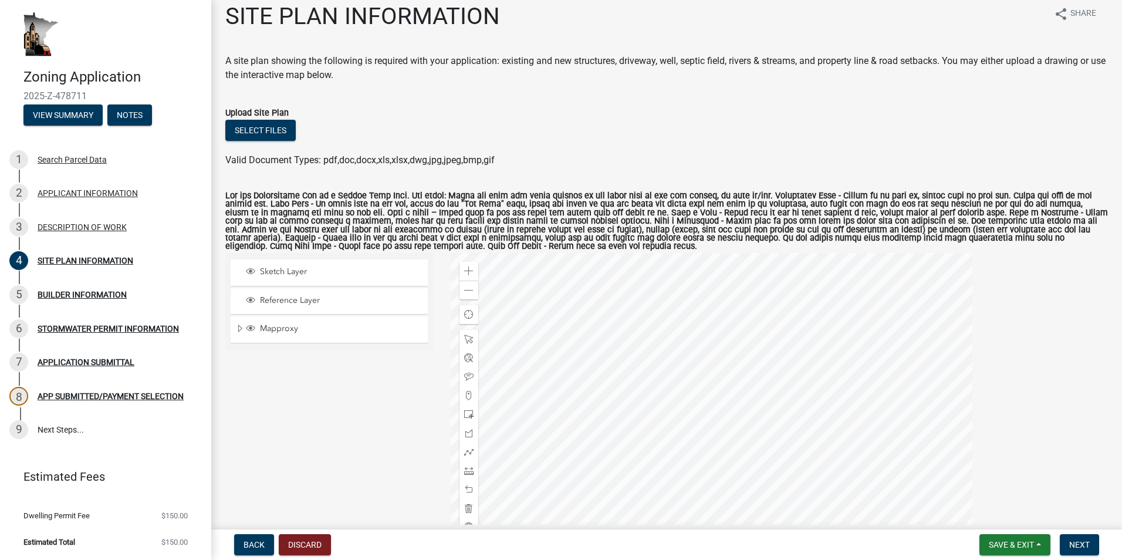
scroll to position [0, 0]
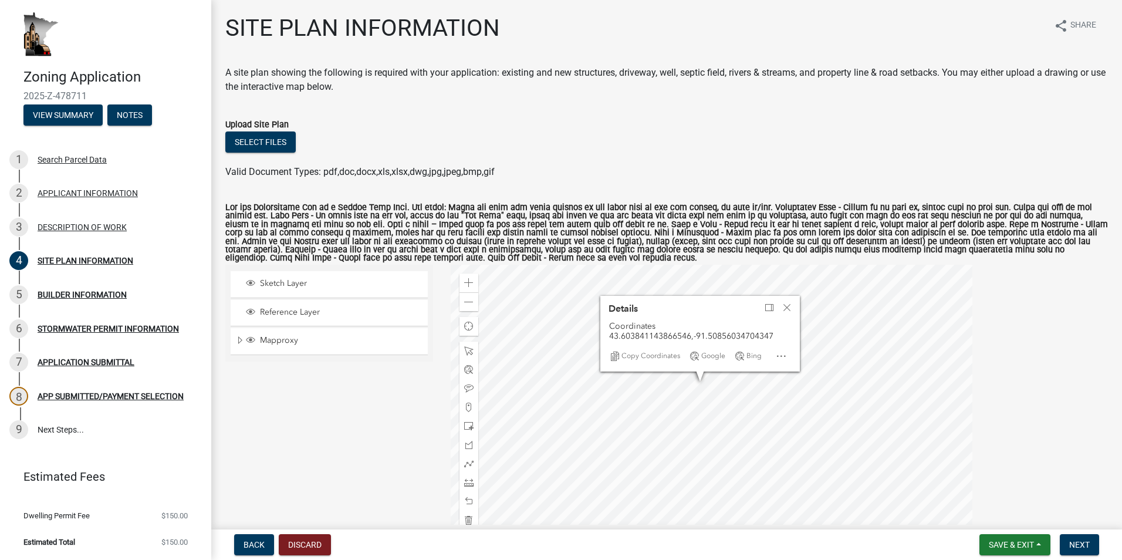
click at [496, 330] on div at bounding box center [712, 411] width 522 height 293
click at [471, 479] on div at bounding box center [468, 482] width 19 height 19
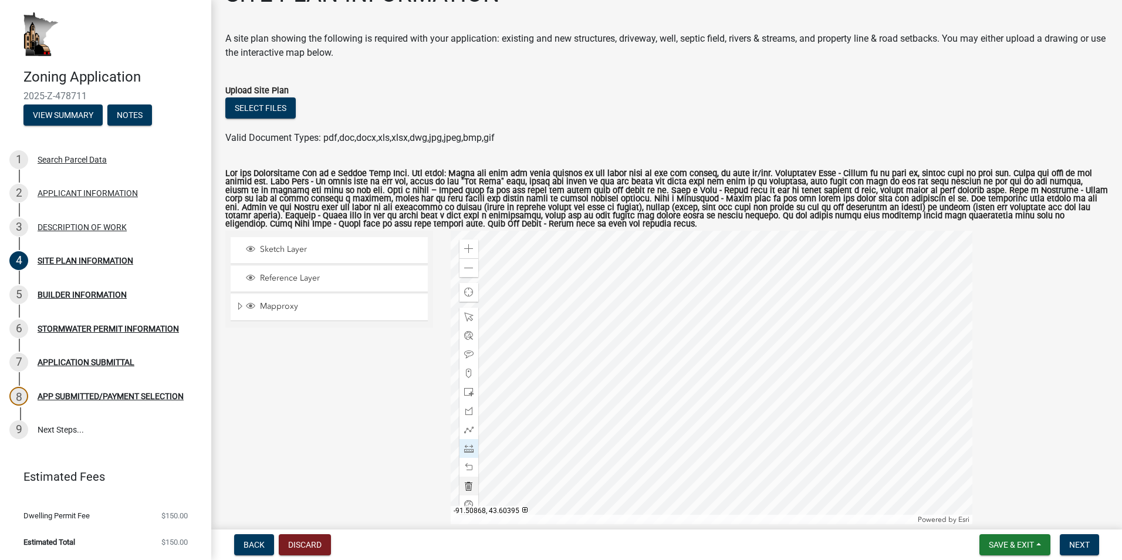
click at [670, 300] on div at bounding box center [712, 377] width 522 height 293
click at [717, 356] on div at bounding box center [712, 377] width 522 height 293
click at [786, 294] on div at bounding box center [712, 377] width 522 height 293
click at [594, 467] on div at bounding box center [712, 377] width 522 height 293
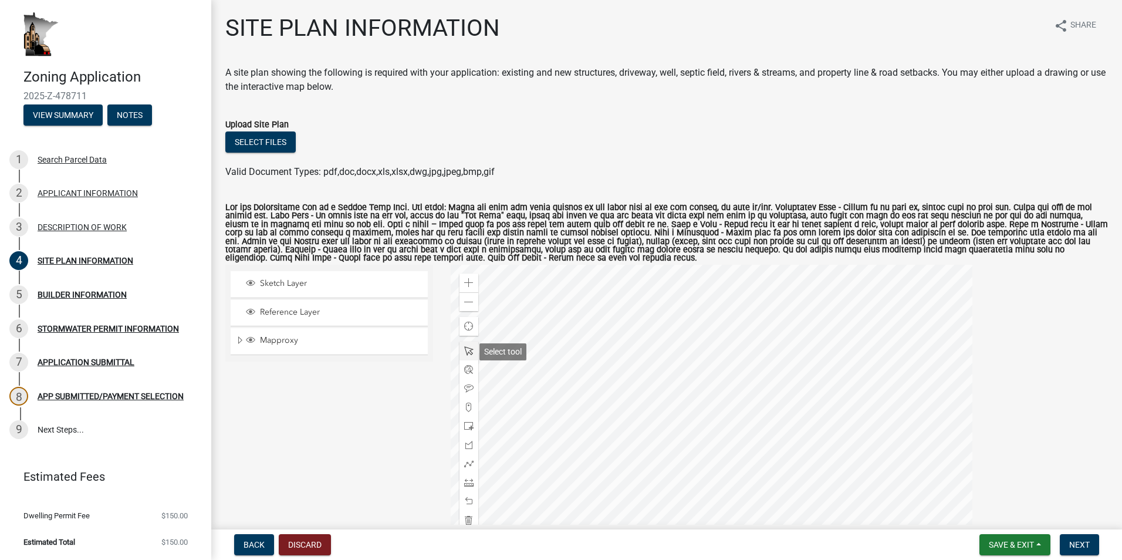
click at [464, 352] on span at bounding box center [468, 350] width 9 height 9
click at [716, 381] on div at bounding box center [712, 411] width 522 height 293
click at [801, 306] on span "Close" at bounding box center [804, 307] width 9 height 9
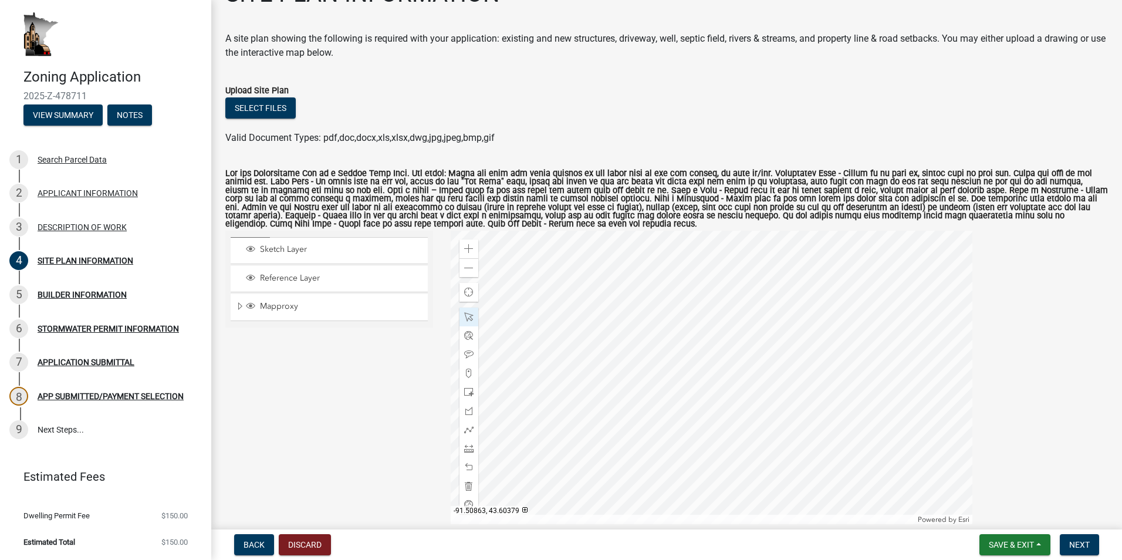
click at [652, 428] on div at bounding box center [712, 377] width 522 height 293
click at [650, 426] on div at bounding box center [712, 377] width 522 height 293
click at [836, 336] on div at bounding box center [712, 377] width 522 height 293
click at [637, 411] on div at bounding box center [712, 377] width 522 height 293
click at [805, 386] on div at bounding box center [712, 377] width 522 height 293
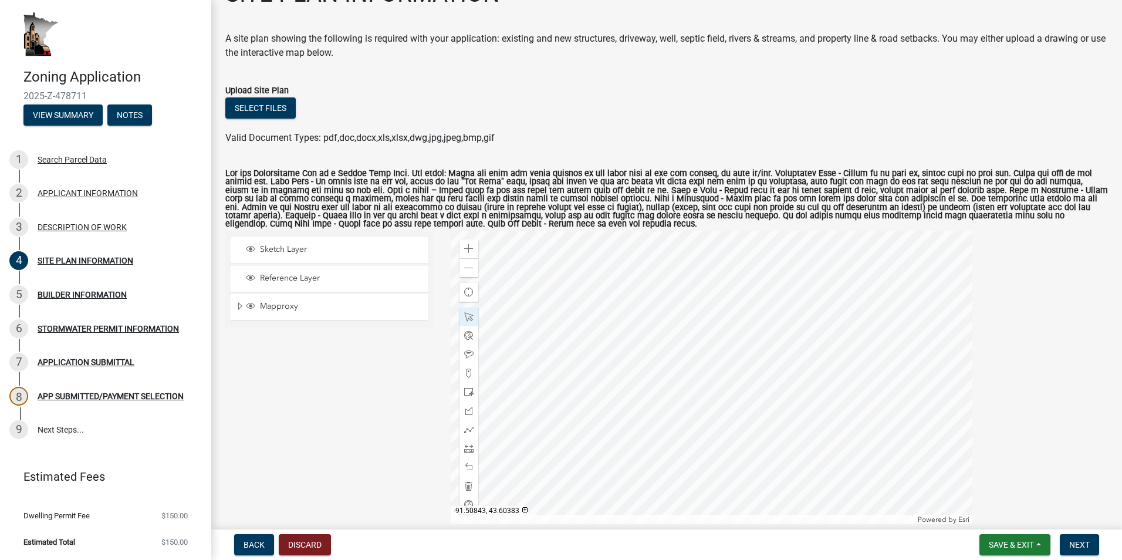
click at [823, 410] on div at bounding box center [712, 377] width 522 height 293
click at [822, 410] on div at bounding box center [712, 377] width 522 height 293
click at [465, 393] on span at bounding box center [468, 391] width 9 height 9
click at [783, 376] on div at bounding box center [712, 377] width 522 height 293
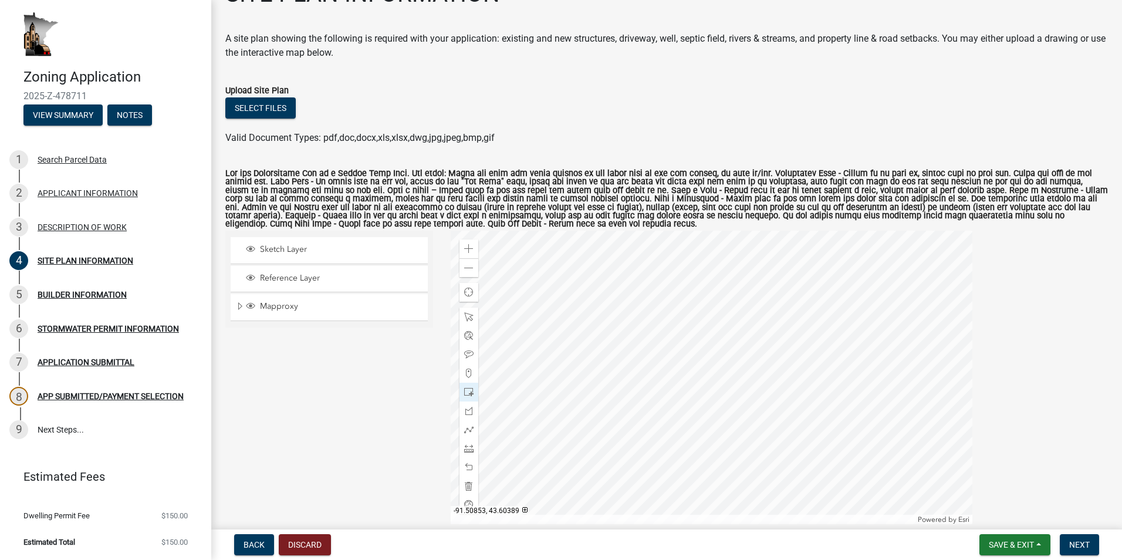
click at [744, 343] on div at bounding box center [712, 377] width 522 height 293
click at [465, 486] on span at bounding box center [468, 485] width 9 height 9
click at [467, 427] on span at bounding box center [468, 429] width 9 height 9
click at [842, 384] on div at bounding box center [712, 377] width 522 height 293
click at [738, 302] on div at bounding box center [712, 377] width 522 height 293
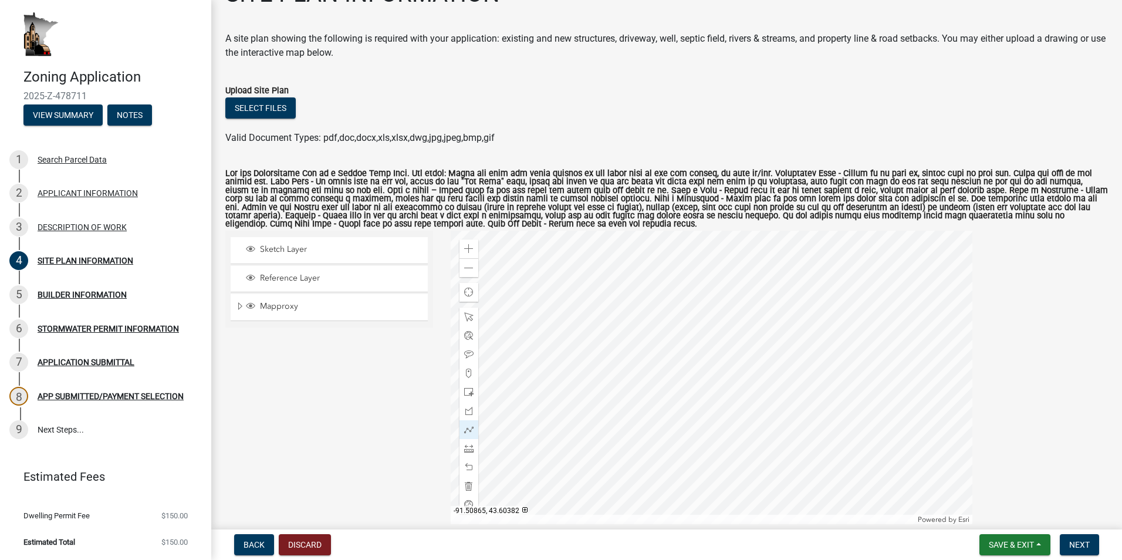
click at [647, 428] on div at bounding box center [712, 377] width 522 height 293
click at [643, 418] on div at bounding box center [712, 377] width 522 height 293
click at [469, 484] on span at bounding box center [468, 485] width 9 height 9
click at [863, 354] on div at bounding box center [712, 377] width 522 height 293
click at [786, 287] on div at bounding box center [712, 377] width 522 height 293
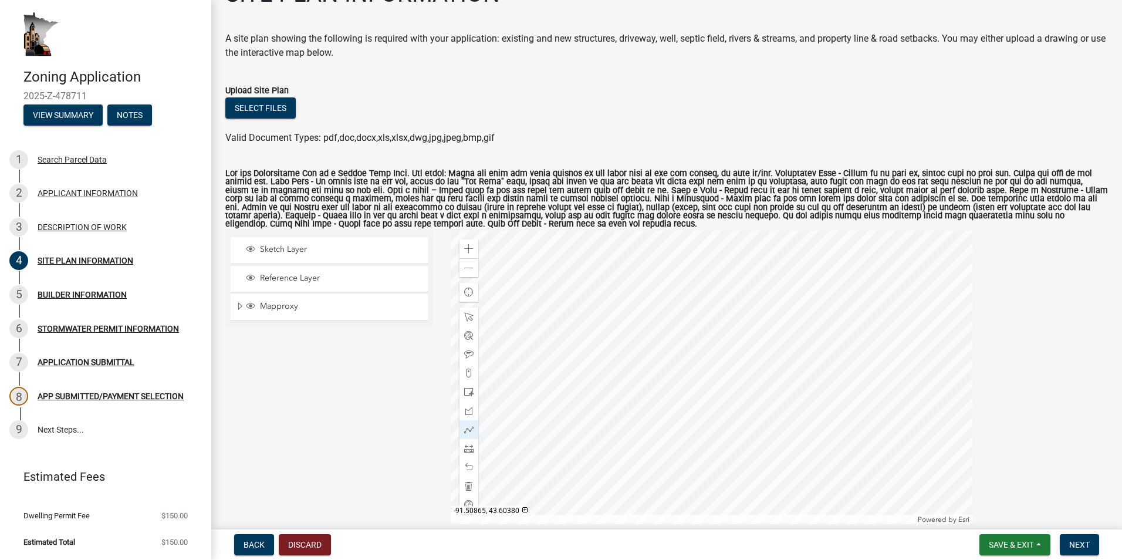
click at [655, 440] on div at bounding box center [712, 377] width 522 height 293
click at [741, 508] on div at bounding box center [712, 377] width 522 height 293
click at [864, 353] on div at bounding box center [712, 377] width 522 height 293
click at [1008, 546] on span "Save & Exit" at bounding box center [1011, 544] width 45 height 9
click at [979, 485] on button "Save" at bounding box center [1004, 486] width 94 height 28
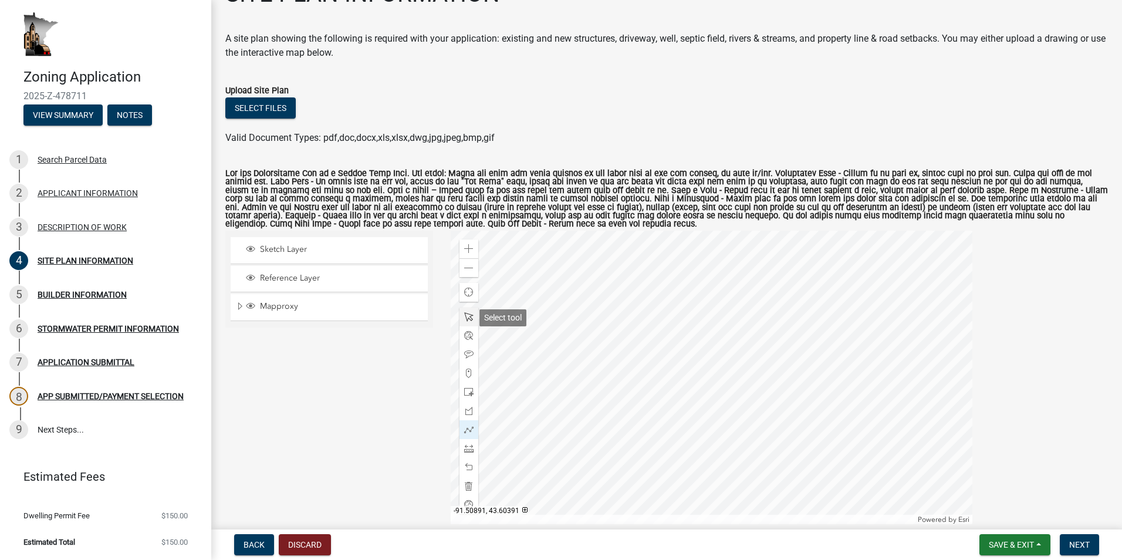
click at [471, 315] on div at bounding box center [468, 317] width 19 height 19
click at [468, 425] on span at bounding box center [468, 429] width 9 height 9
click at [863, 356] on div at bounding box center [712, 377] width 522 height 293
click at [790, 294] on div at bounding box center [712, 377] width 522 height 293
click at [665, 450] on div at bounding box center [712, 377] width 522 height 293
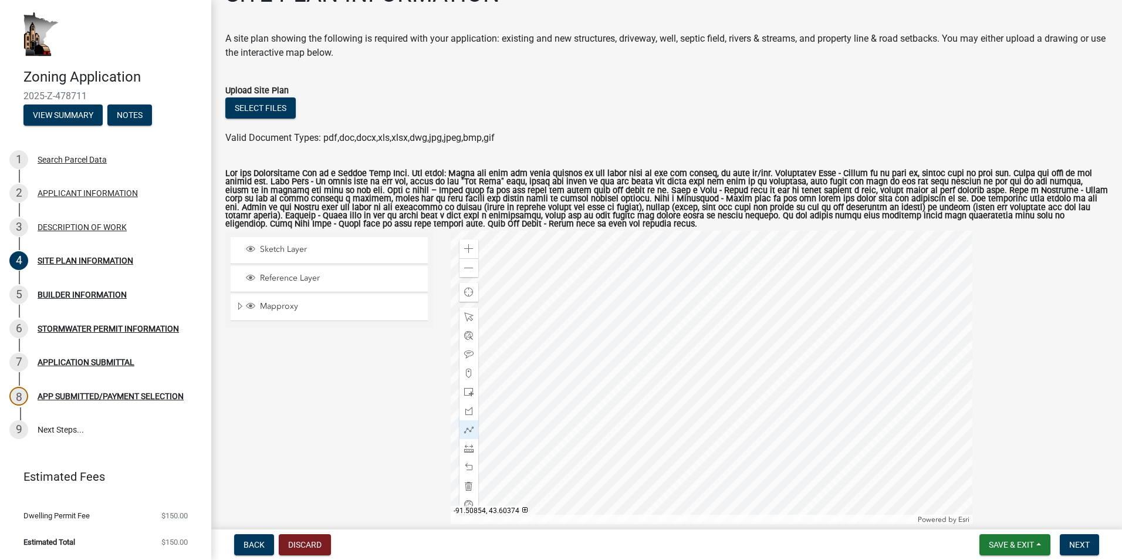
click at [735, 507] on div at bounding box center [712, 377] width 522 height 293
click at [864, 356] on div at bounding box center [712, 377] width 522 height 293
click at [1013, 554] on button "Save & Exit" at bounding box center [1014, 544] width 71 height 21
click at [984, 484] on button "Save" at bounding box center [1004, 486] width 94 height 28
click at [1036, 548] on button "Save & Exit" at bounding box center [1014, 544] width 71 height 21
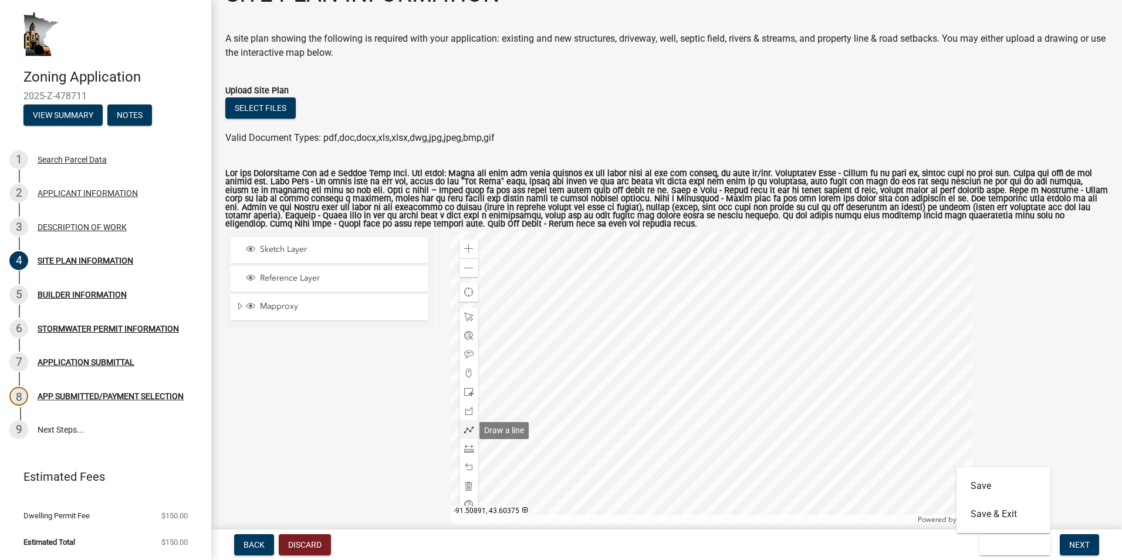
click at [465, 428] on span at bounding box center [468, 429] width 9 height 9
click at [467, 430] on span at bounding box center [468, 429] width 9 height 9
click at [741, 511] on div at bounding box center [712, 377] width 522 height 293
click at [866, 357] on div at bounding box center [712, 377] width 522 height 293
click at [788, 294] on div at bounding box center [712, 377] width 522 height 293
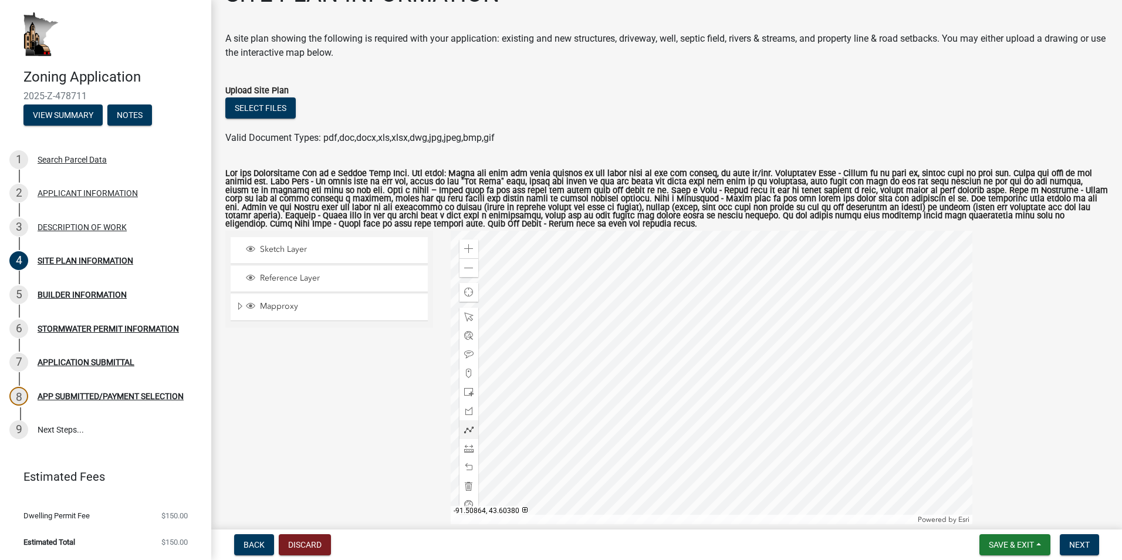
click at [661, 444] on div at bounding box center [712, 377] width 522 height 293
click at [740, 512] on div at bounding box center [712, 377] width 522 height 293
click at [465, 452] on span at bounding box center [468, 448] width 9 height 9
click at [863, 356] on div at bounding box center [712, 377] width 522 height 293
click at [771, 283] on div at bounding box center [712, 377] width 522 height 293
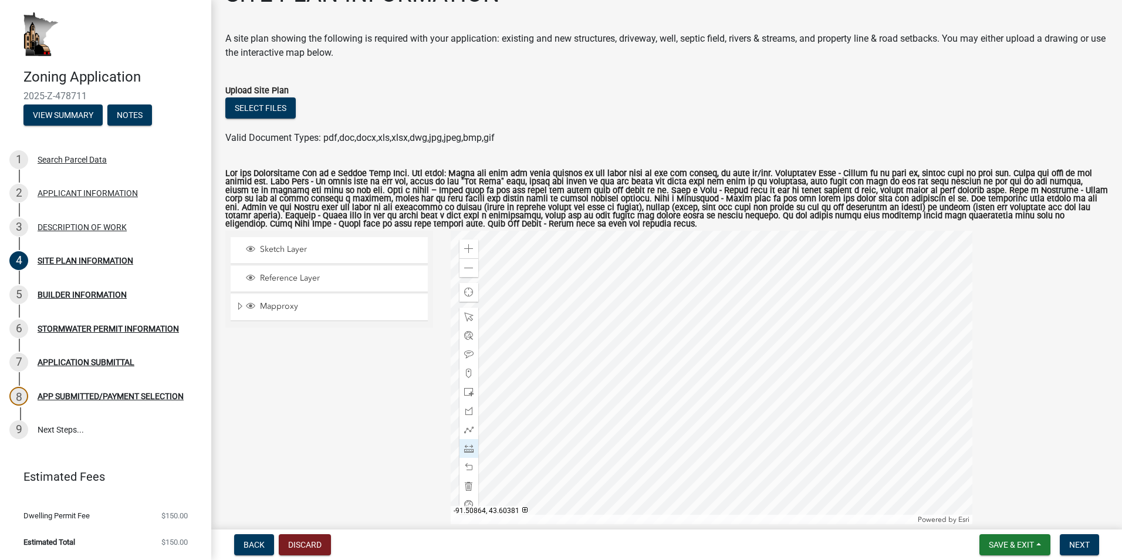
click at [656, 430] on div at bounding box center [712, 377] width 522 height 293
click at [742, 502] on div at bounding box center [712, 377] width 522 height 293
click at [864, 355] on div at bounding box center [712, 377] width 522 height 293
click at [1038, 542] on button "Save & Exit" at bounding box center [1014, 544] width 71 height 21
click at [1008, 489] on button "Save" at bounding box center [1004, 486] width 94 height 28
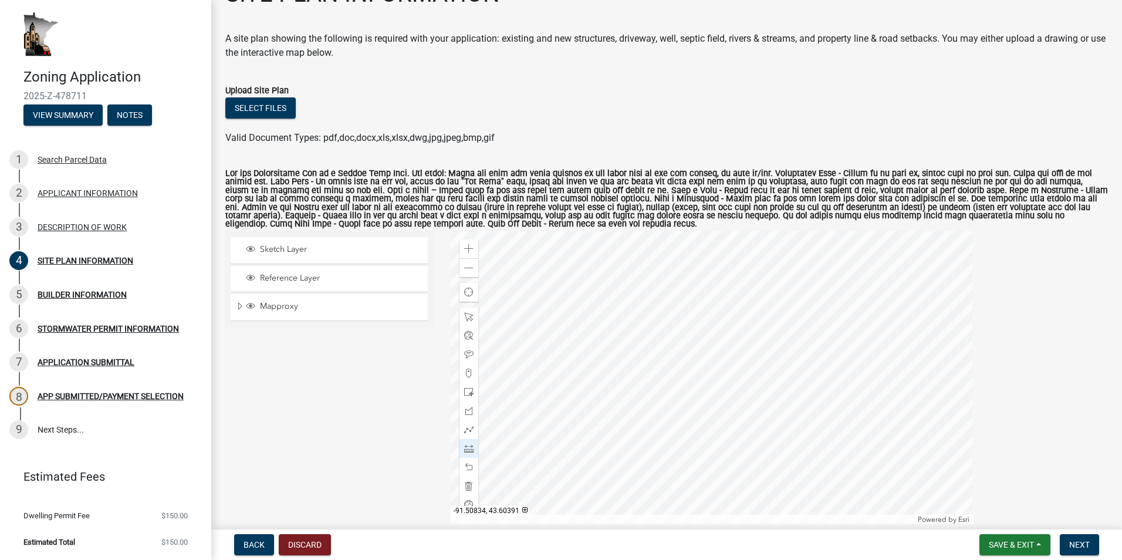
click at [888, 322] on div at bounding box center [712, 377] width 522 height 293
click at [465, 448] on span at bounding box center [468, 448] width 9 height 9
click at [631, 278] on div at bounding box center [712, 377] width 522 height 293
click at [727, 367] on div at bounding box center [712, 377] width 522 height 293
click at [303, 249] on span "Sketch Layer" at bounding box center [340, 249] width 167 height 11
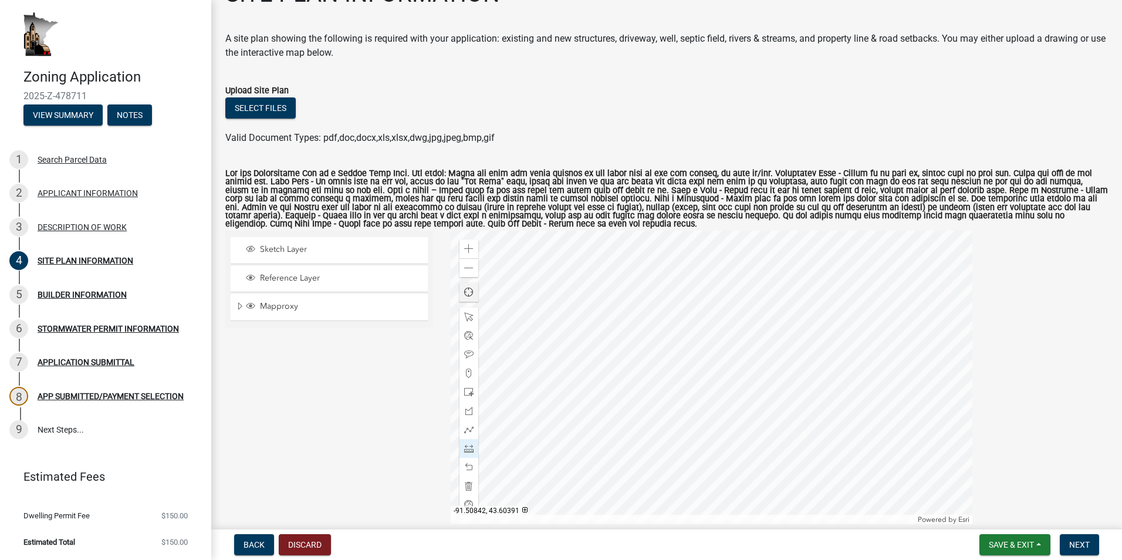
click at [831, 327] on div at bounding box center [712, 377] width 522 height 293
click at [790, 292] on div at bounding box center [712, 377] width 522 height 293
click at [660, 440] on div at bounding box center [712, 377] width 522 height 293
click at [746, 505] on div at bounding box center [712, 377] width 522 height 293
click at [867, 356] on div at bounding box center [712, 377] width 522 height 293
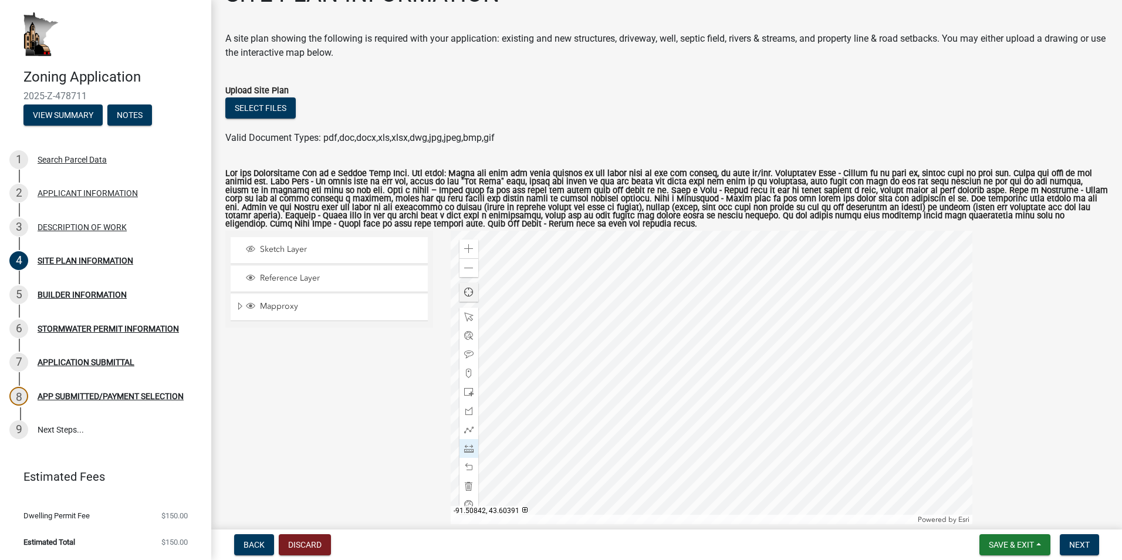
click at [830, 324] on div at bounding box center [712, 377] width 522 height 293
click at [308, 248] on span "Sketch Layer" at bounding box center [340, 249] width 167 height 11
click at [863, 356] on div at bounding box center [712, 377] width 522 height 293
click at [790, 294] on div at bounding box center [712, 377] width 522 height 293
click at [665, 441] on div at bounding box center [712, 377] width 522 height 293
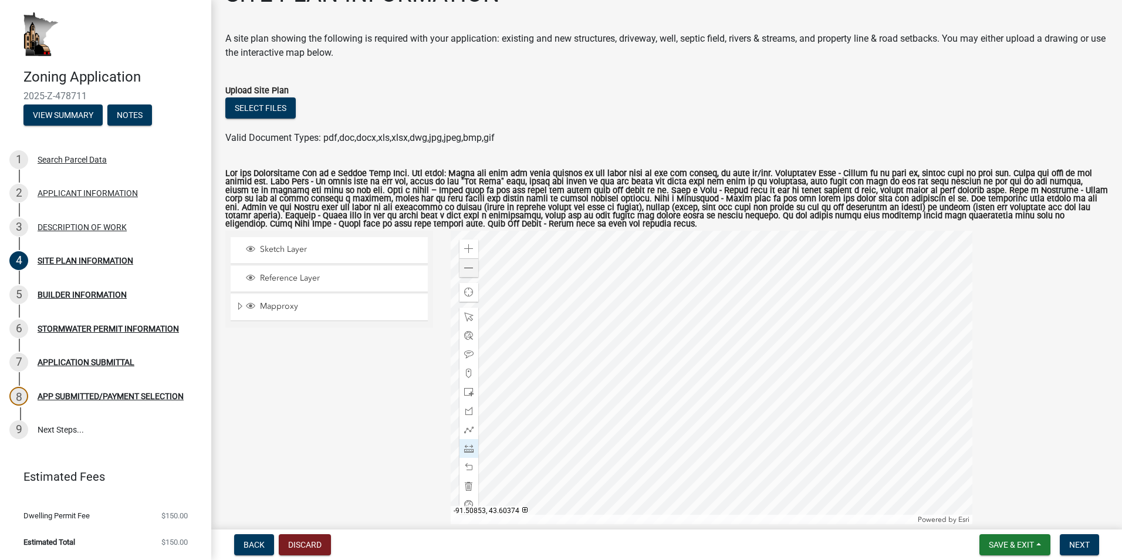
click at [742, 504] on div at bounding box center [712, 377] width 522 height 293
click at [864, 354] on div at bounding box center [712, 377] width 522 height 293
click at [1018, 543] on span "Save & Exit" at bounding box center [1011, 544] width 45 height 9
click at [979, 484] on button "Save" at bounding box center [1004, 486] width 94 height 28
click at [861, 356] on div at bounding box center [712, 377] width 522 height 293
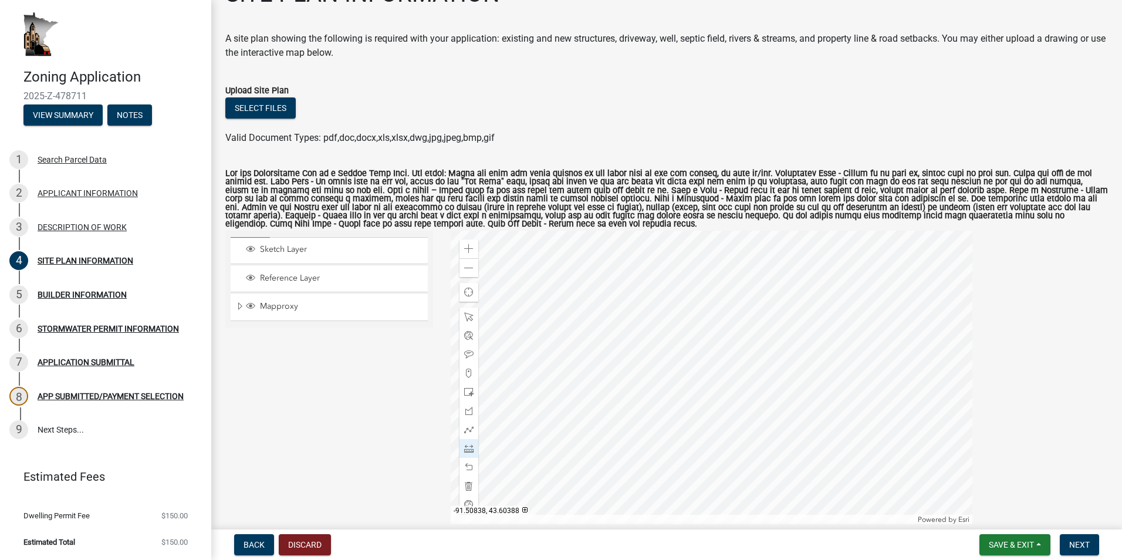
click at [861, 356] on div at bounding box center [712, 377] width 522 height 293
click at [469, 447] on span at bounding box center [468, 448] width 9 height 9
click at [729, 366] on div at bounding box center [712, 377] width 522 height 293
click at [625, 283] on div at bounding box center [712, 377] width 522 height 293
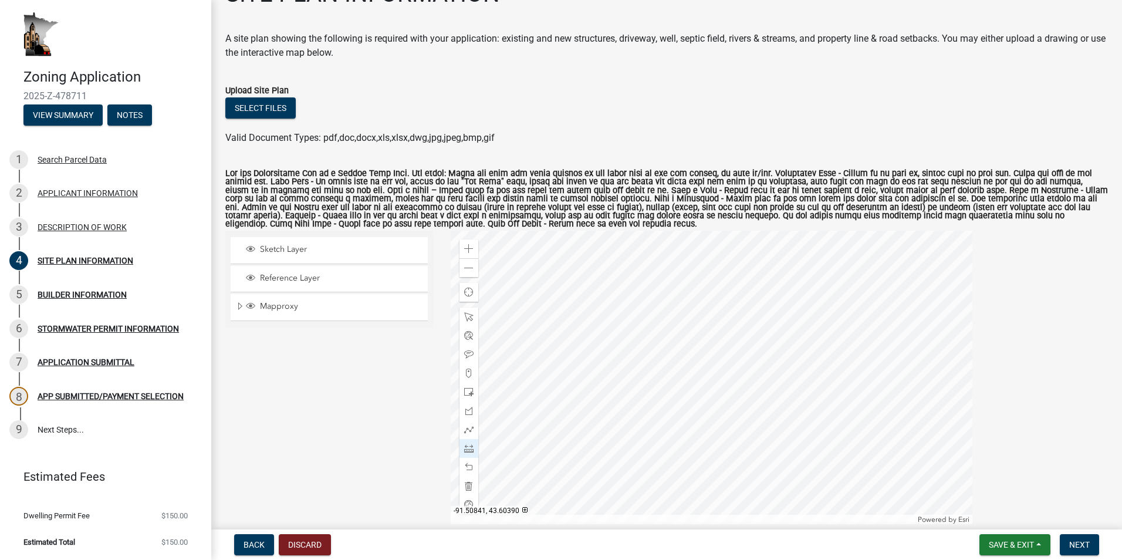
click at [834, 331] on div at bounding box center [712, 377] width 522 height 293
click at [863, 300] on div at bounding box center [712, 377] width 522 height 293
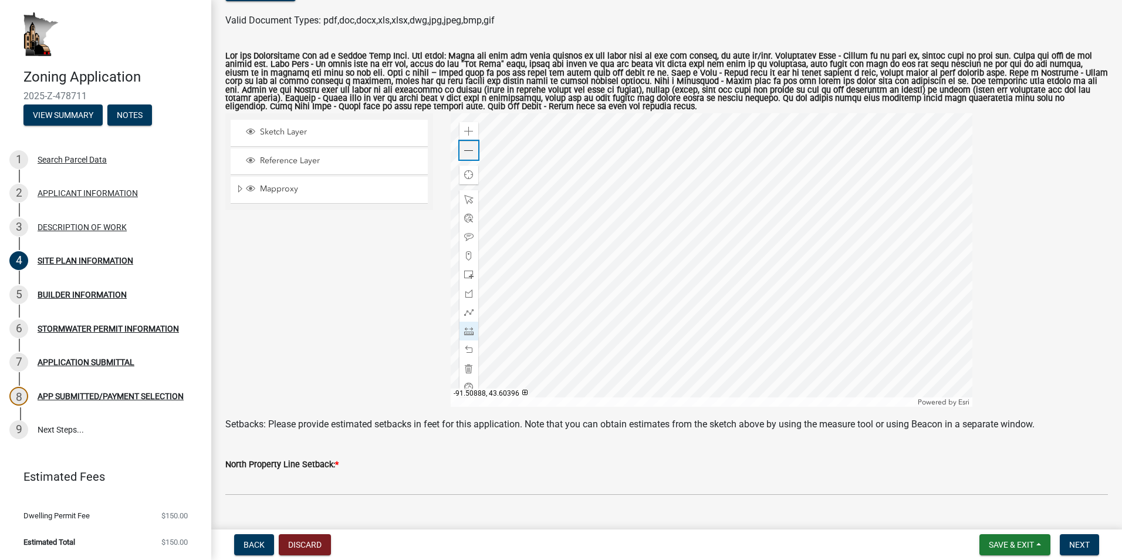
click at [470, 150] on span at bounding box center [468, 150] width 9 height 9
click at [756, 284] on div at bounding box center [712, 259] width 522 height 293
click at [836, 347] on div at bounding box center [712, 259] width 522 height 293
click at [838, 347] on div at bounding box center [712, 259] width 522 height 293
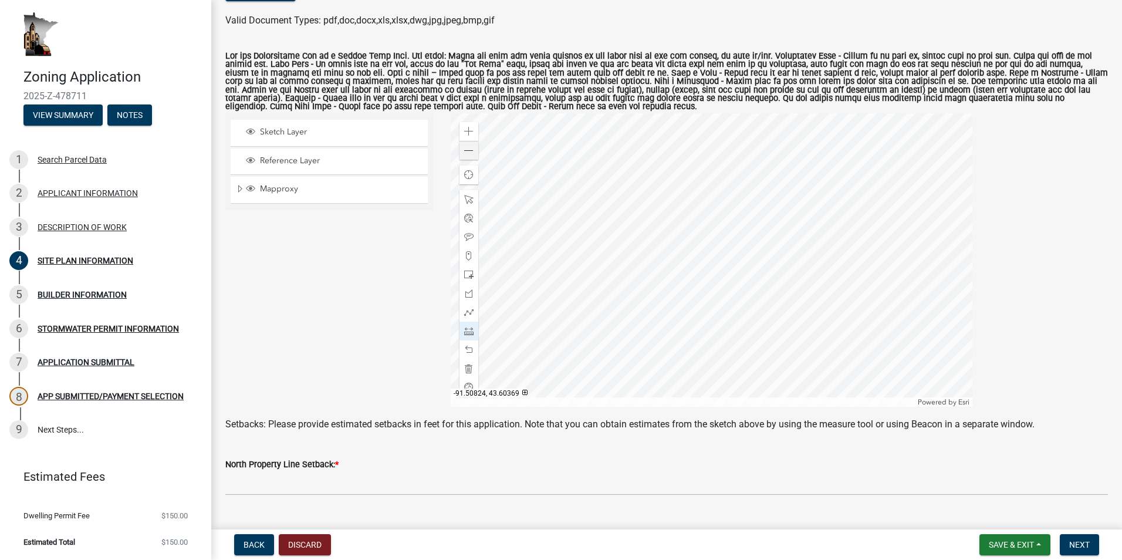
click at [838, 347] on div at bounding box center [712, 259] width 522 height 293
click at [707, 308] on div at bounding box center [712, 259] width 522 height 293
click at [638, 378] on div at bounding box center [712, 259] width 522 height 293
click at [1020, 541] on span "Save & Exit" at bounding box center [1011, 544] width 45 height 9
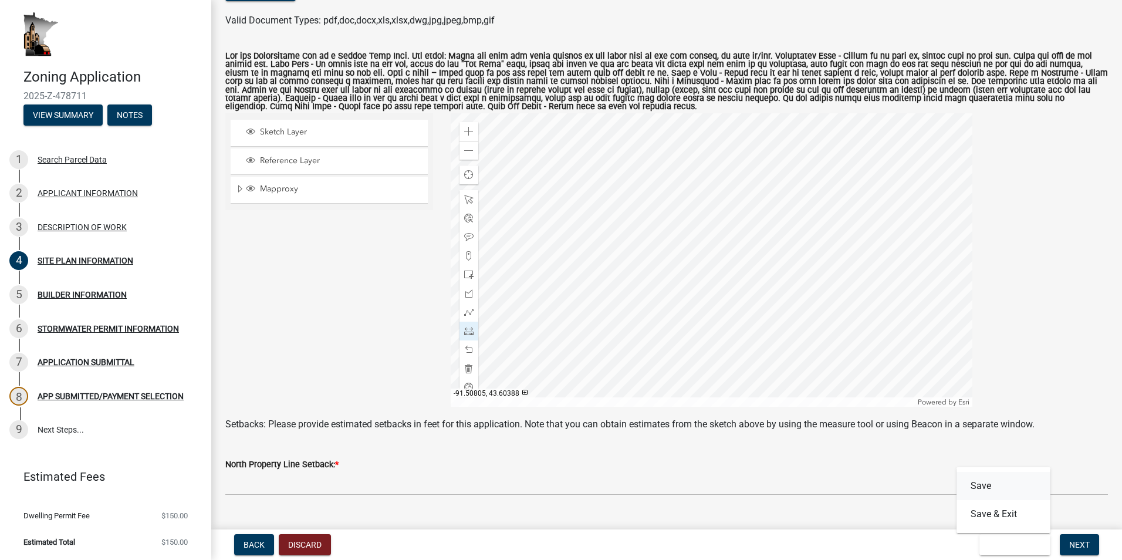
click at [991, 487] on button "Save" at bounding box center [1004, 486] width 94 height 28
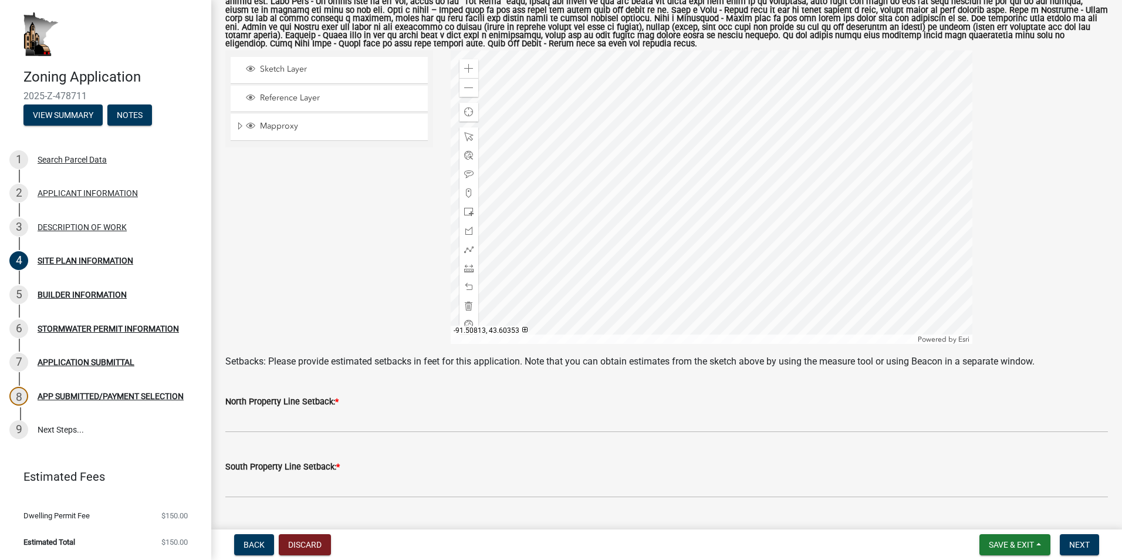
scroll to position [235, 0]
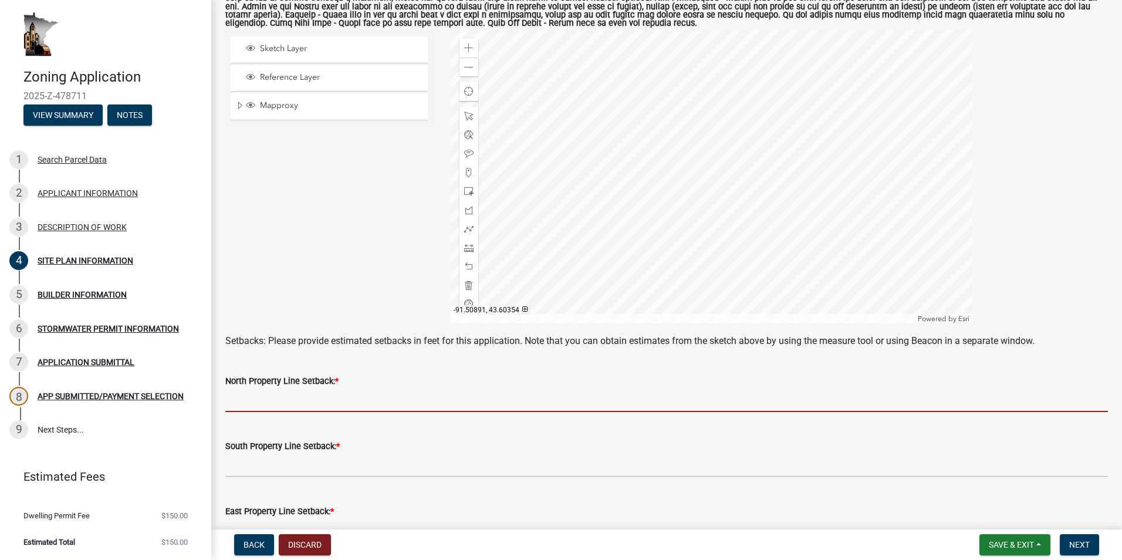
click at [366, 394] on input "text" at bounding box center [666, 400] width 883 height 24
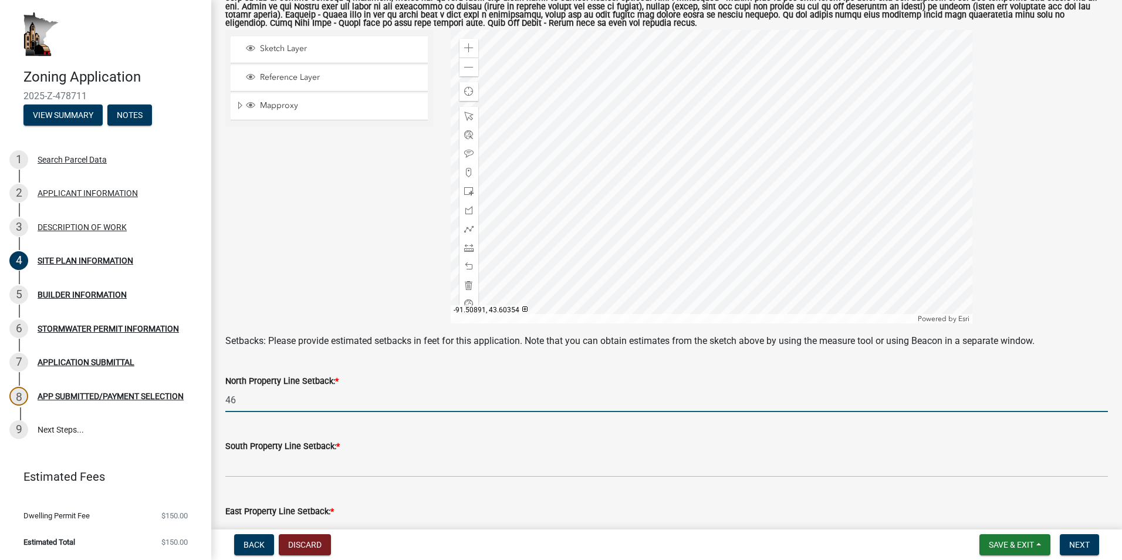
type input "46"
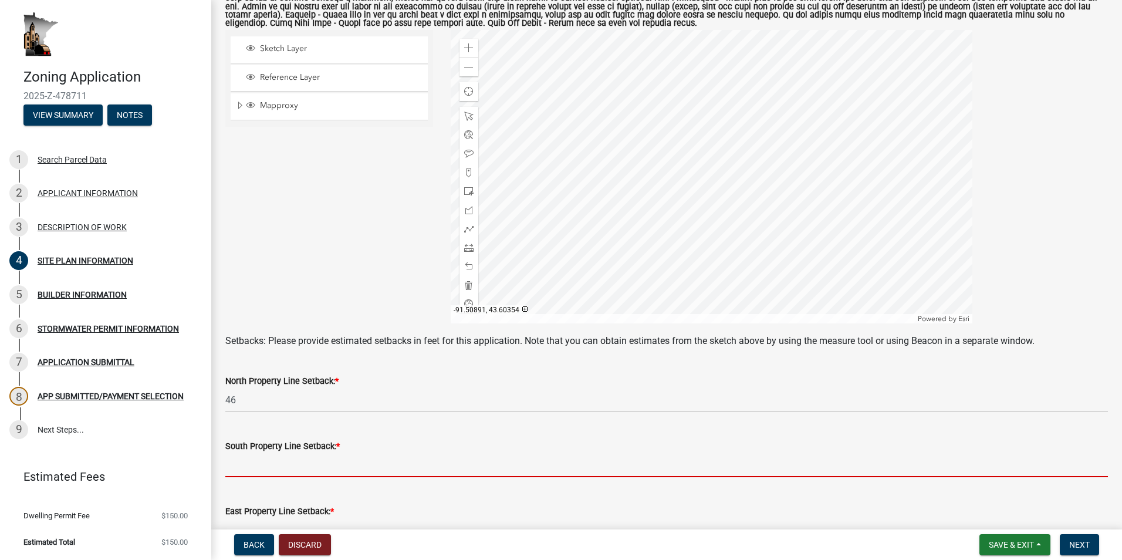
click at [332, 466] on input "text" at bounding box center [666, 465] width 883 height 24
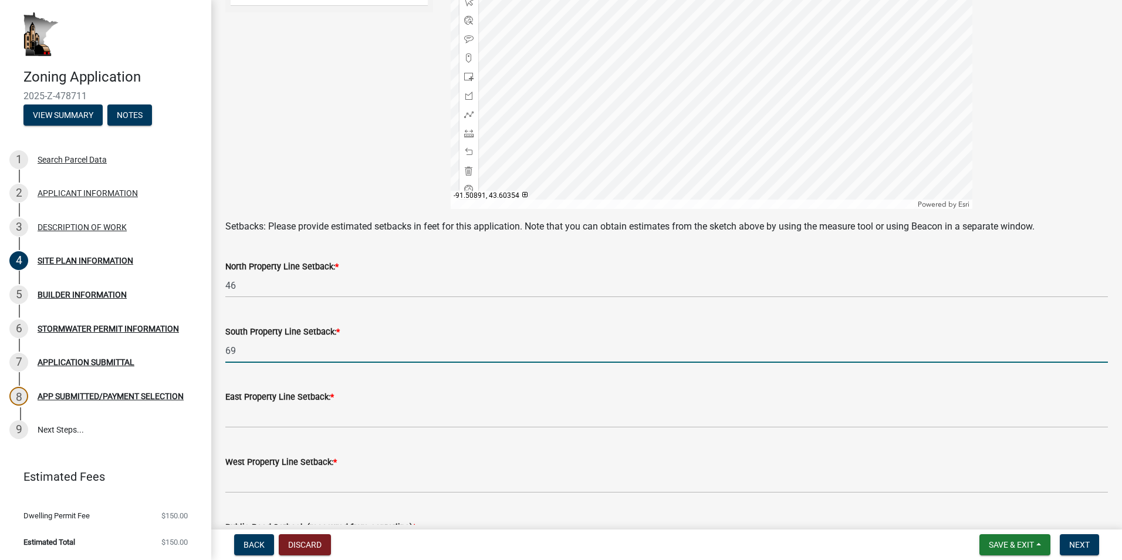
scroll to position [352, 0]
type input "69"
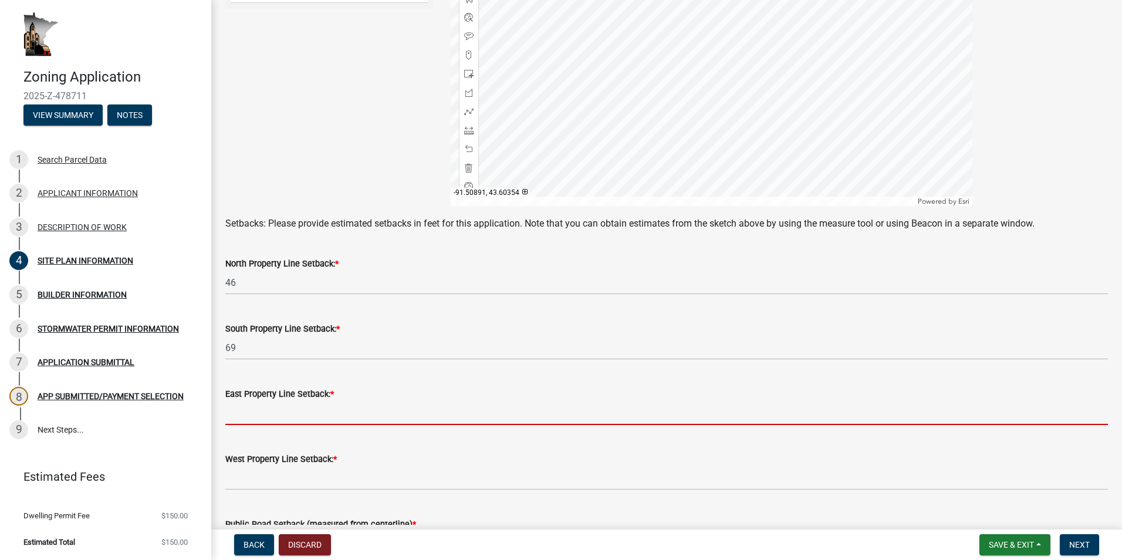
click at [413, 415] on input "text" at bounding box center [666, 413] width 883 height 24
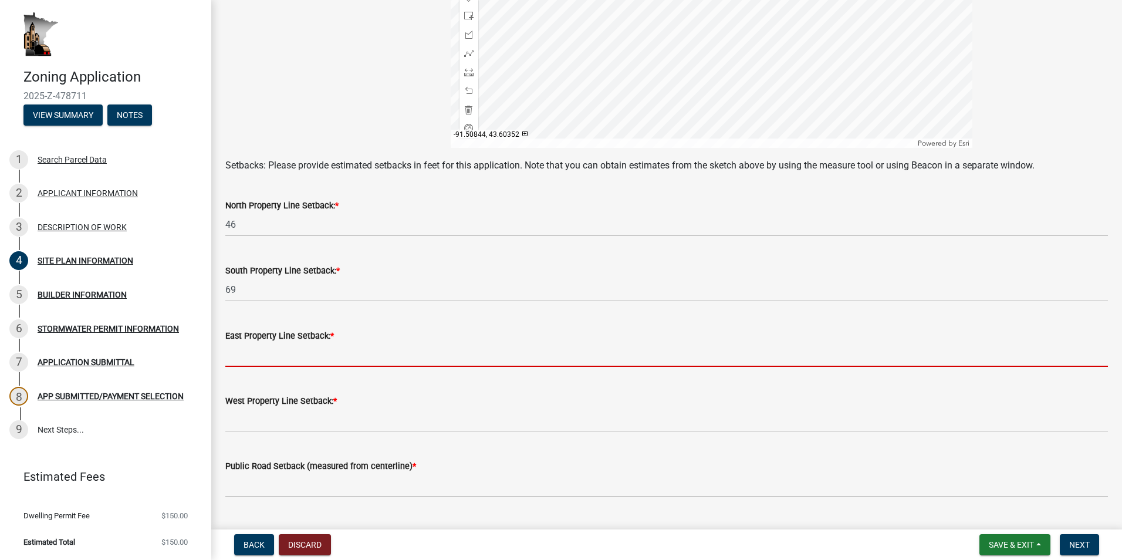
scroll to position [411, 0]
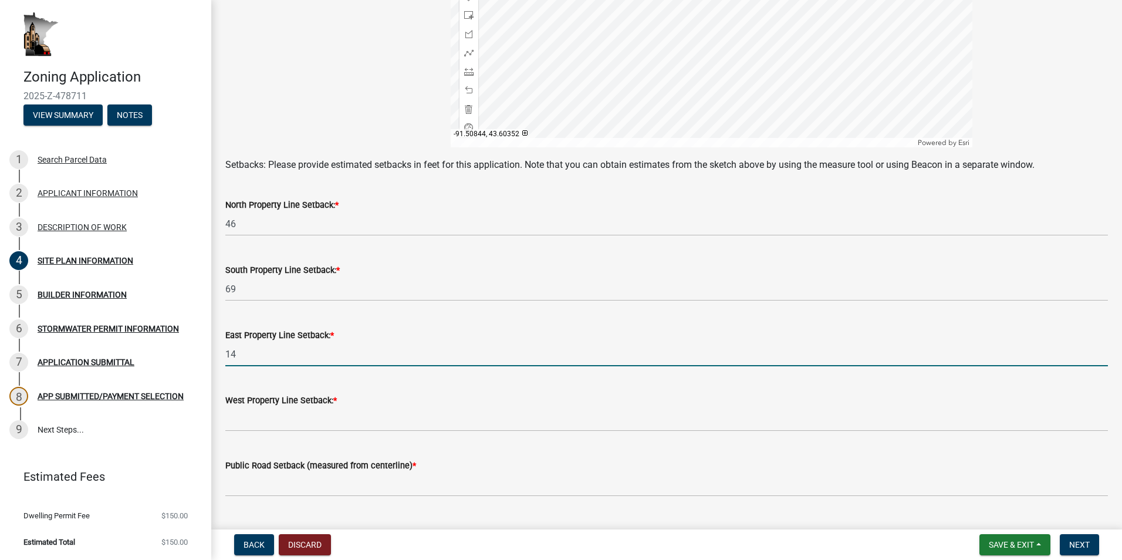
type input "14"
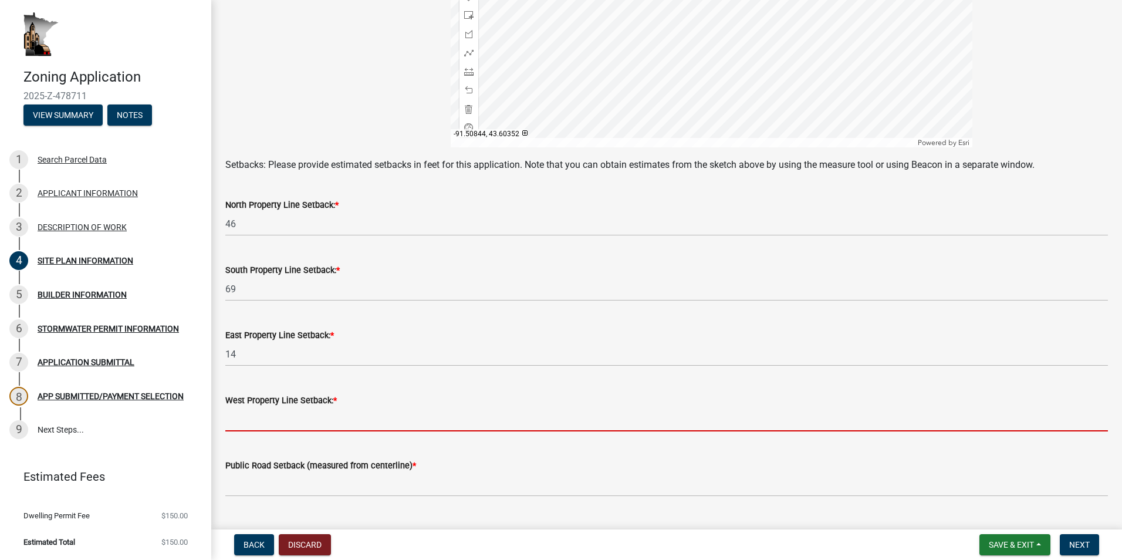
click at [356, 420] on input "text" at bounding box center [666, 419] width 883 height 24
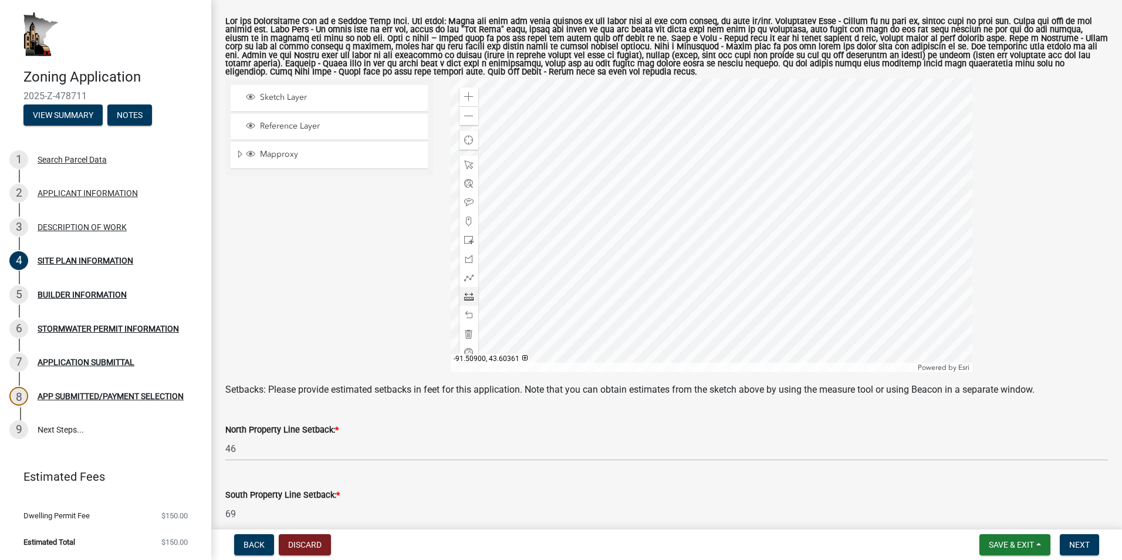
scroll to position [176, 0]
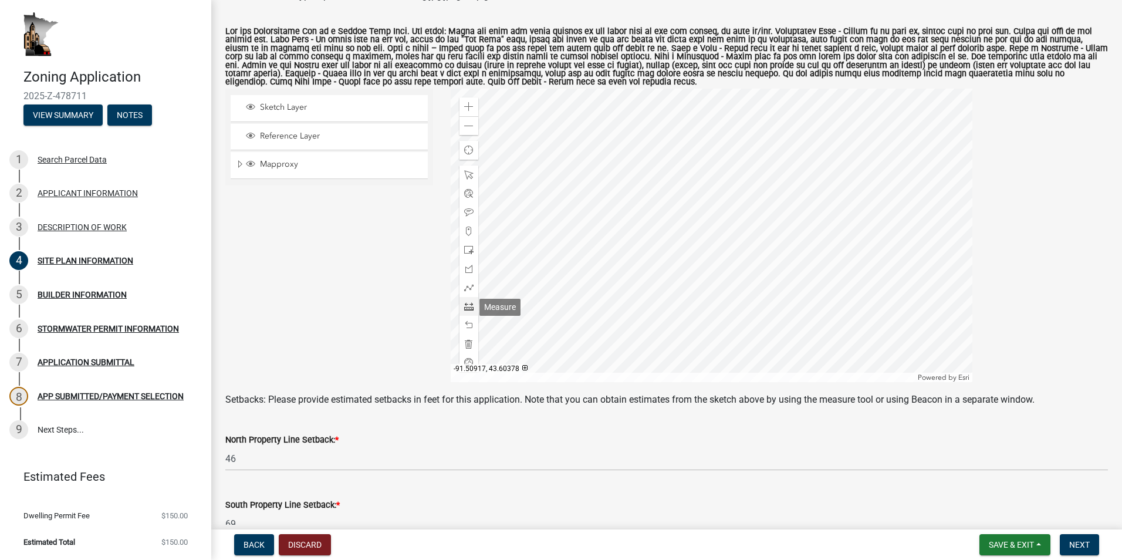
type input "68"
click at [464, 307] on span at bounding box center [468, 306] width 9 height 9
click at [469, 123] on span at bounding box center [468, 125] width 9 height 9
click at [717, 232] on div at bounding box center [712, 235] width 522 height 293
click at [813, 309] on div at bounding box center [712, 235] width 522 height 293
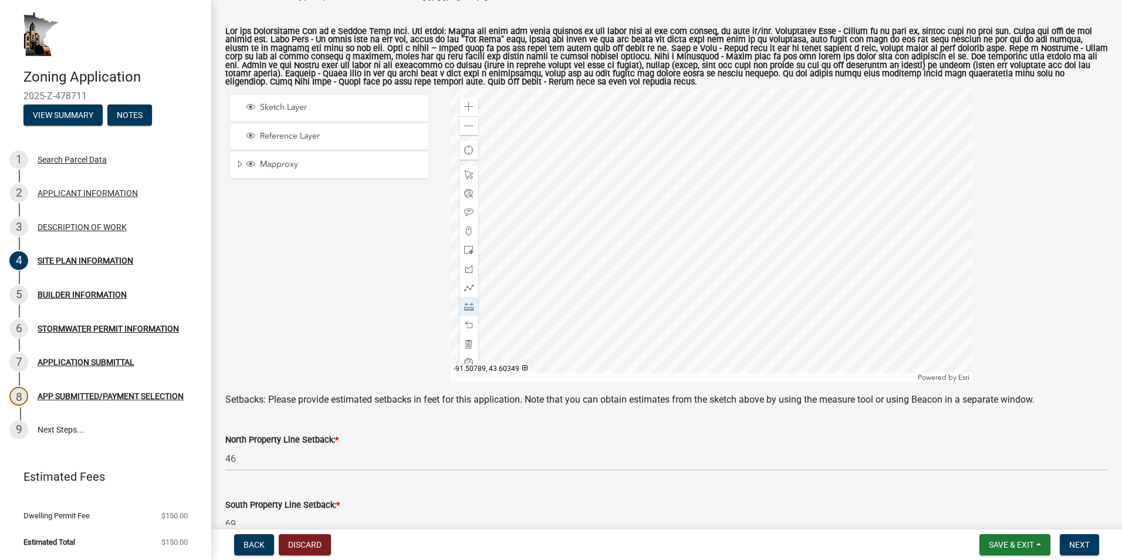
click at [884, 315] on div at bounding box center [712, 235] width 522 height 293
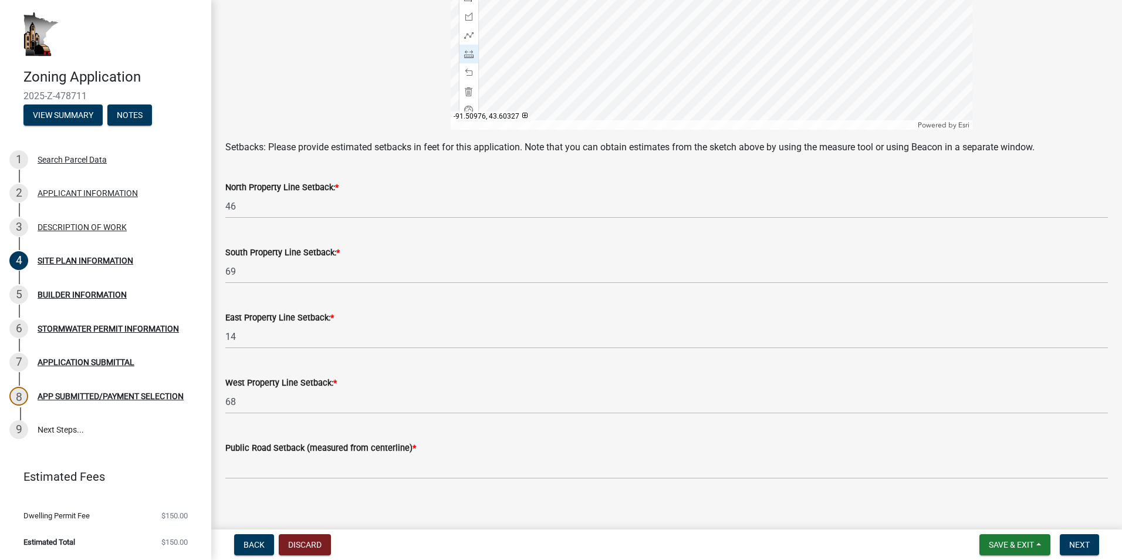
scroll to position [440, 0]
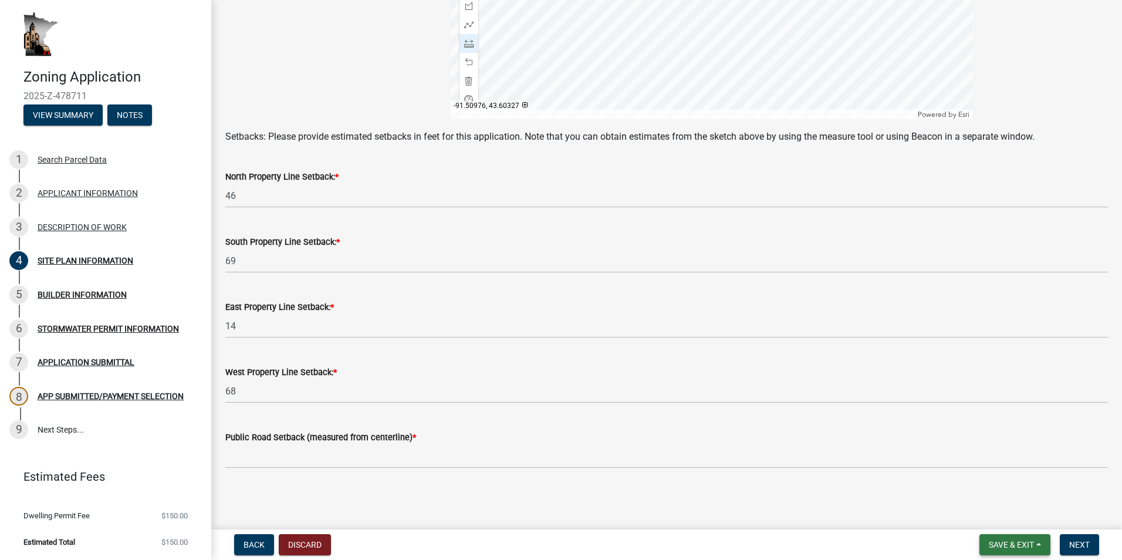
click at [1009, 543] on span "Save & Exit" at bounding box center [1011, 544] width 45 height 9
click at [976, 485] on button "Save" at bounding box center [1004, 486] width 94 height 28
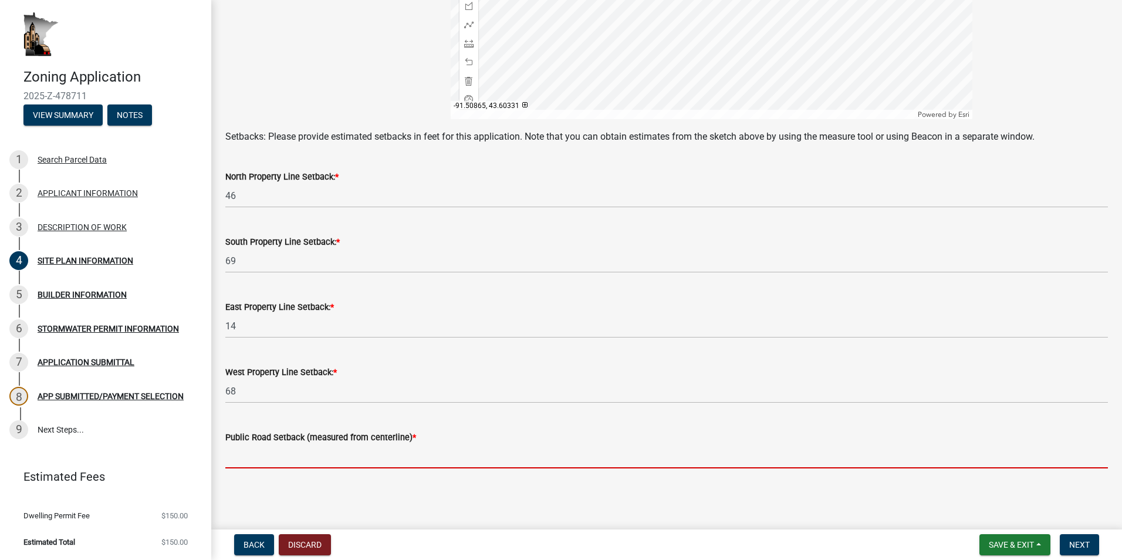
click at [363, 462] on input "text" at bounding box center [666, 456] width 883 height 24
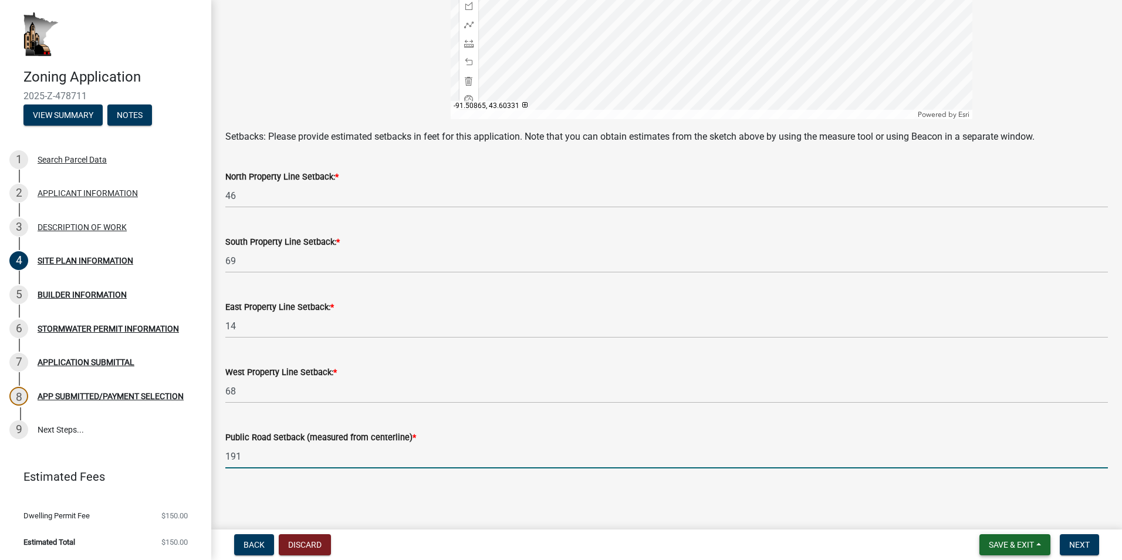
type input "191"
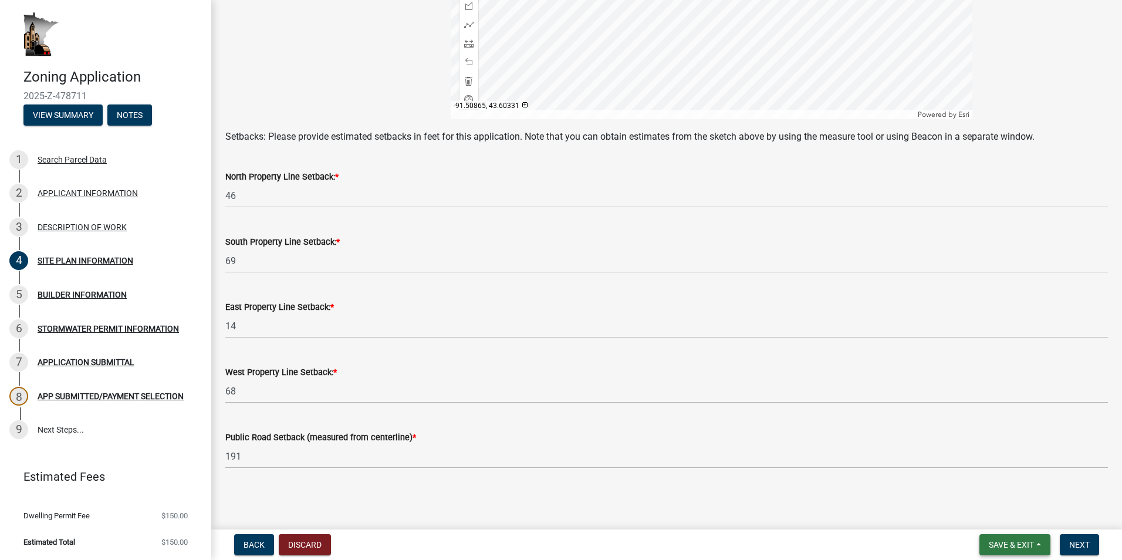
click at [1014, 542] on span "Save & Exit" at bounding box center [1011, 544] width 45 height 9
click at [978, 483] on button "Save" at bounding box center [1004, 486] width 94 height 28
click at [1087, 542] on span "Next" at bounding box center [1079, 544] width 21 height 9
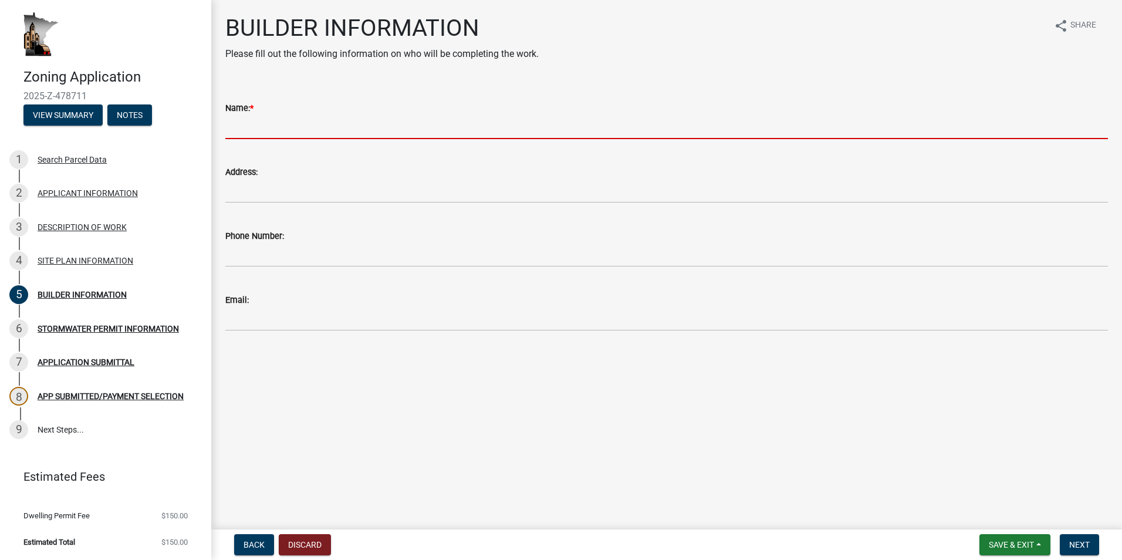
click at [296, 120] on input "Name: *" at bounding box center [666, 127] width 883 height 24
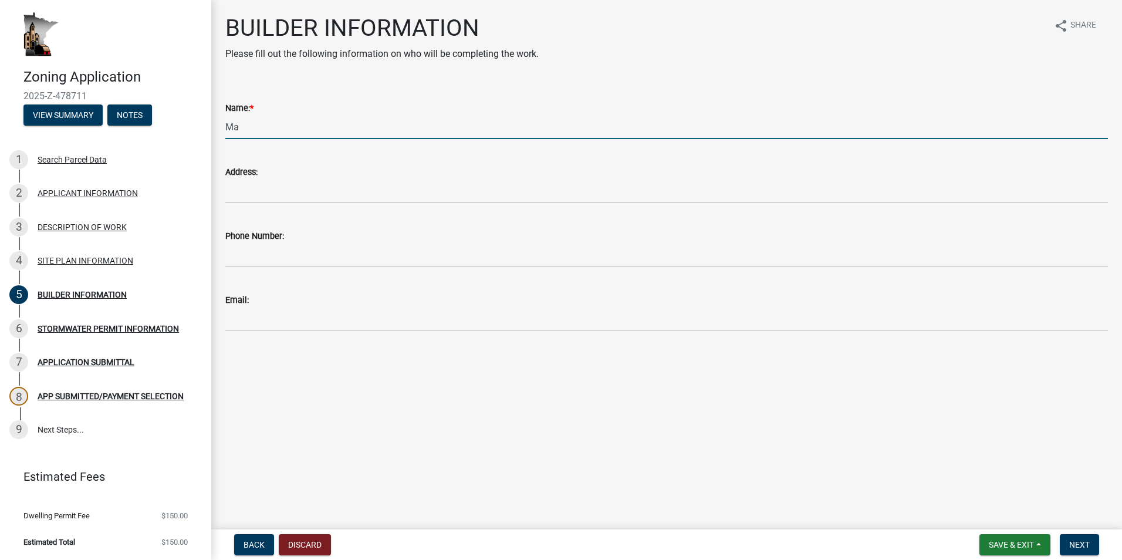
type input "M"
type input "[PERSON_NAME]"
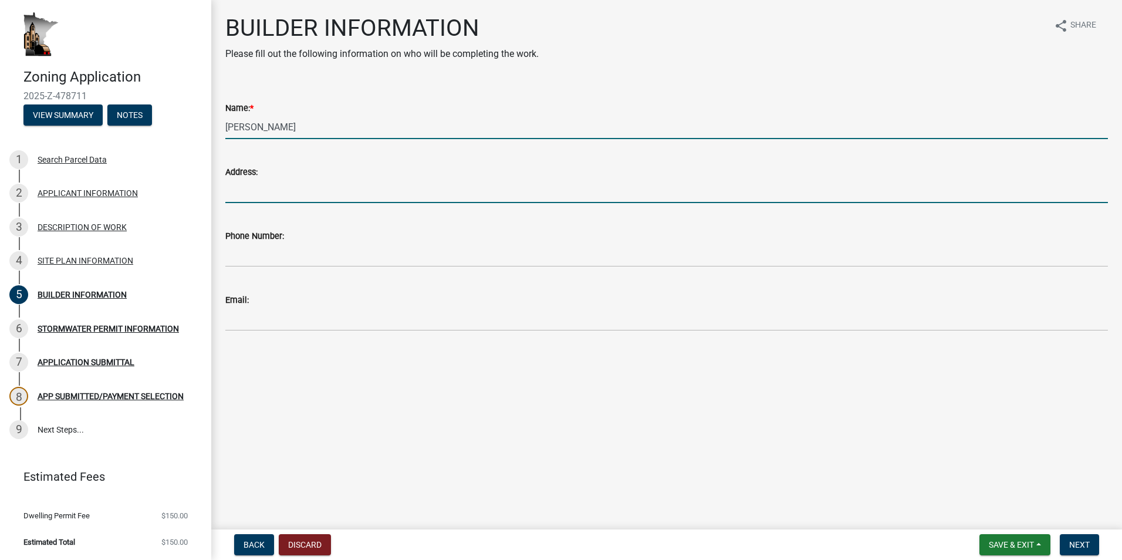
click at [252, 195] on input "Address:" at bounding box center [666, 191] width 883 height 24
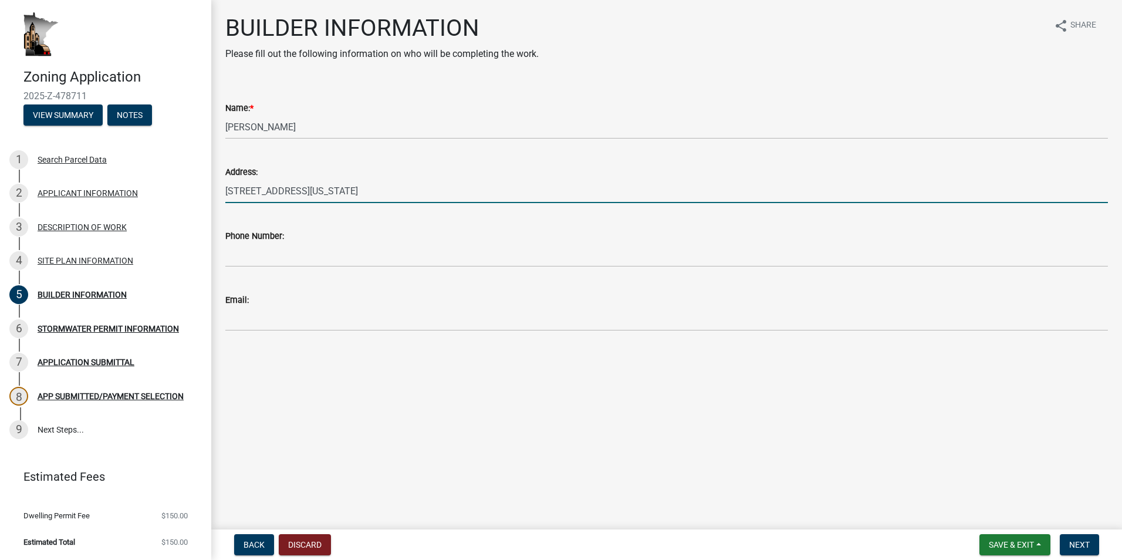
type input "[STREET_ADDRESS][US_STATE]"
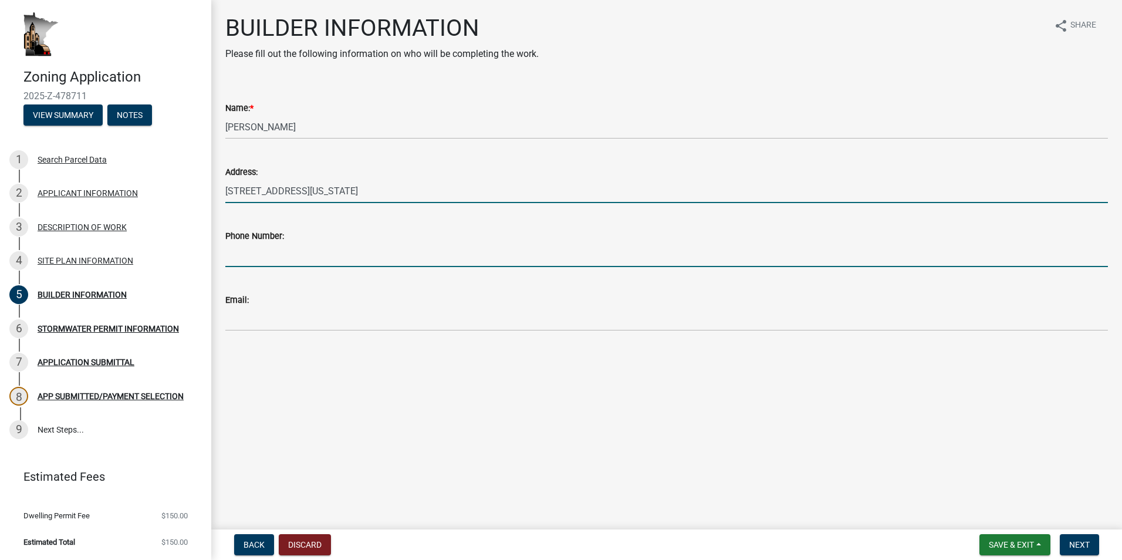
click at [246, 256] on input "Phone Number:" at bounding box center [666, 255] width 883 height 24
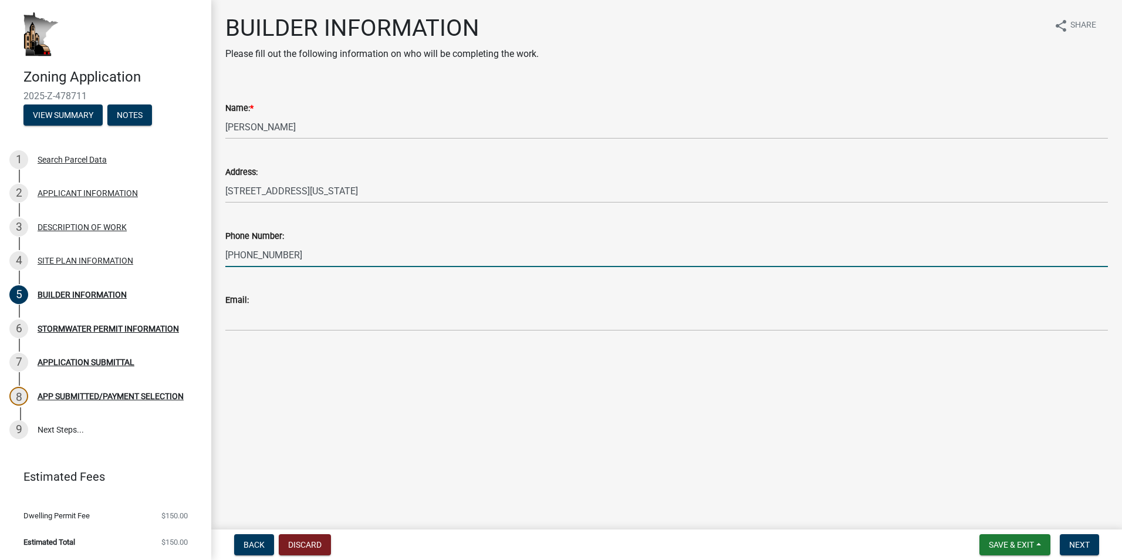
type input "[PHONE_NUMBER]"
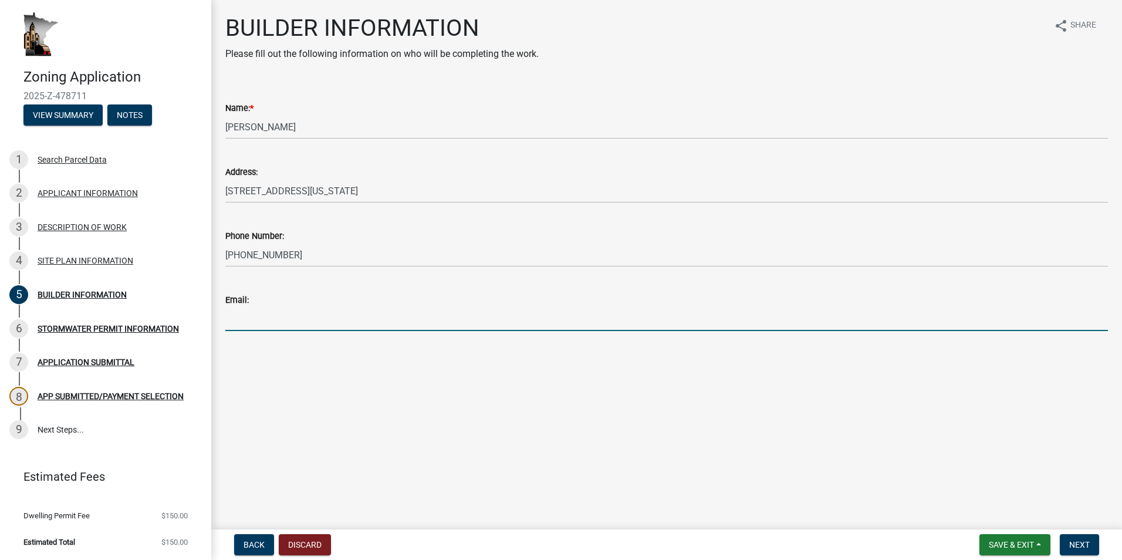
click at [262, 319] on input "Email:" at bounding box center [666, 319] width 883 height 24
type input "[EMAIL_ADDRESS][DOMAIN_NAME]"
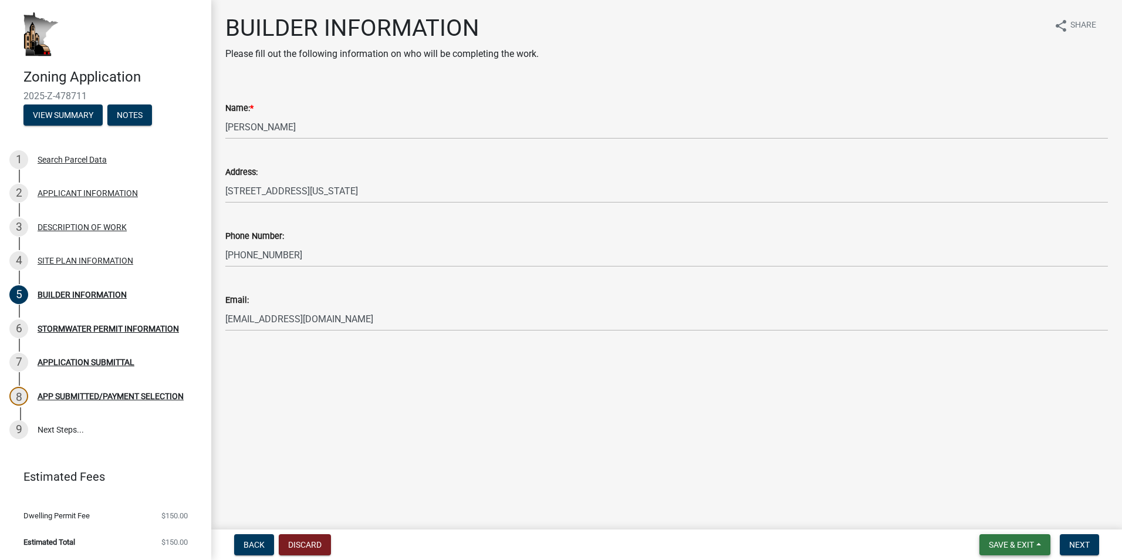
click at [993, 540] on span "Save & Exit" at bounding box center [1011, 544] width 45 height 9
click at [985, 488] on button "Save" at bounding box center [1004, 486] width 94 height 28
click at [1095, 546] on button "Next" at bounding box center [1079, 544] width 39 height 21
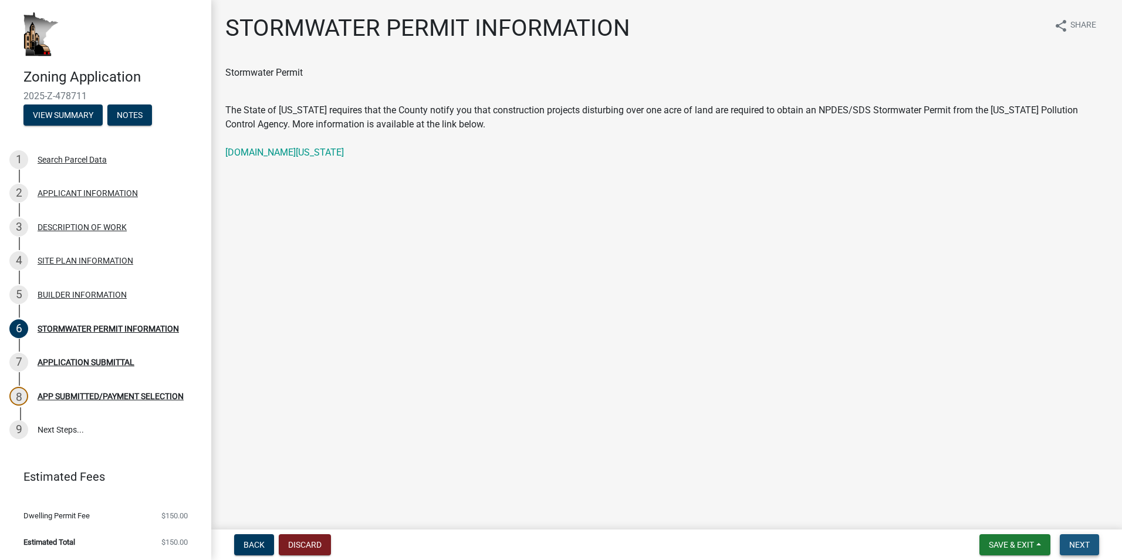
click at [1085, 543] on span "Next" at bounding box center [1079, 544] width 21 height 9
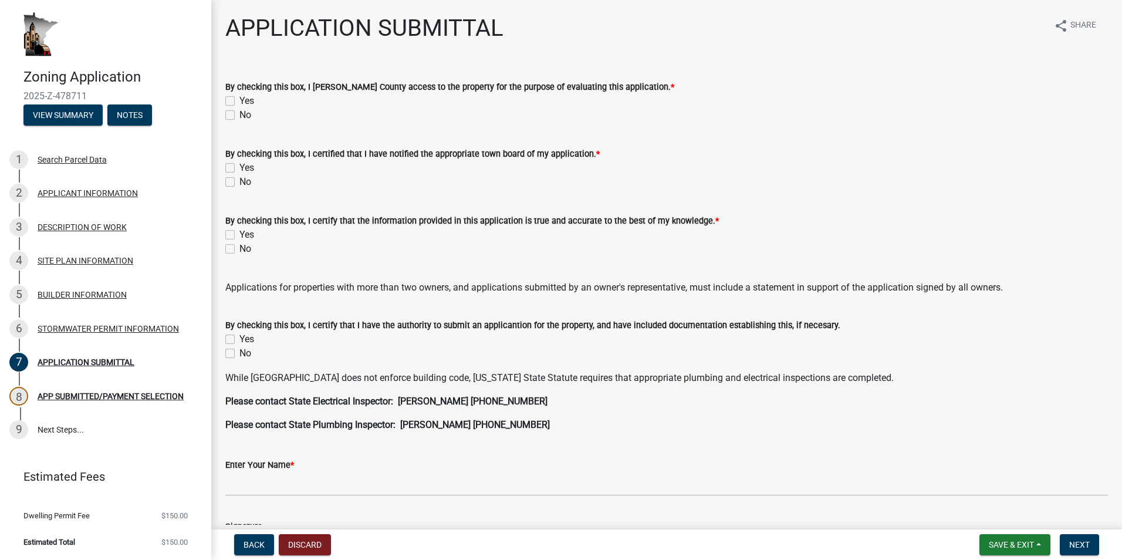
click at [239, 100] on label "Yes" at bounding box center [246, 101] width 15 height 14
click at [239, 100] on input "Yes" at bounding box center [243, 98] width 8 height 8
checkbox input "true"
checkbox input "false"
click at [239, 163] on label "Yes" at bounding box center [246, 168] width 15 height 14
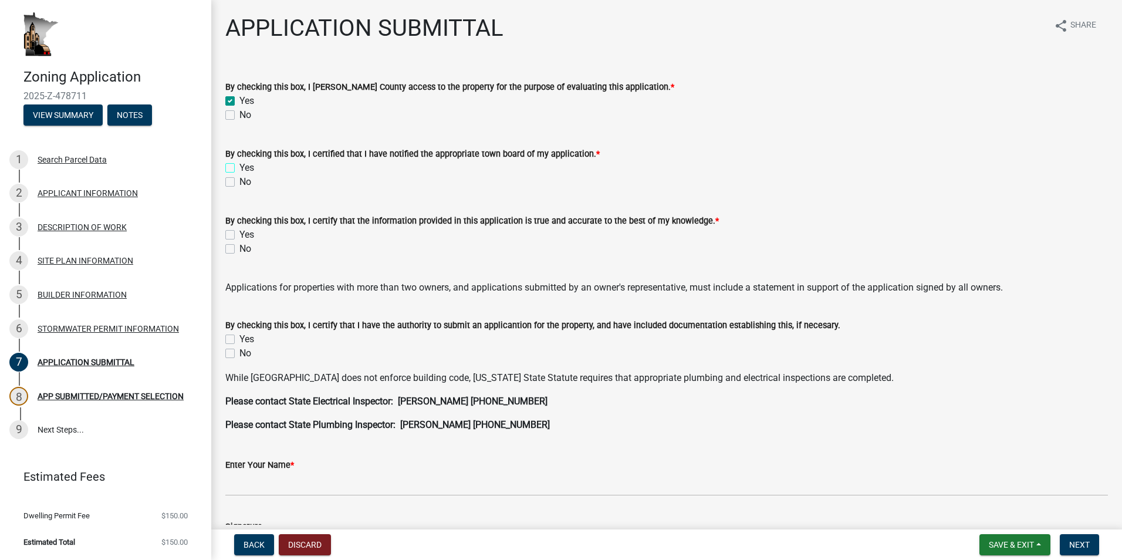
click at [239, 163] on input "Yes" at bounding box center [243, 165] width 8 height 8
checkbox input "true"
checkbox input "false"
click at [231, 229] on div "Yes" at bounding box center [666, 235] width 883 height 14
click at [239, 337] on label "Yes" at bounding box center [246, 339] width 15 height 14
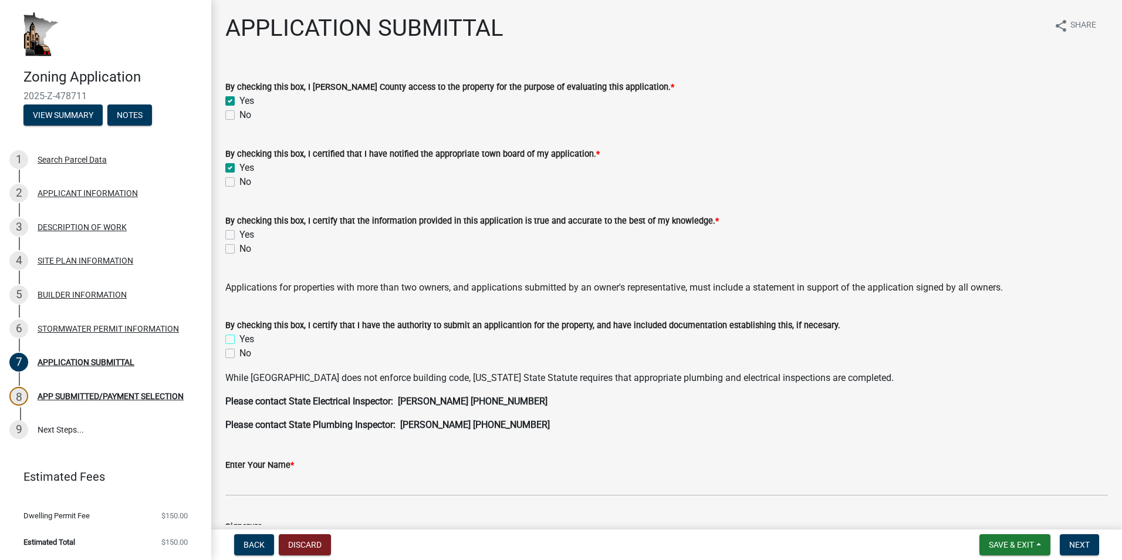
click at [239, 337] on input "Yes" at bounding box center [243, 336] width 8 height 8
checkbox input "true"
checkbox input "false"
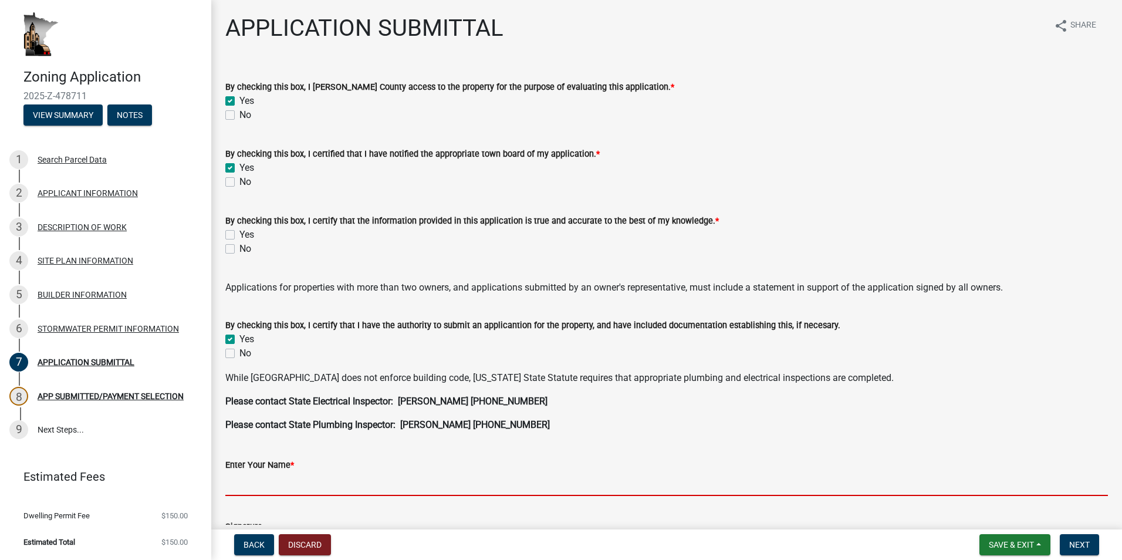
click at [347, 479] on input "Enter Your Name *" at bounding box center [666, 484] width 883 height 24
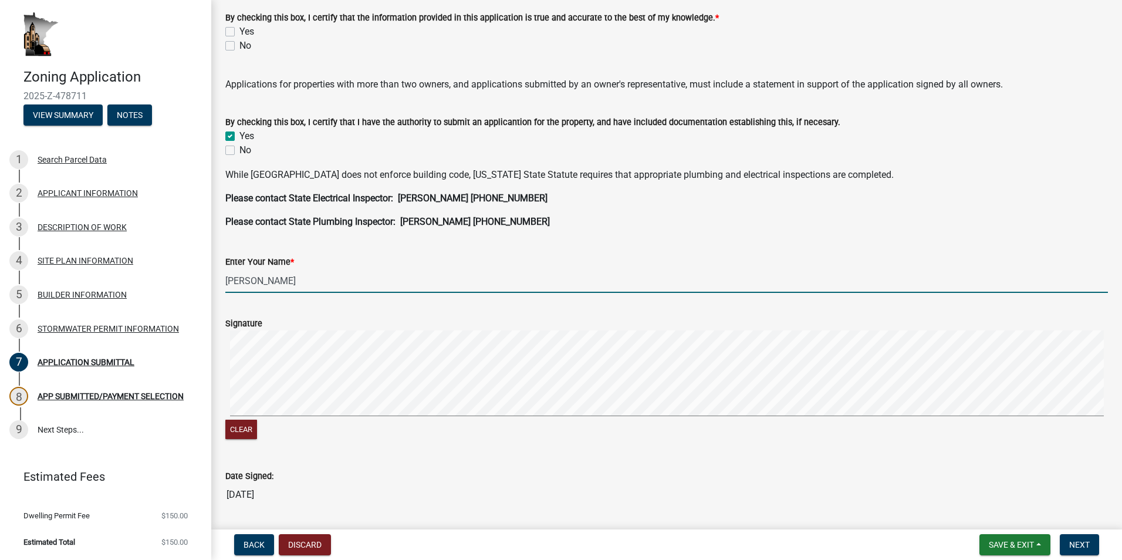
scroll to position [307, 0]
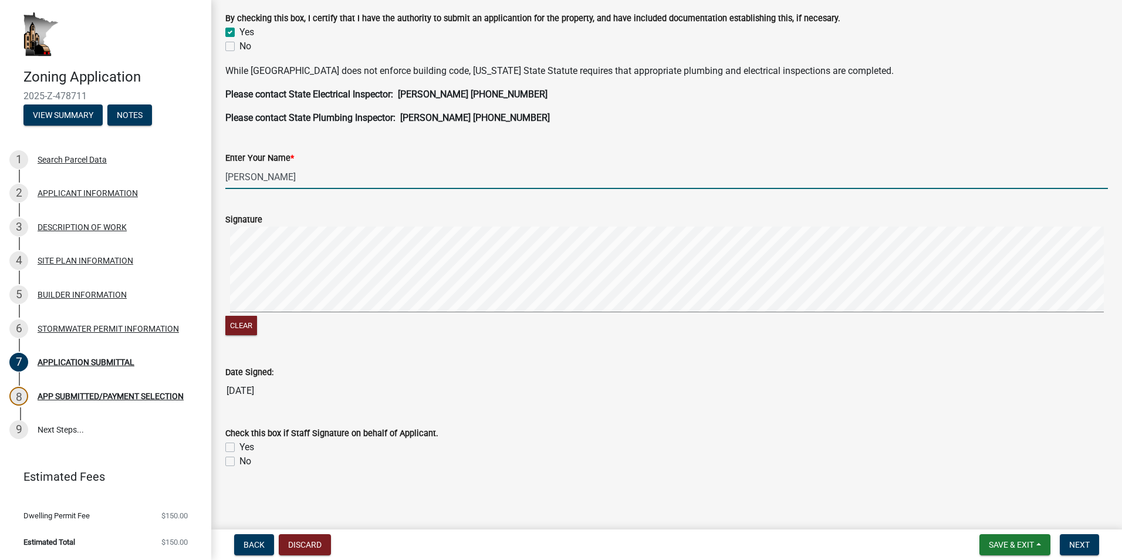
type input "[PERSON_NAME]"
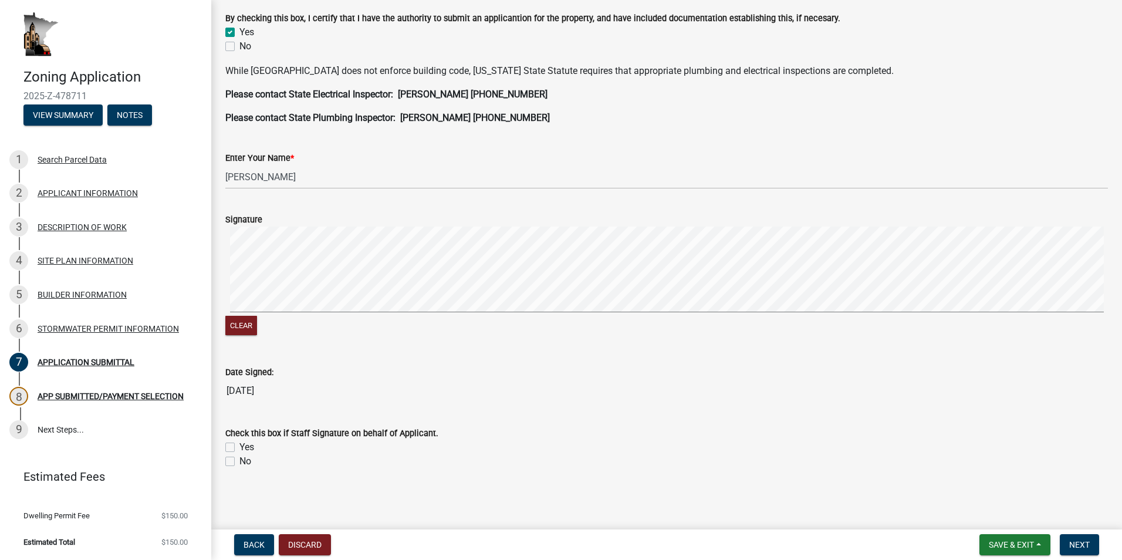
click at [239, 444] on label "Yes" at bounding box center [246, 447] width 15 height 14
click at [239, 444] on input "Yes" at bounding box center [243, 444] width 8 height 8
checkbox input "true"
checkbox input "false"
click at [1079, 543] on span "Next" at bounding box center [1079, 544] width 21 height 9
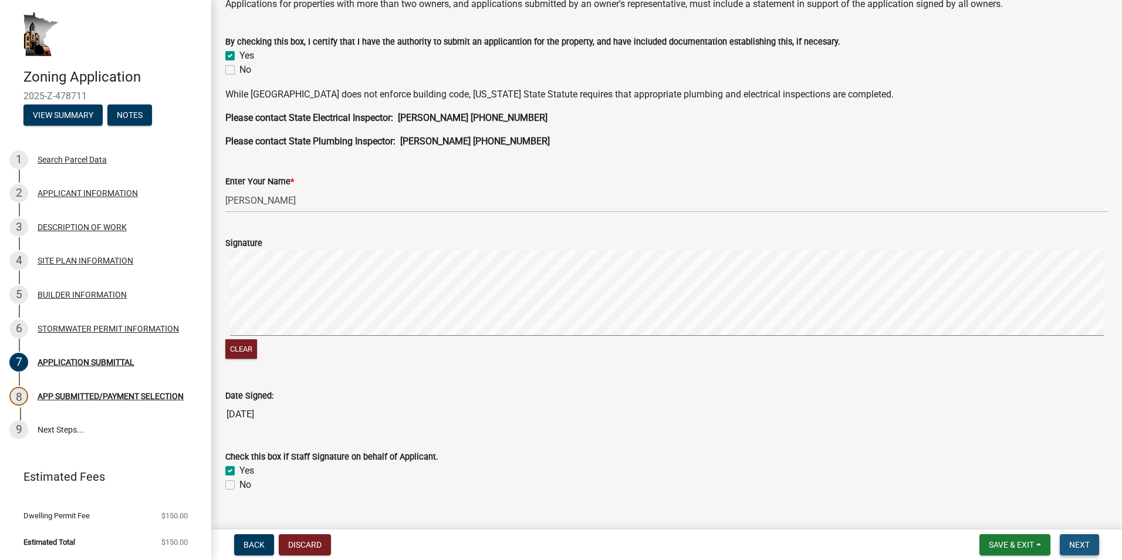
scroll to position [330, 0]
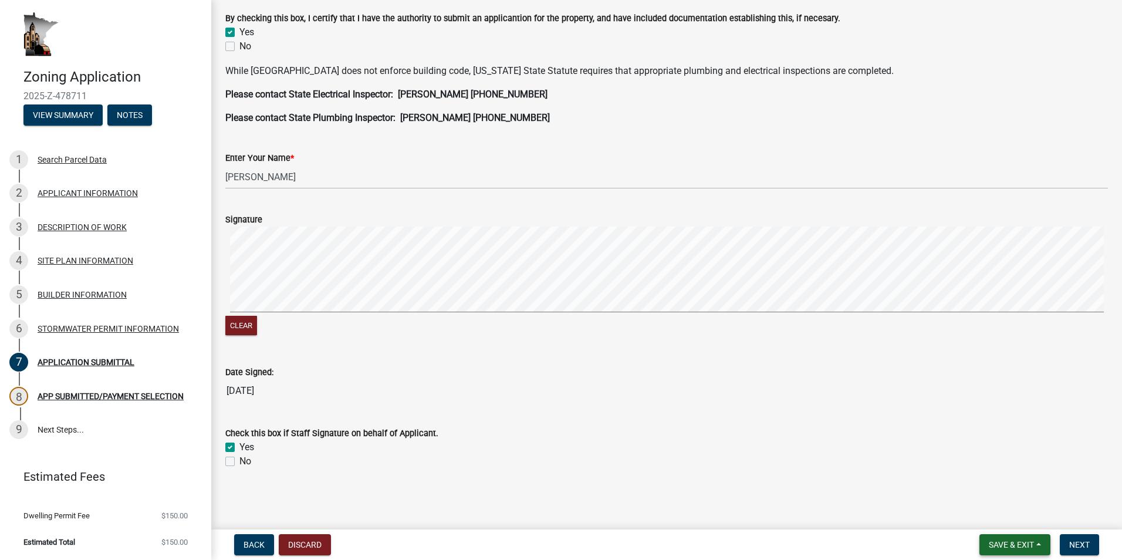
click at [996, 538] on button "Save & Exit" at bounding box center [1014, 544] width 71 height 21
click at [977, 490] on button "Save" at bounding box center [1004, 486] width 94 height 28
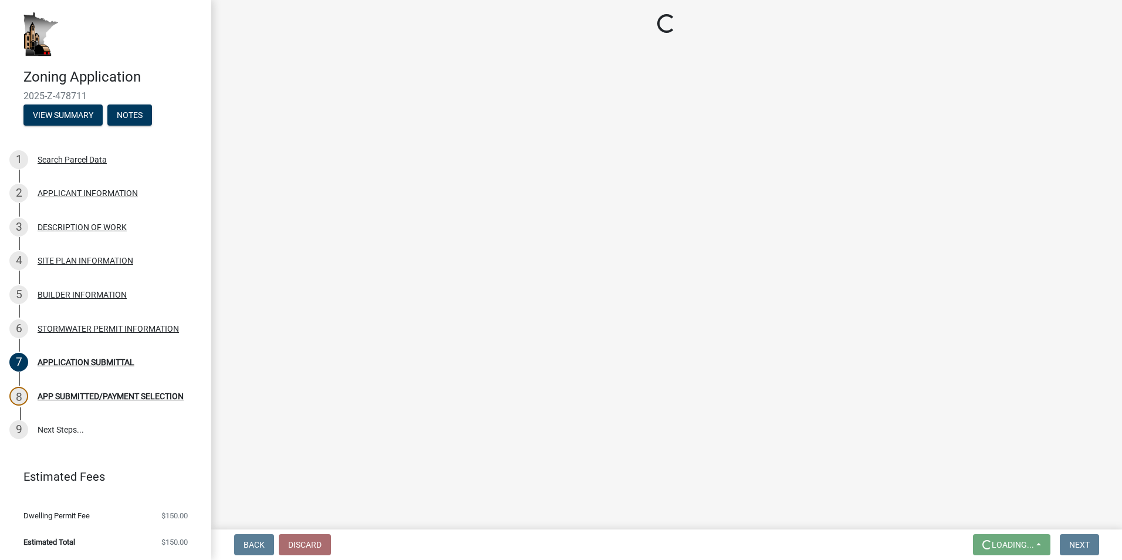
scroll to position [0, 0]
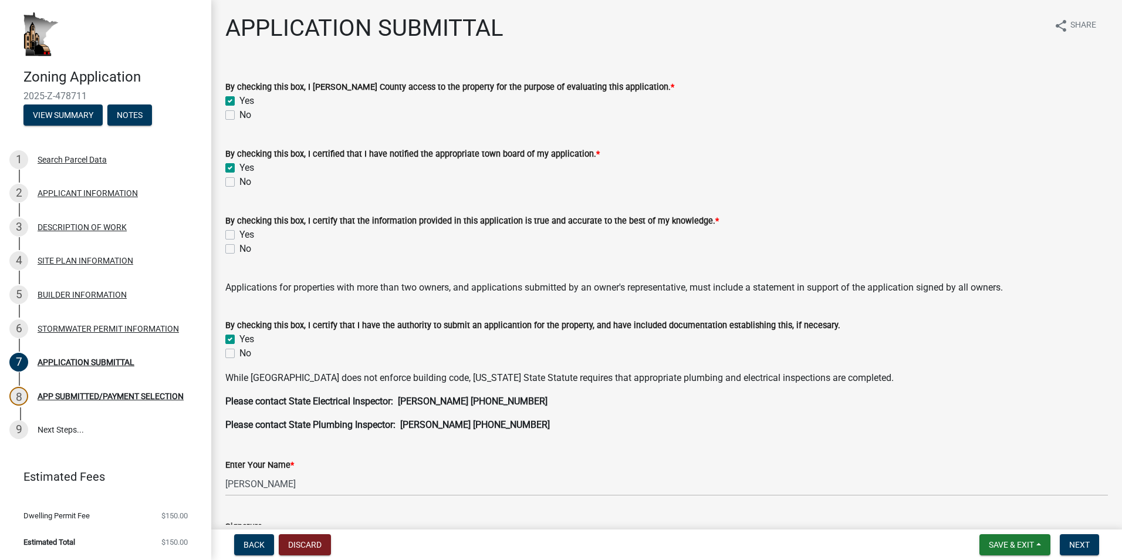
click at [239, 232] on label "Yes" at bounding box center [246, 235] width 15 height 14
click at [239, 232] on input "Yes" at bounding box center [243, 232] width 8 height 8
checkbox input "true"
checkbox input "false"
click at [1010, 546] on span "Save & Exit" at bounding box center [1011, 544] width 45 height 9
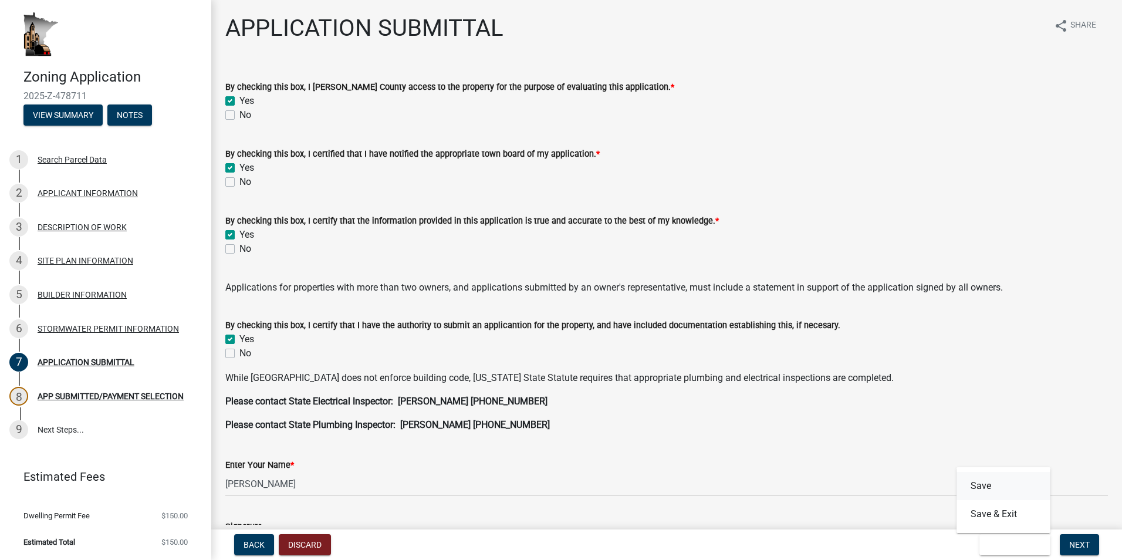
click at [970, 479] on button "Save" at bounding box center [1004, 486] width 94 height 28
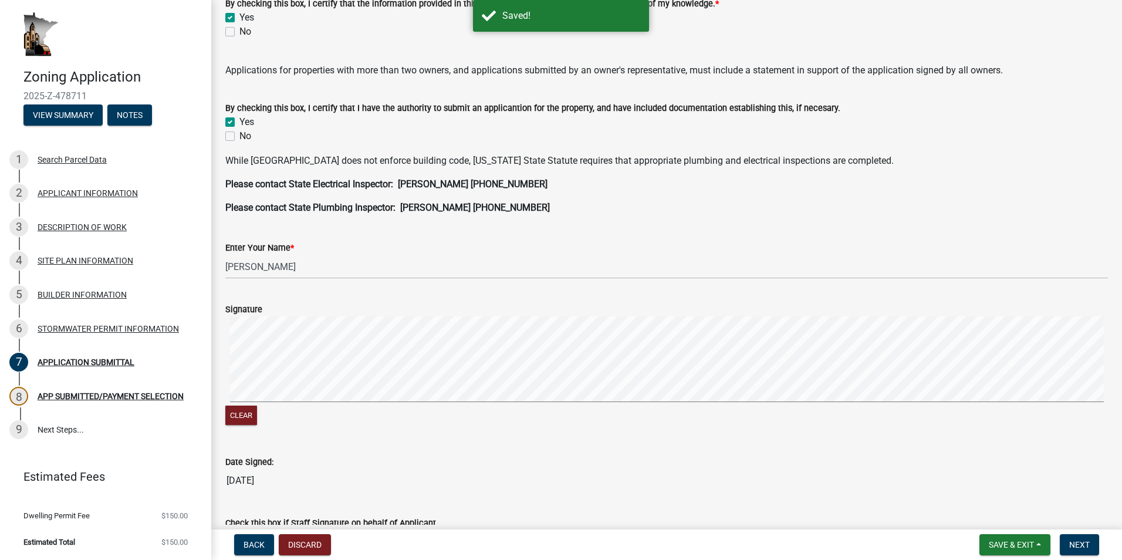
scroll to position [293, 0]
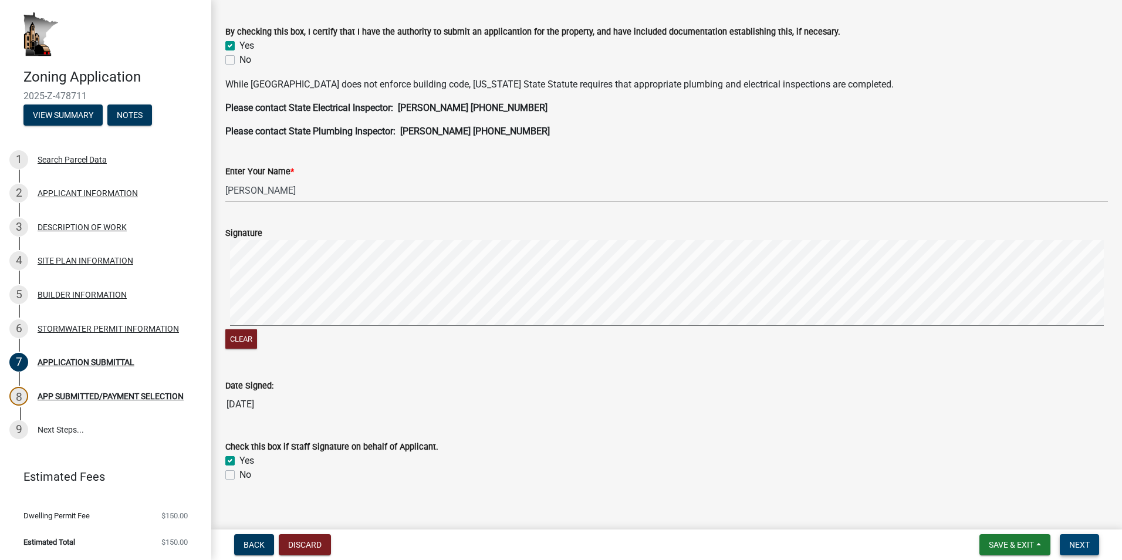
click at [1075, 544] on span "Next" at bounding box center [1079, 544] width 21 height 9
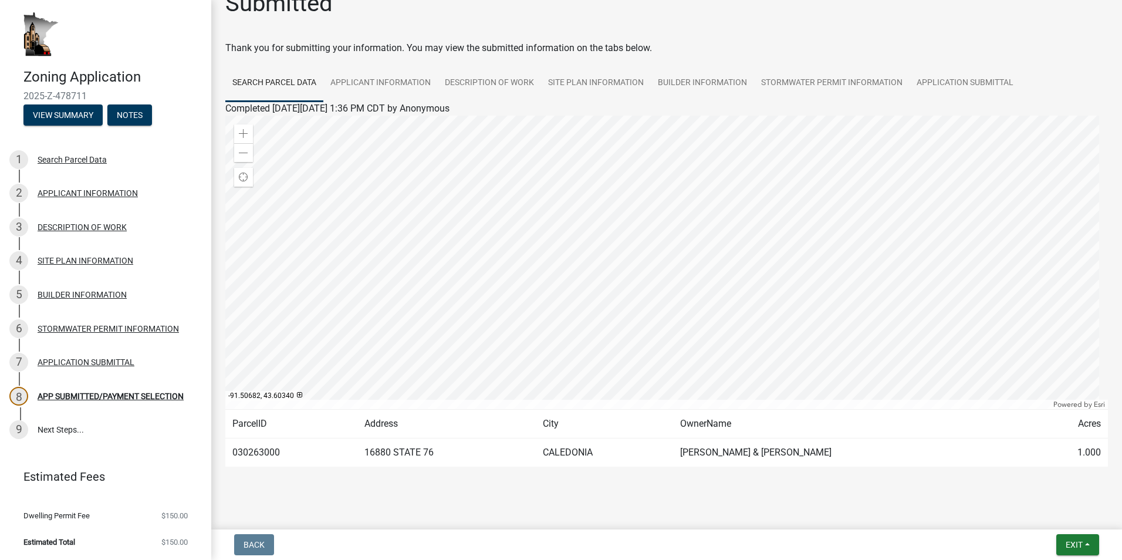
scroll to position [36, 0]
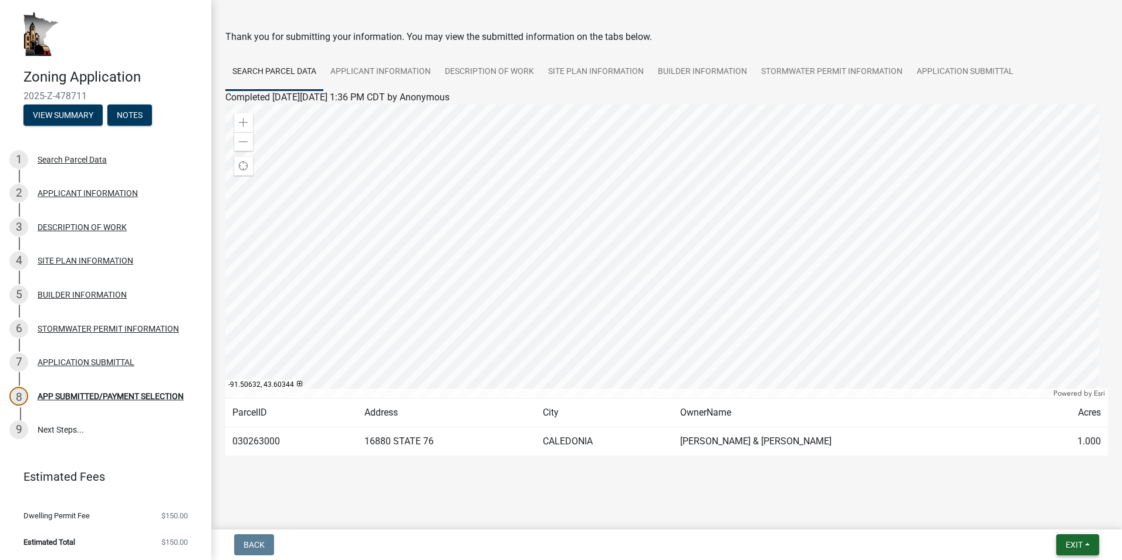
click at [1072, 543] on span "Exit" at bounding box center [1074, 544] width 17 height 9
click at [1049, 513] on button "Save & Exit" at bounding box center [1052, 514] width 94 height 28
